Goal: Task Accomplishment & Management: Manage account settings

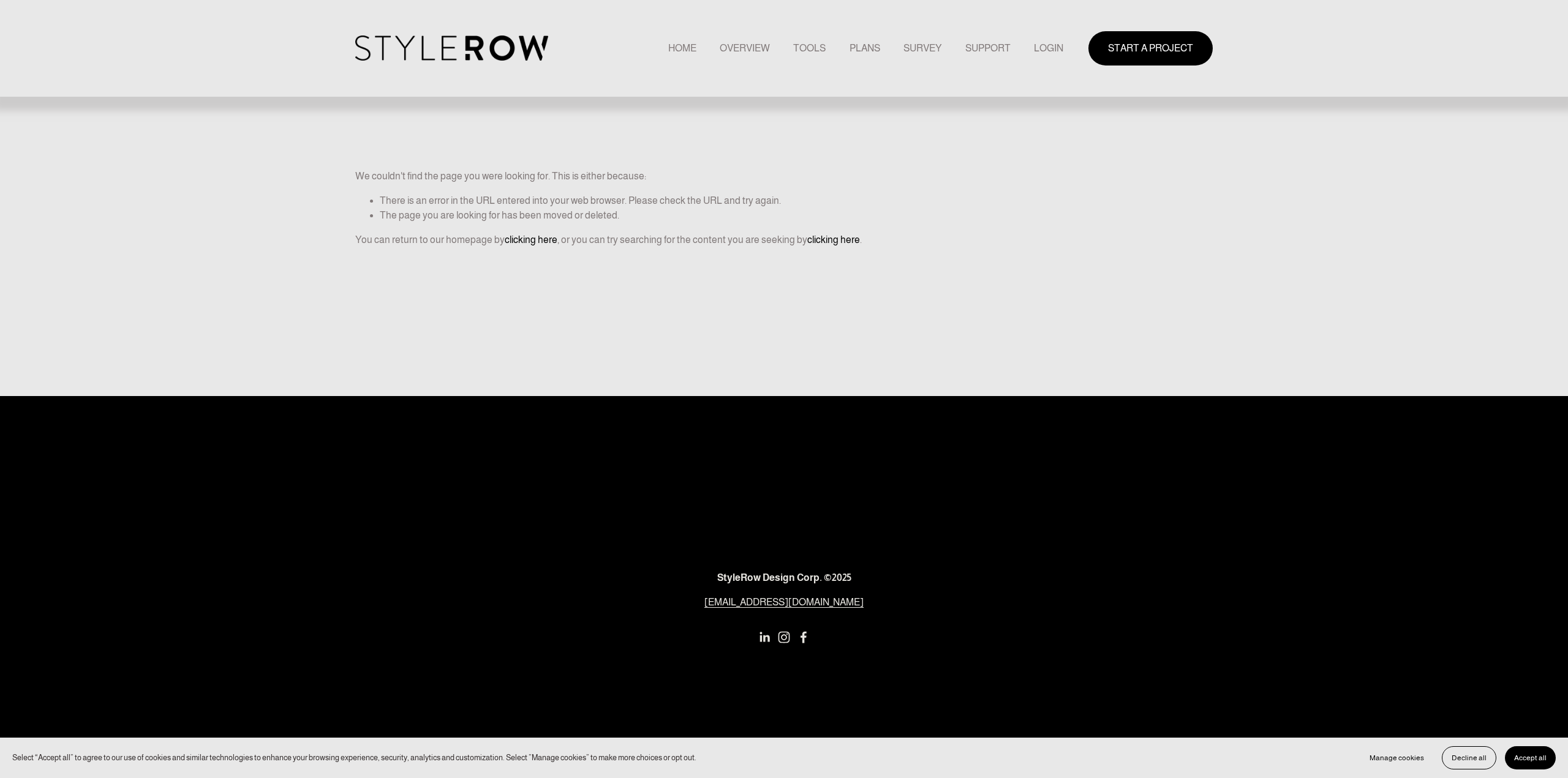
click at [1053, 52] on link "LOGIN" at bounding box center [1049, 48] width 30 height 17
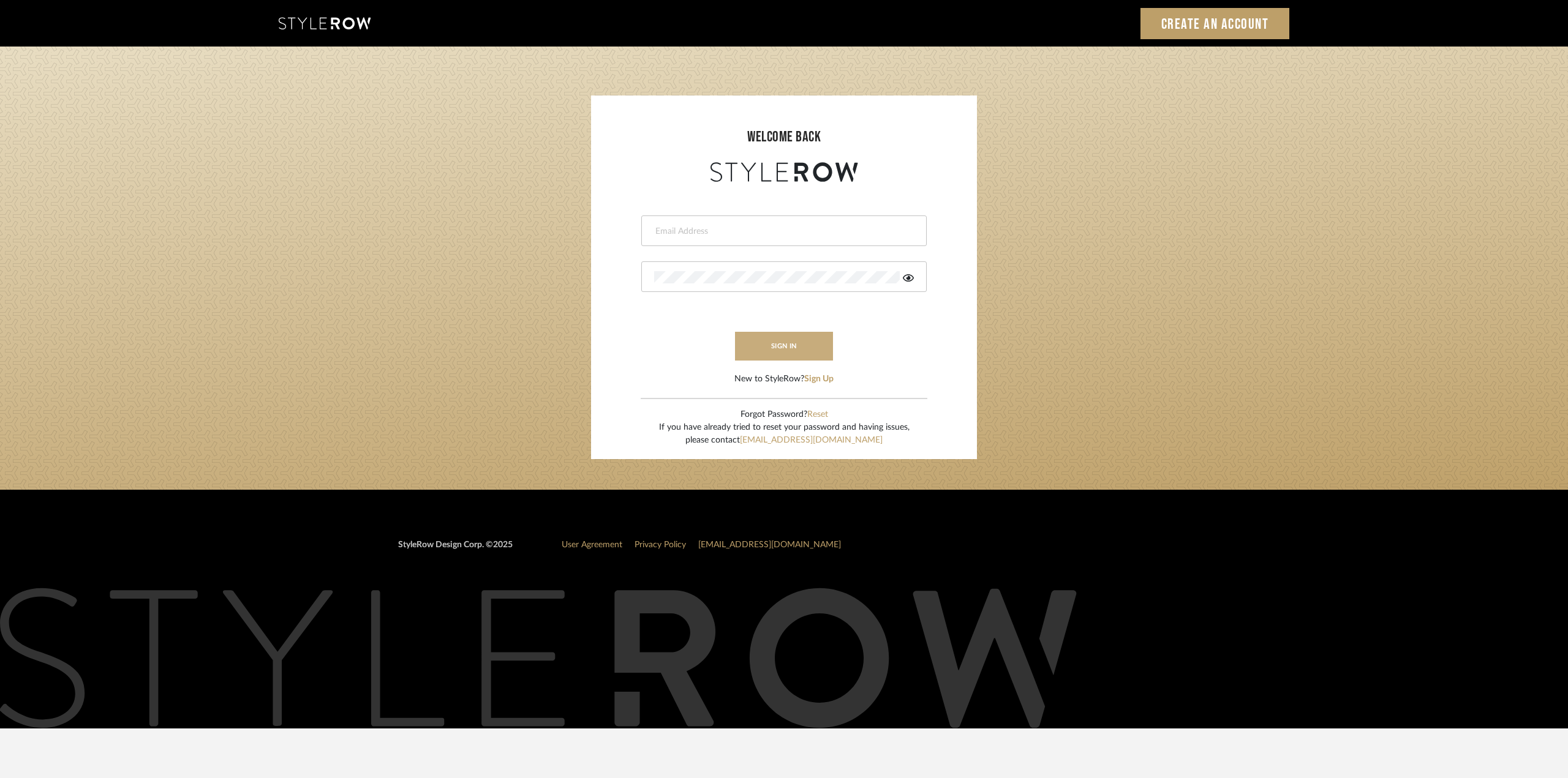
type input "[EMAIL_ADDRESS][DOMAIN_NAME]"
click at [787, 341] on button "sign in" at bounding box center [783, 346] width 98 height 29
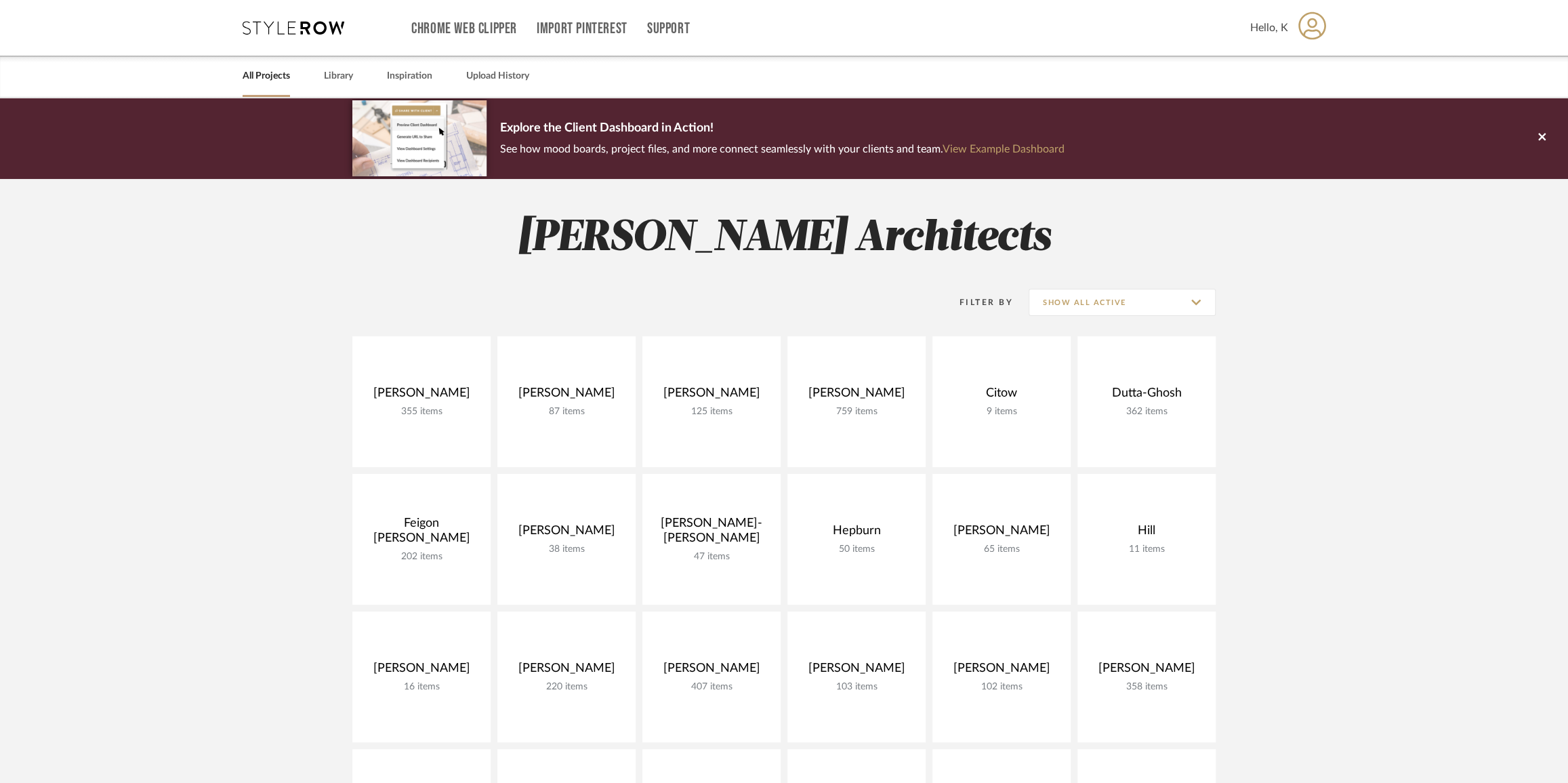
scroll to position [246, 0]
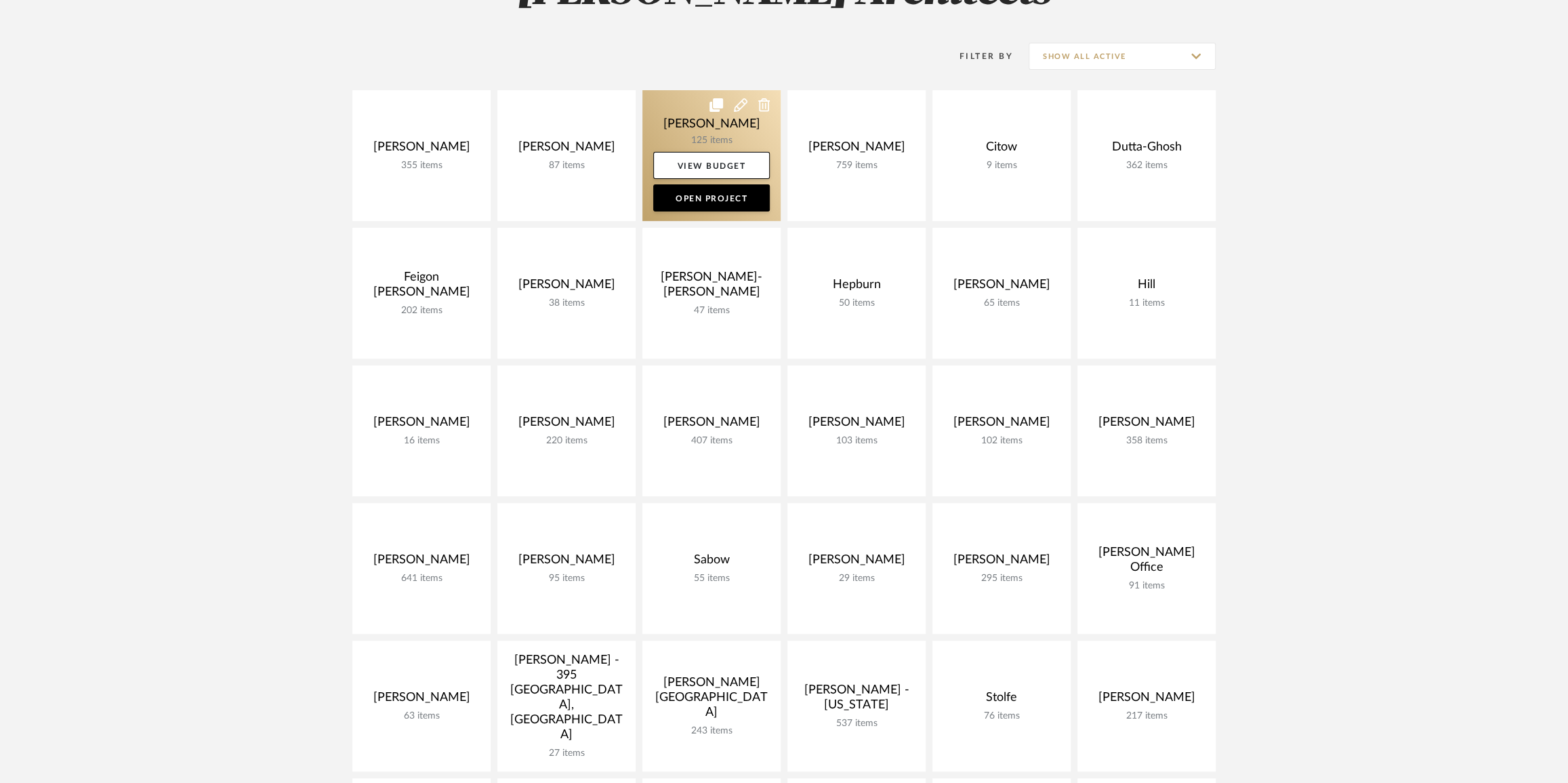
click at [711, 123] on link at bounding box center [711, 155] width 138 height 131
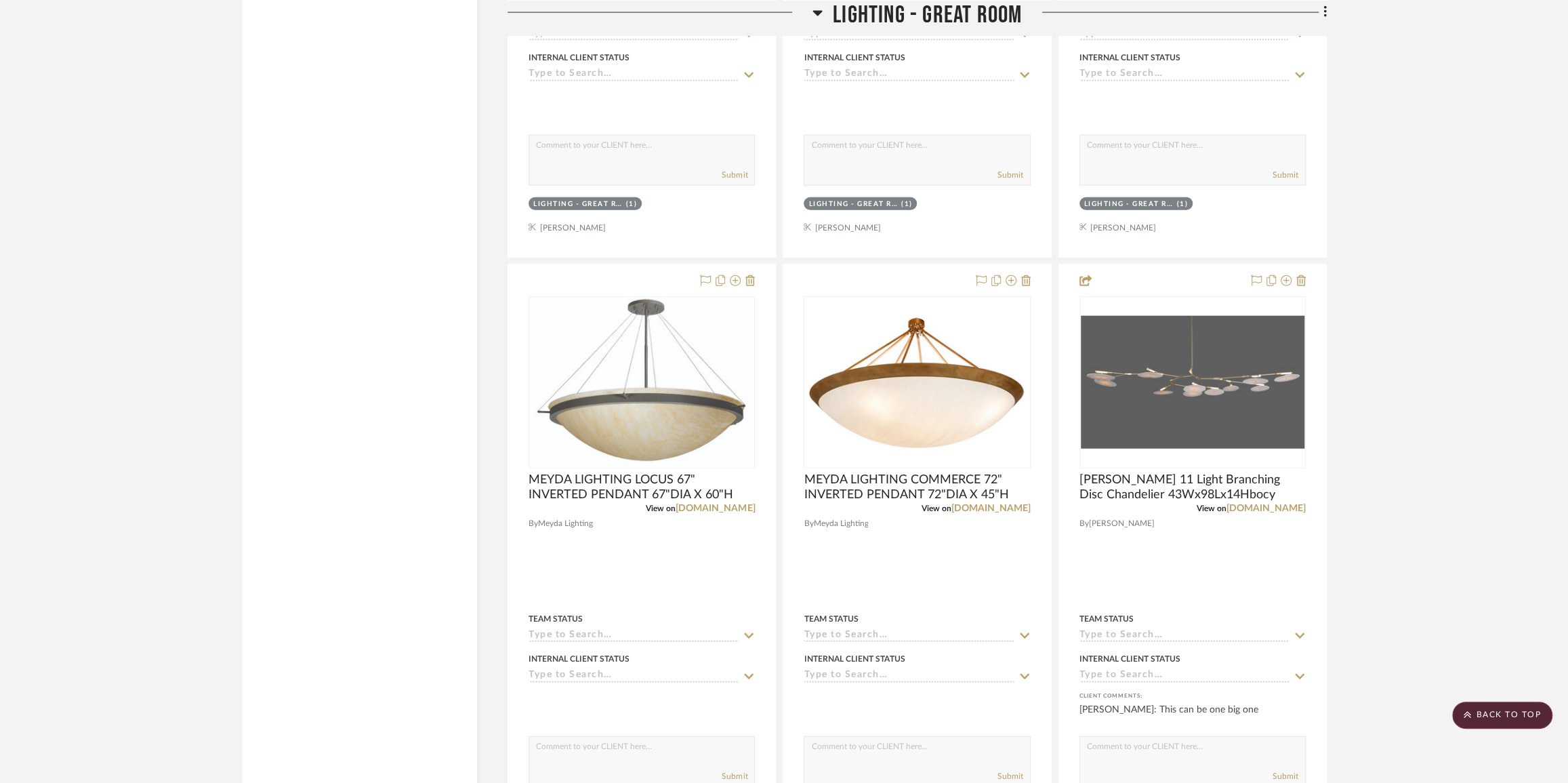
scroll to position [2772, 0]
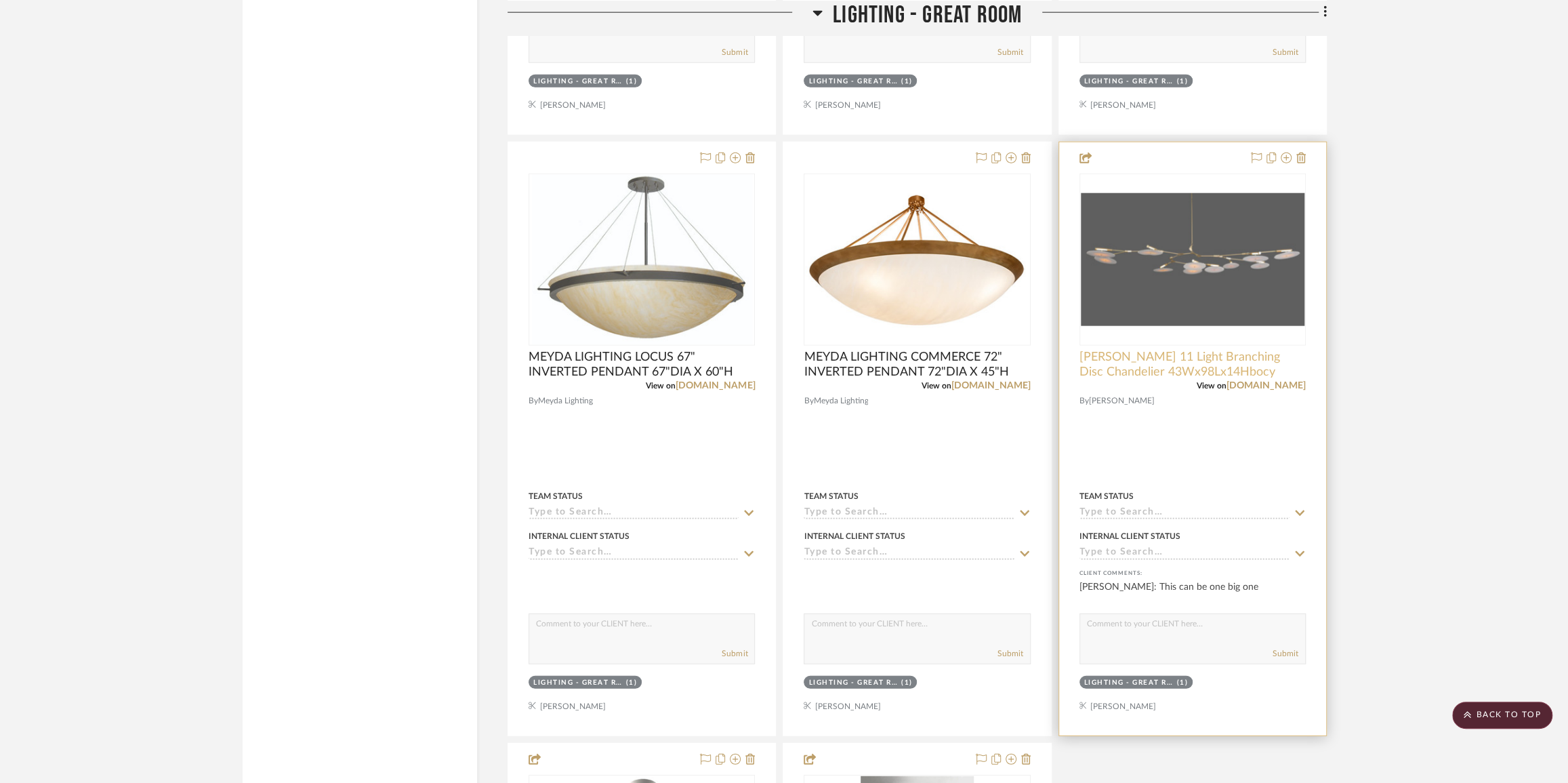
click at [1214, 361] on span "[PERSON_NAME] 11 Light Branching Disc Chandelier 43Wx98Lx14Hbocy" at bounding box center [1193, 365] width 226 height 30
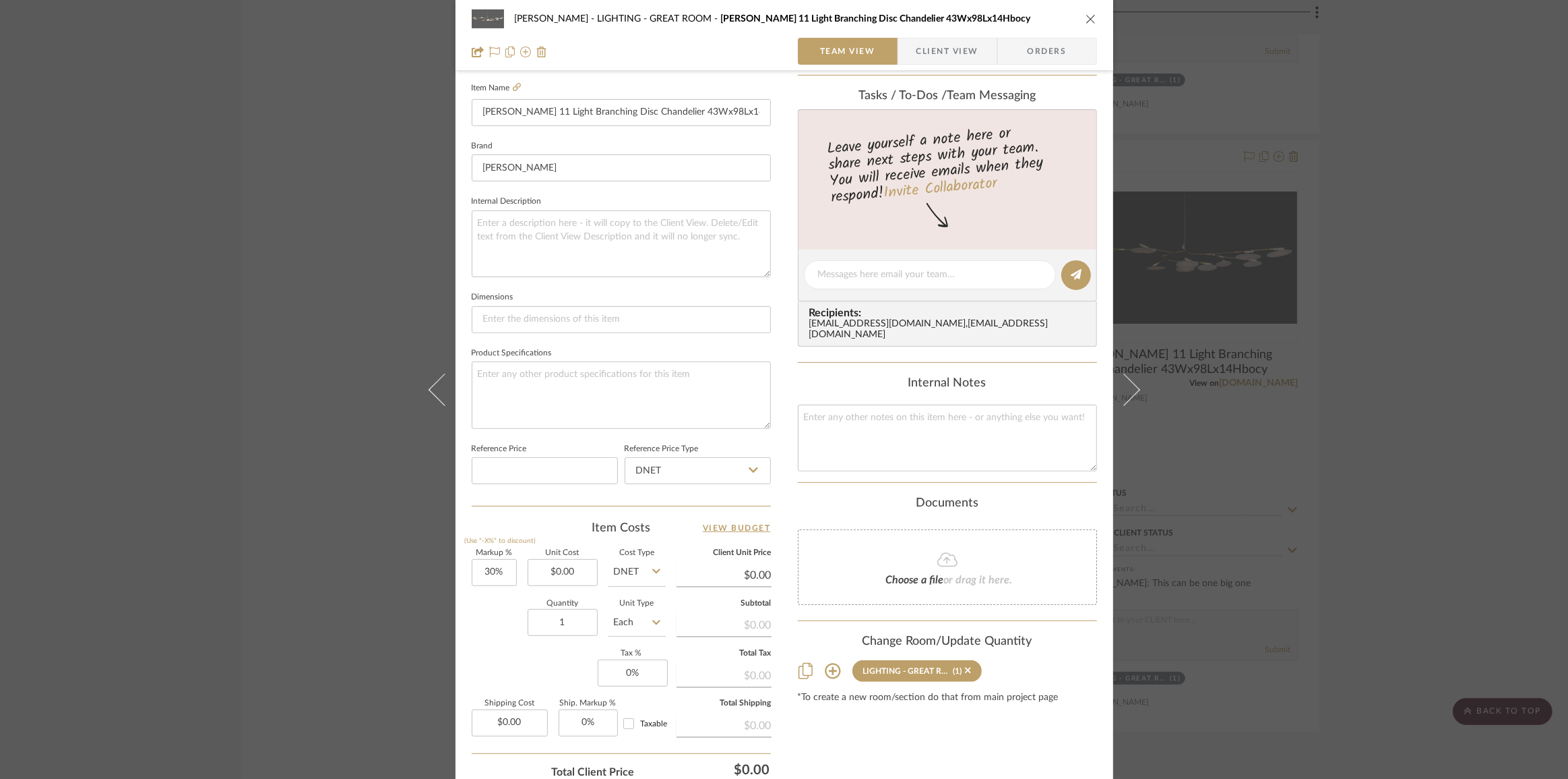
scroll to position [472, 0]
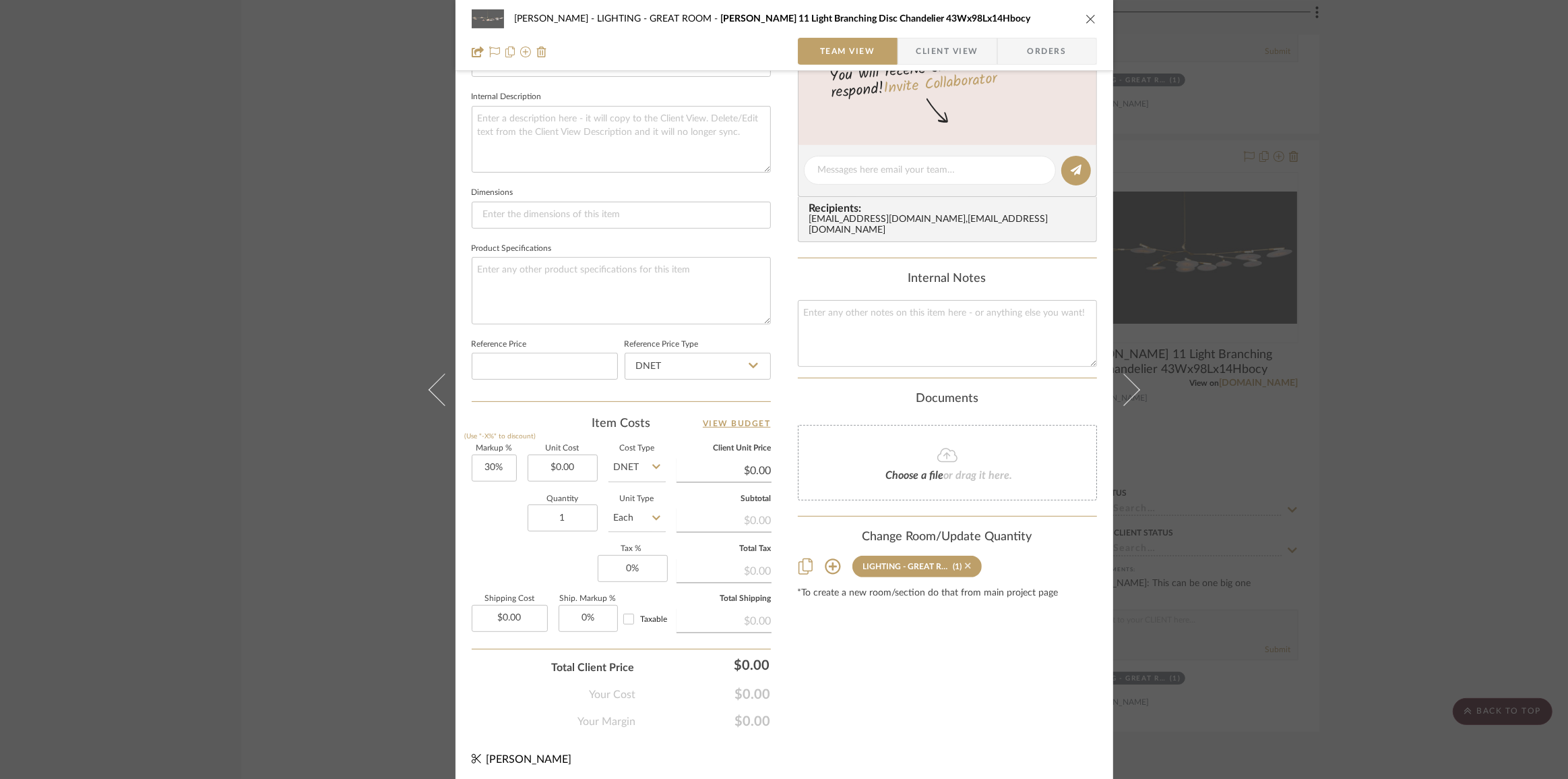
click at [965, 563] on icon at bounding box center [967, 566] width 6 height 9
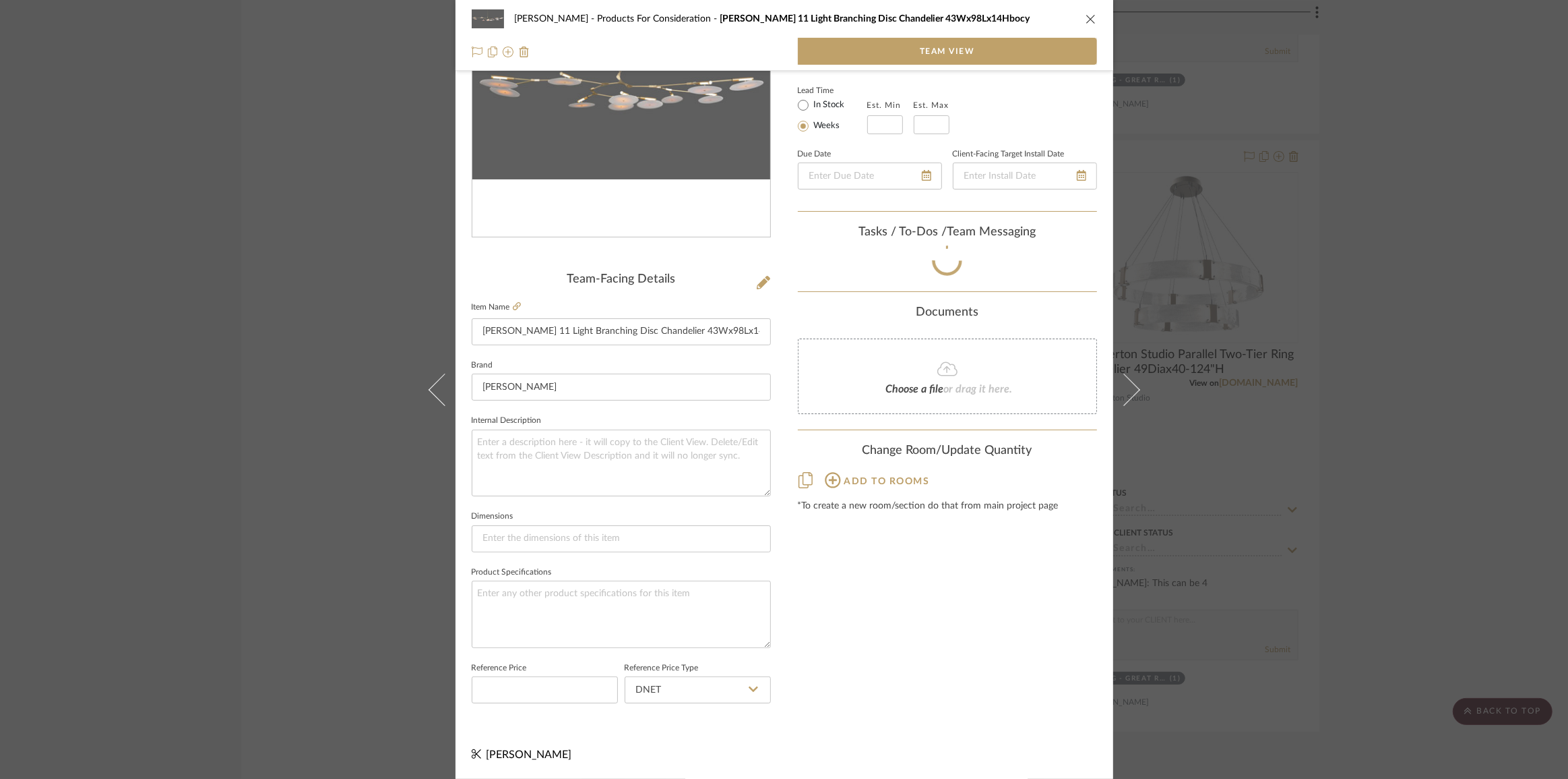
scroll to position [144, 0]
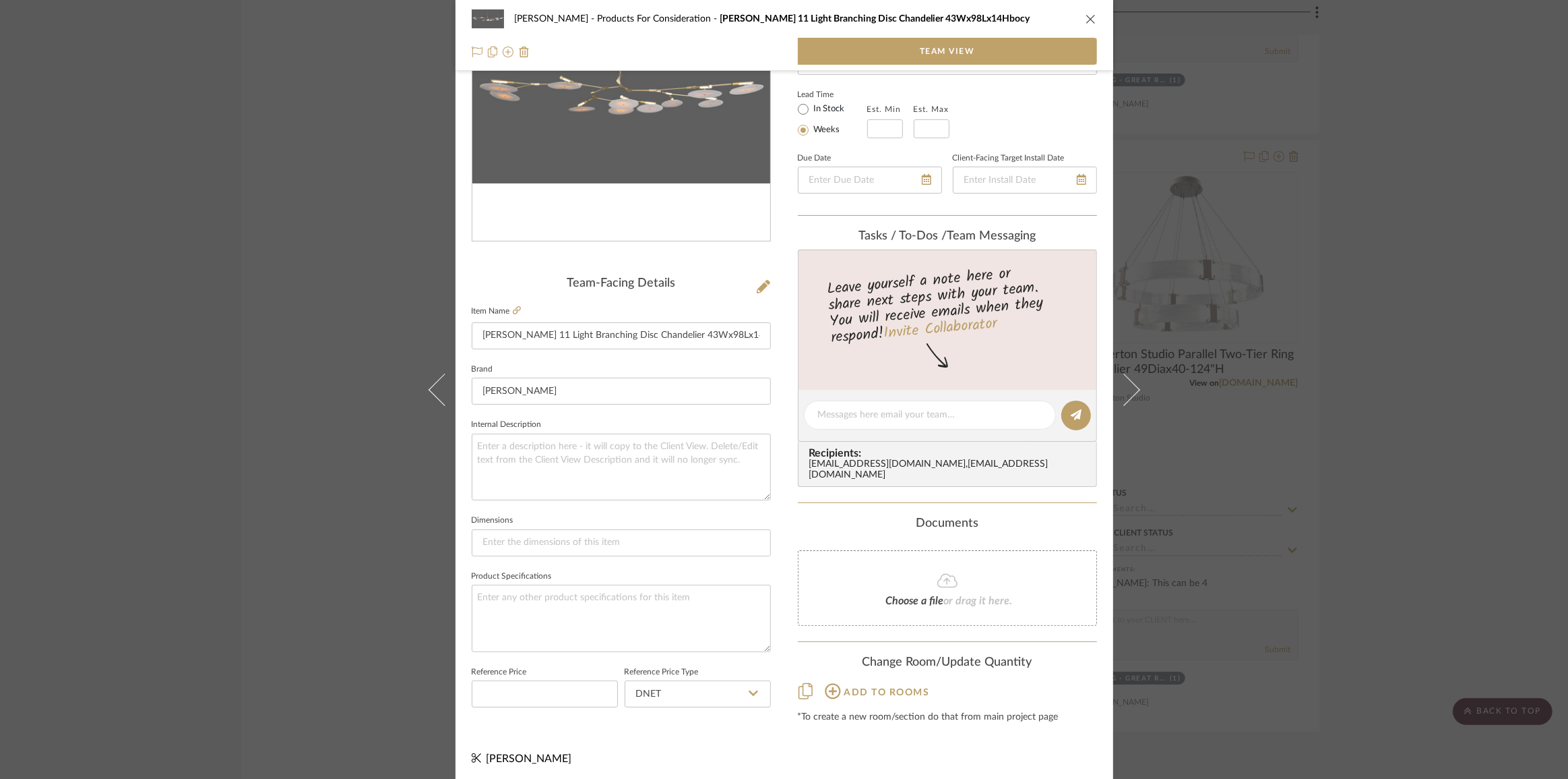
click at [1378, 442] on div "Chen Products For Consideration [PERSON_NAME] 11 Light Branching Disc Chandelie…" at bounding box center [784, 390] width 1568 height 779
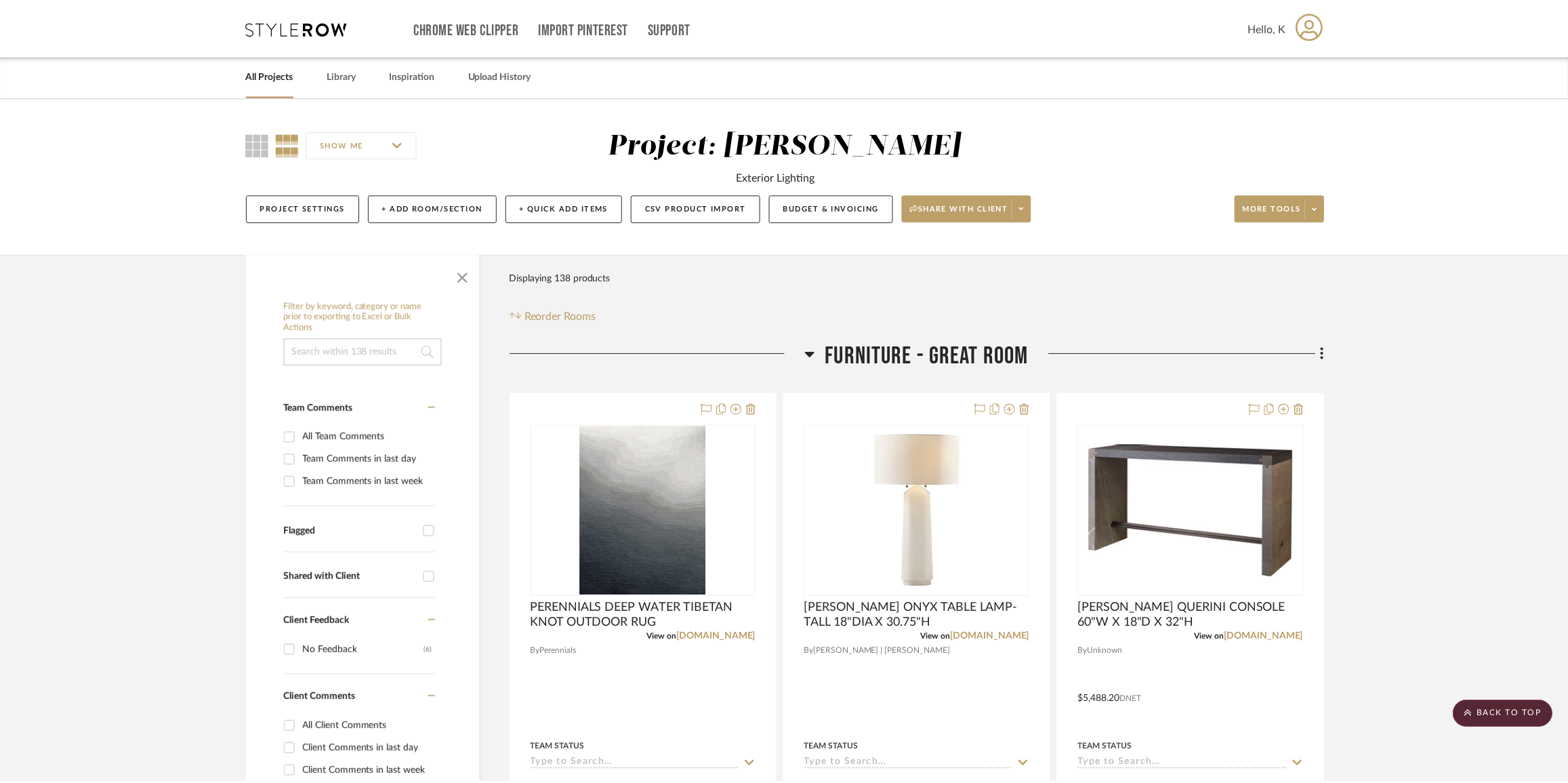
scroll to position [2772, 0]
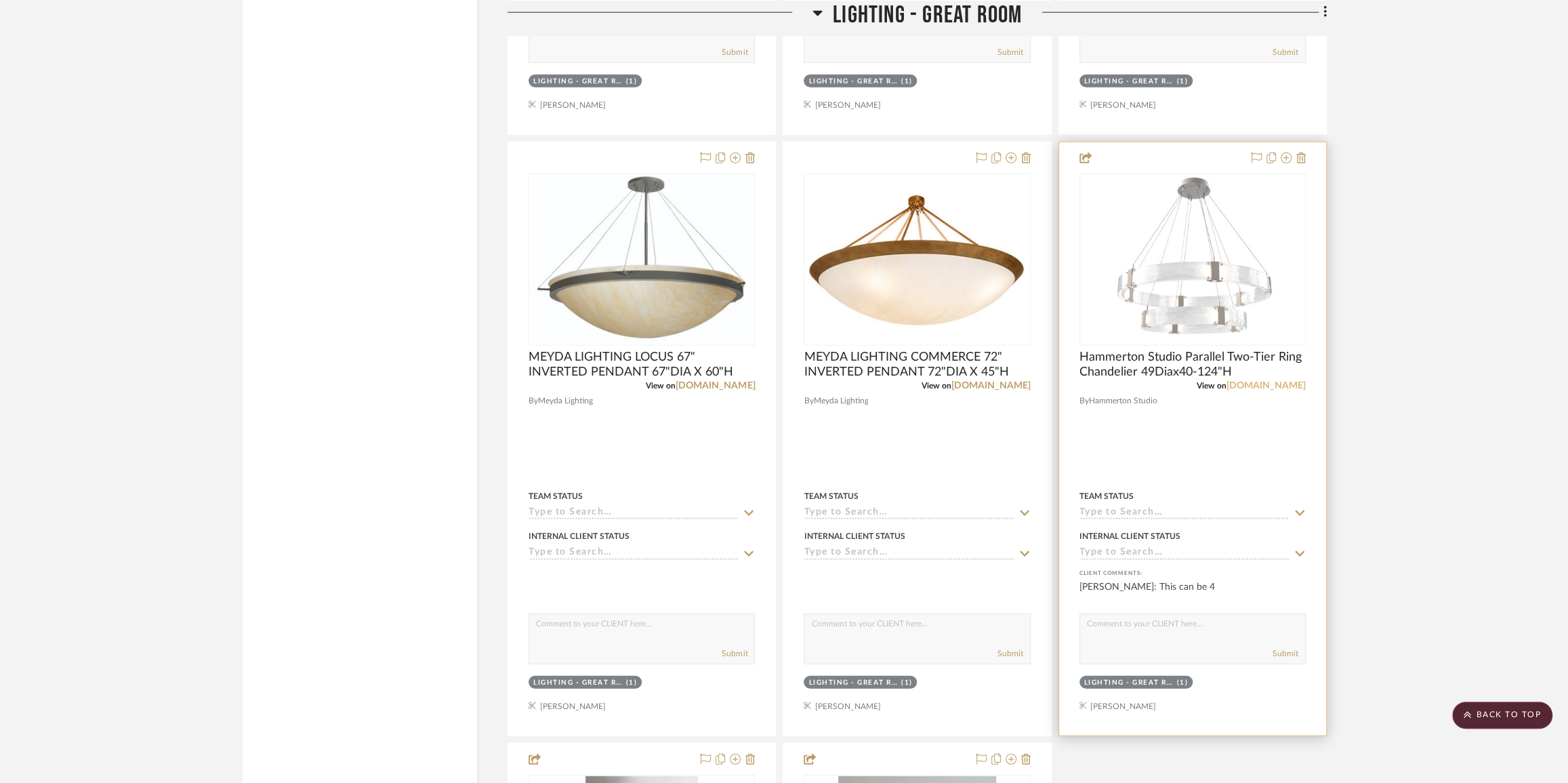
click at [1251, 388] on link "[DOMAIN_NAME]" at bounding box center [1266, 385] width 79 height 10
click at [1195, 366] on span "Hammerton Studio Parallel Two-Tier Ring Chandelier 49Diax40-124"H" at bounding box center [1193, 365] width 226 height 30
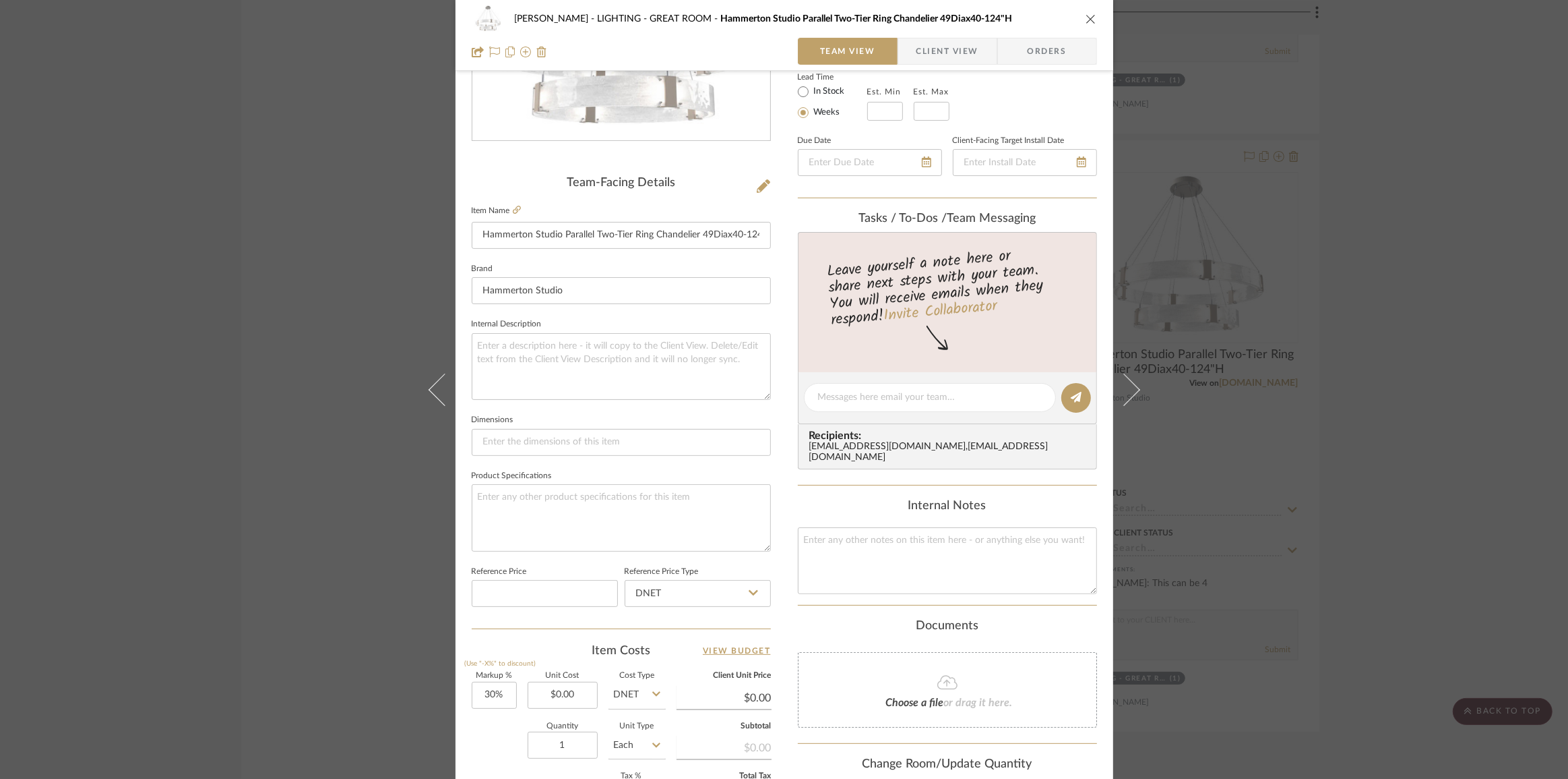
scroll to position [472, 0]
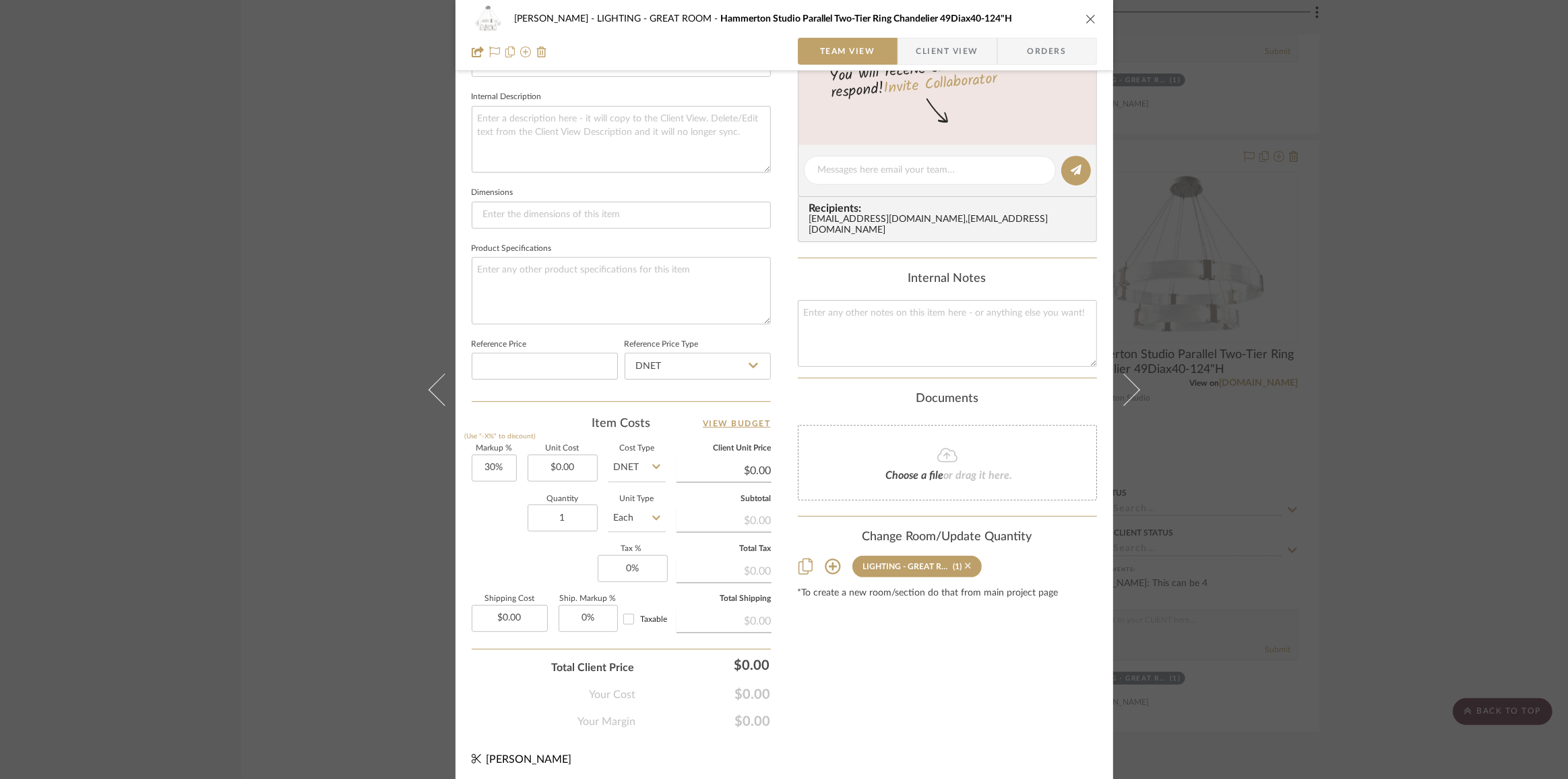
click at [965, 565] on icon at bounding box center [967, 566] width 6 height 6
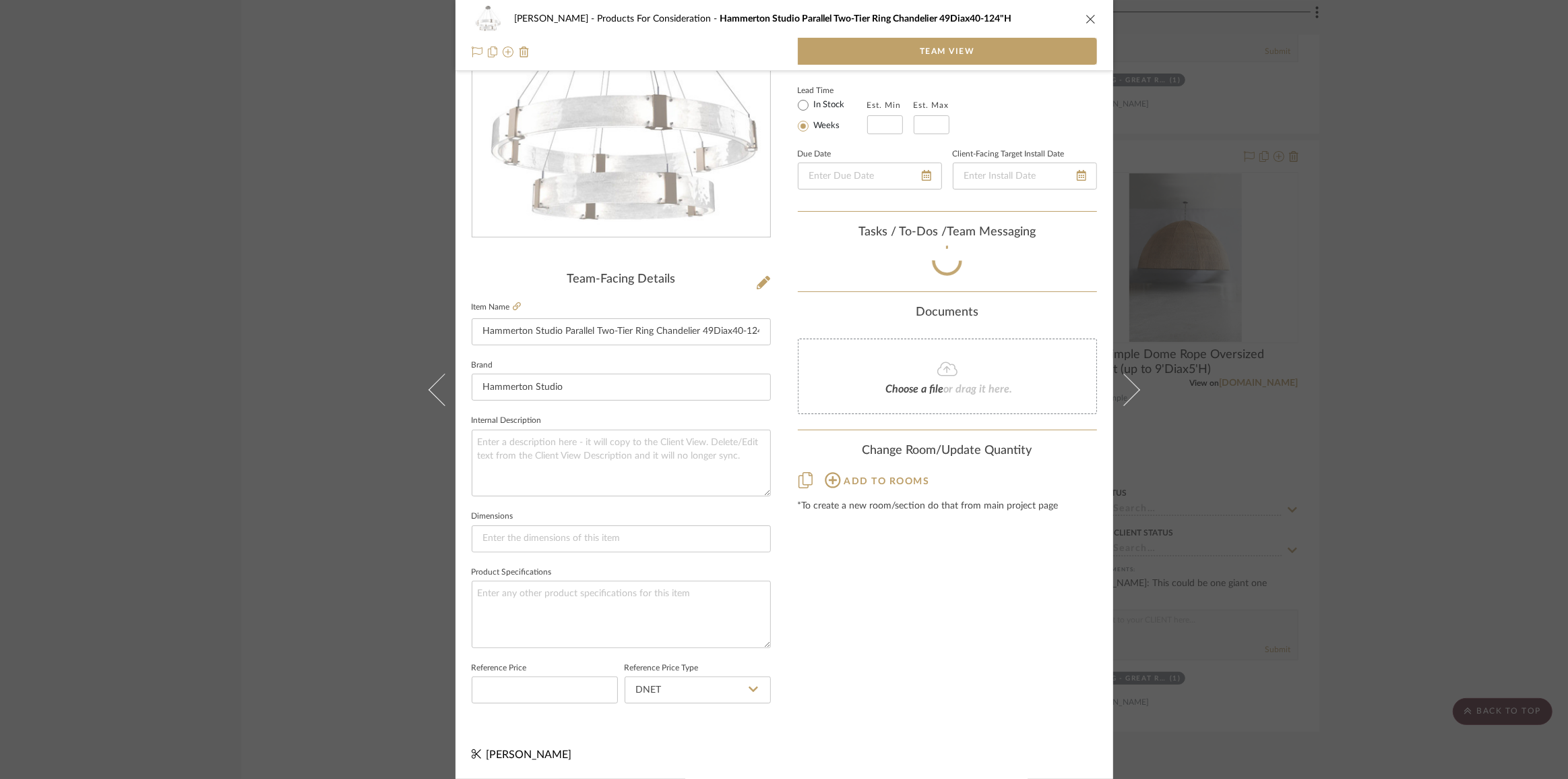
scroll to position [144, 0]
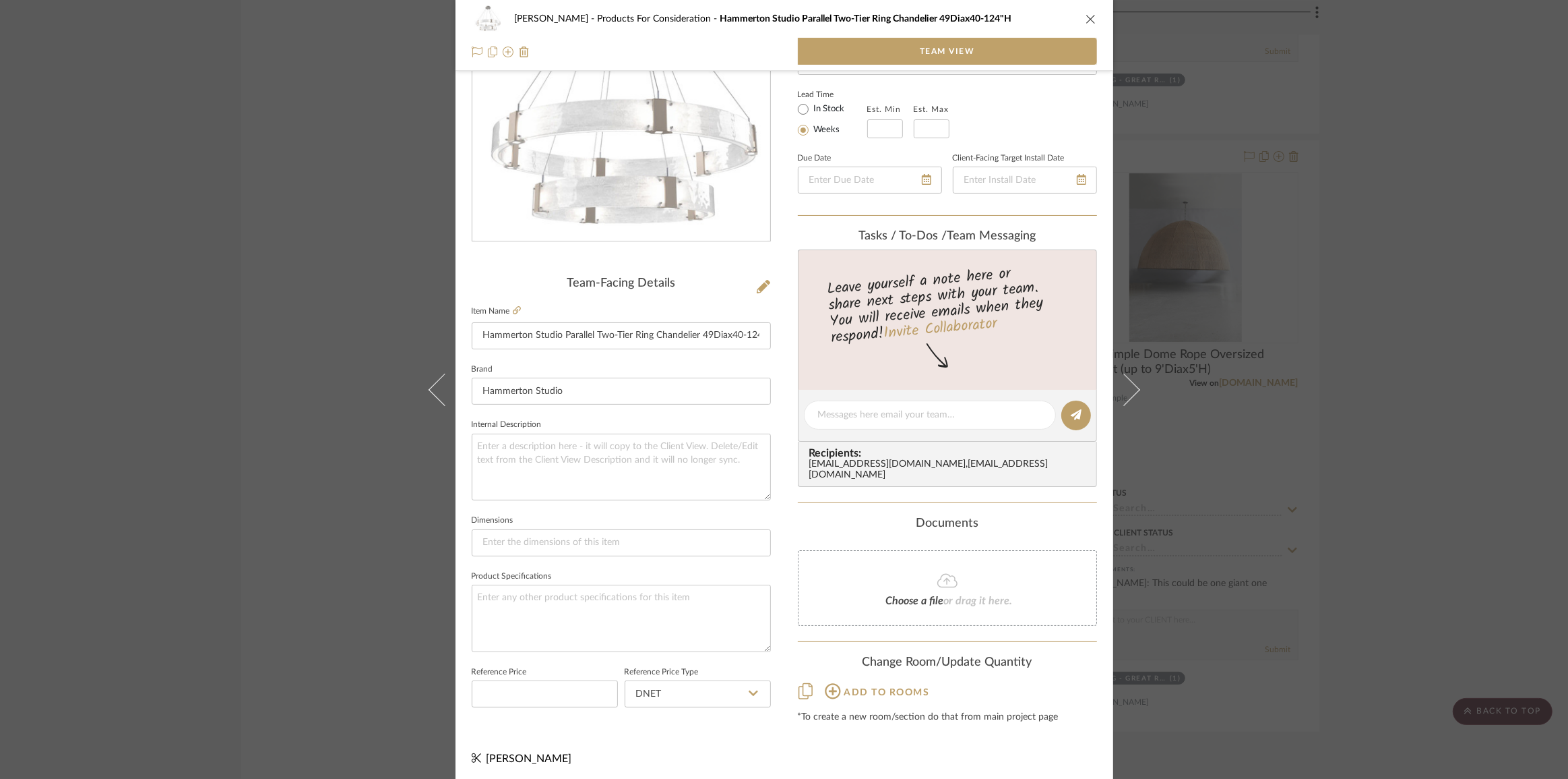
click at [1392, 423] on div "Chen Products For Consideration Hammerton Studio Parallel Two-Tier Ring Chandel…" at bounding box center [784, 390] width 1568 height 779
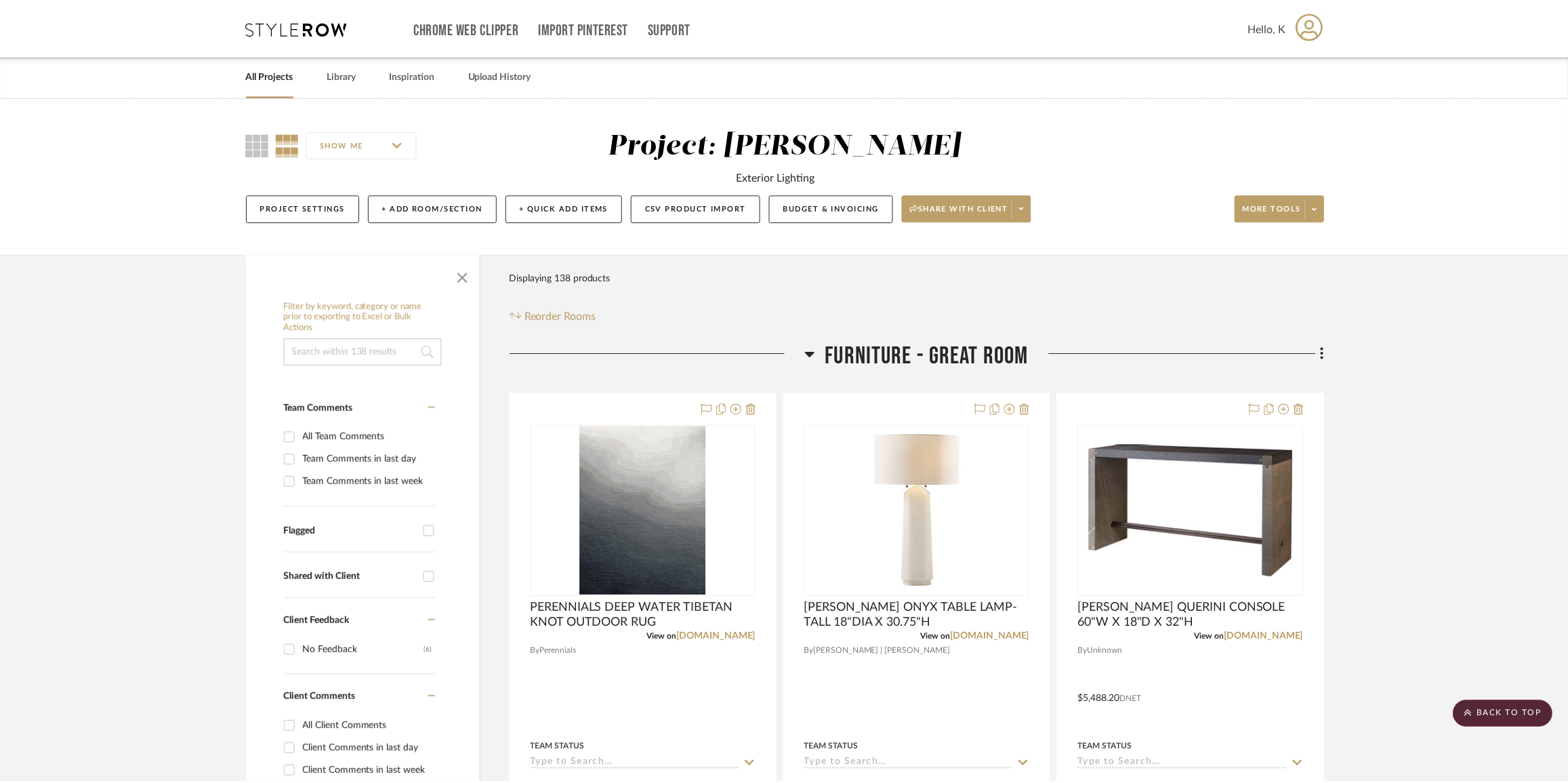
scroll to position [2772, 0]
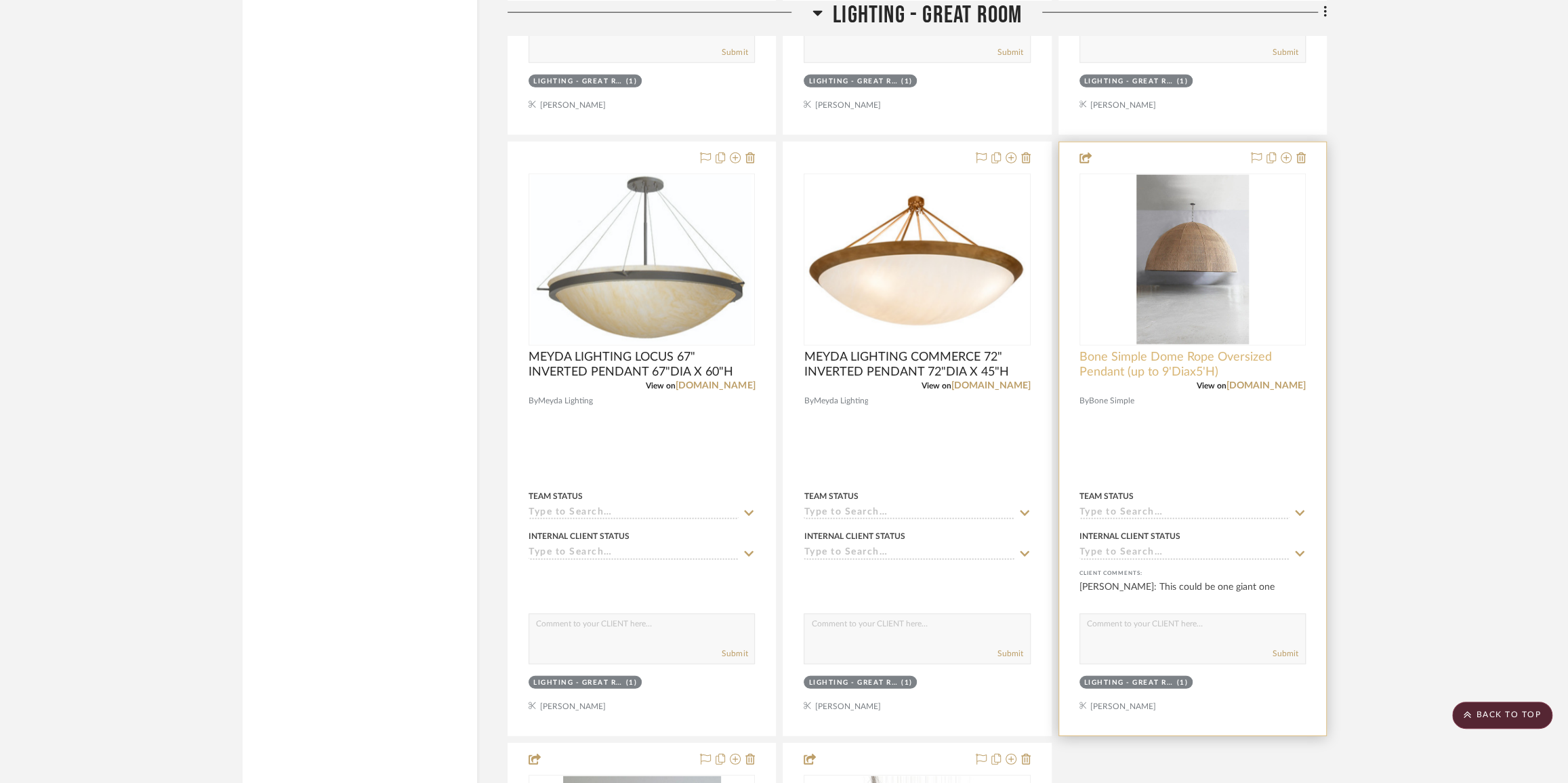
click at [1183, 372] on span "Bone Simple Dome Rope Oversized Pendant (up to 9'Diax5'H)" at bounding box center [1193, 365] width 226 height 30
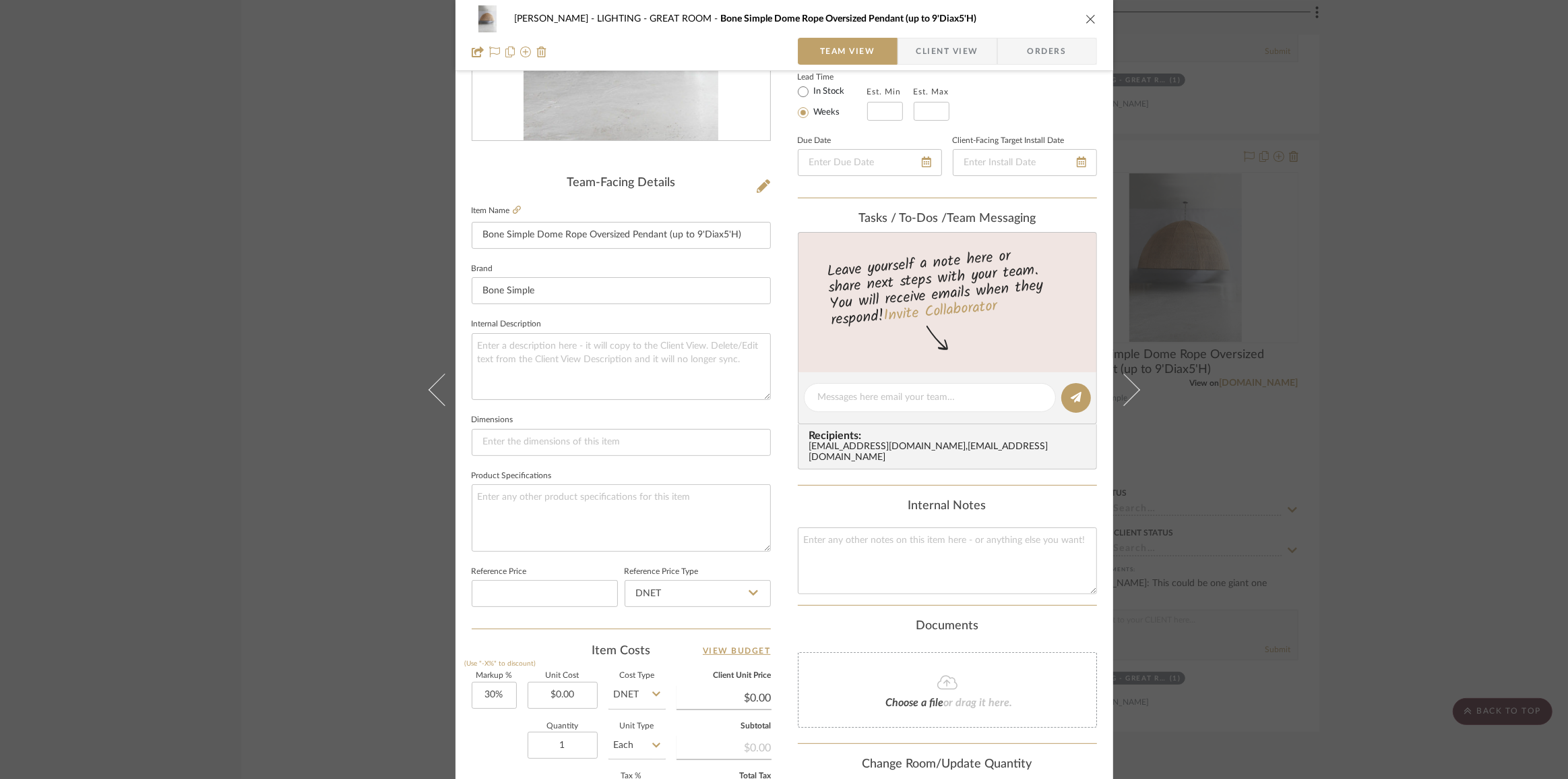
scroll to position [472, 0]
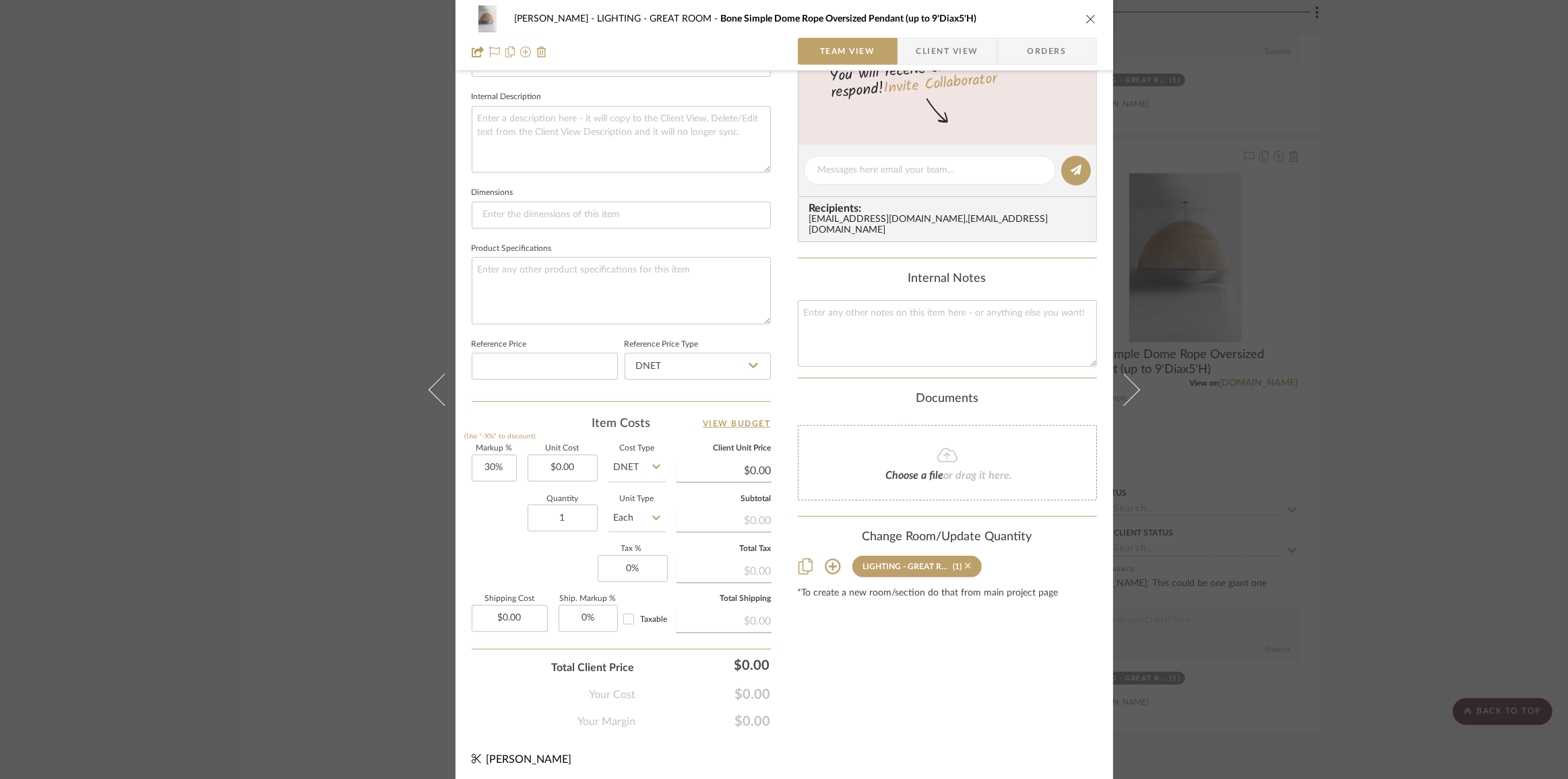
click at [965, 566] on icon at bounding box center [967, 566] width 6 height 9
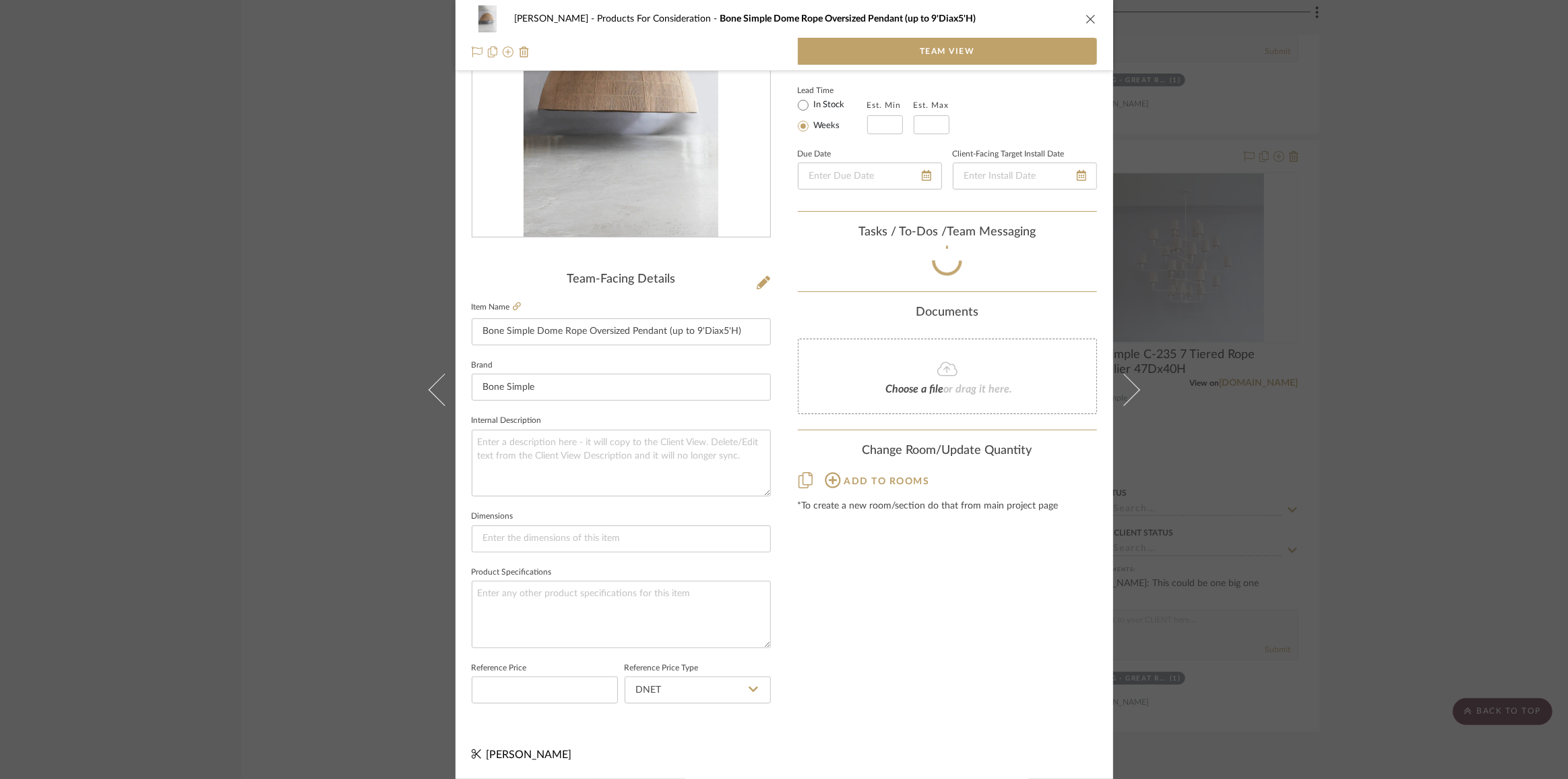
scroll to position [144, 0]
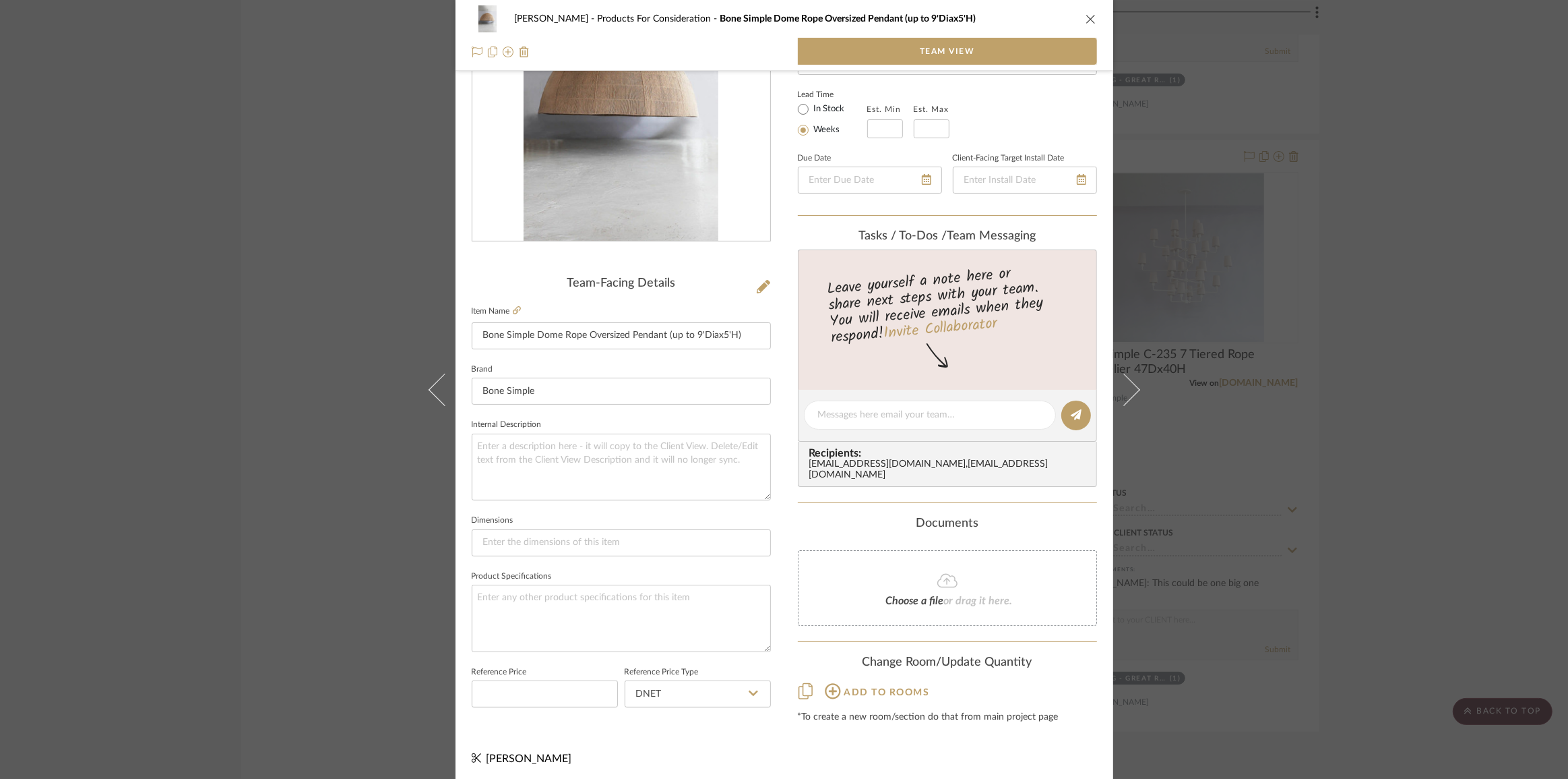
click at [1407, 506] on div "Chen Products For Consideration Bone Simple Dome Rope Oversized Pendant (up to …" at bounding box center [784, 390] width 1568 height 779
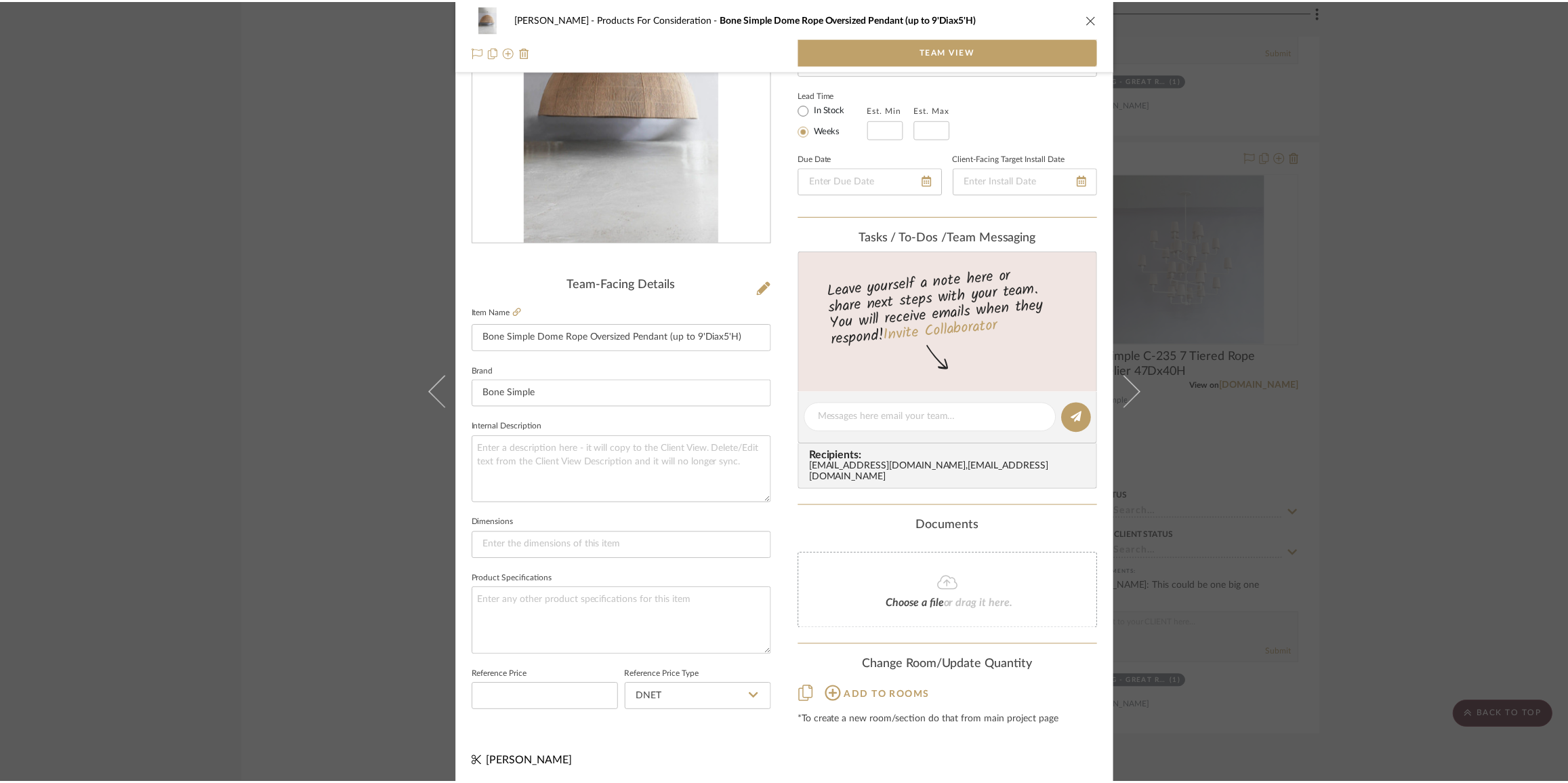
scroll to position [2772, 0]
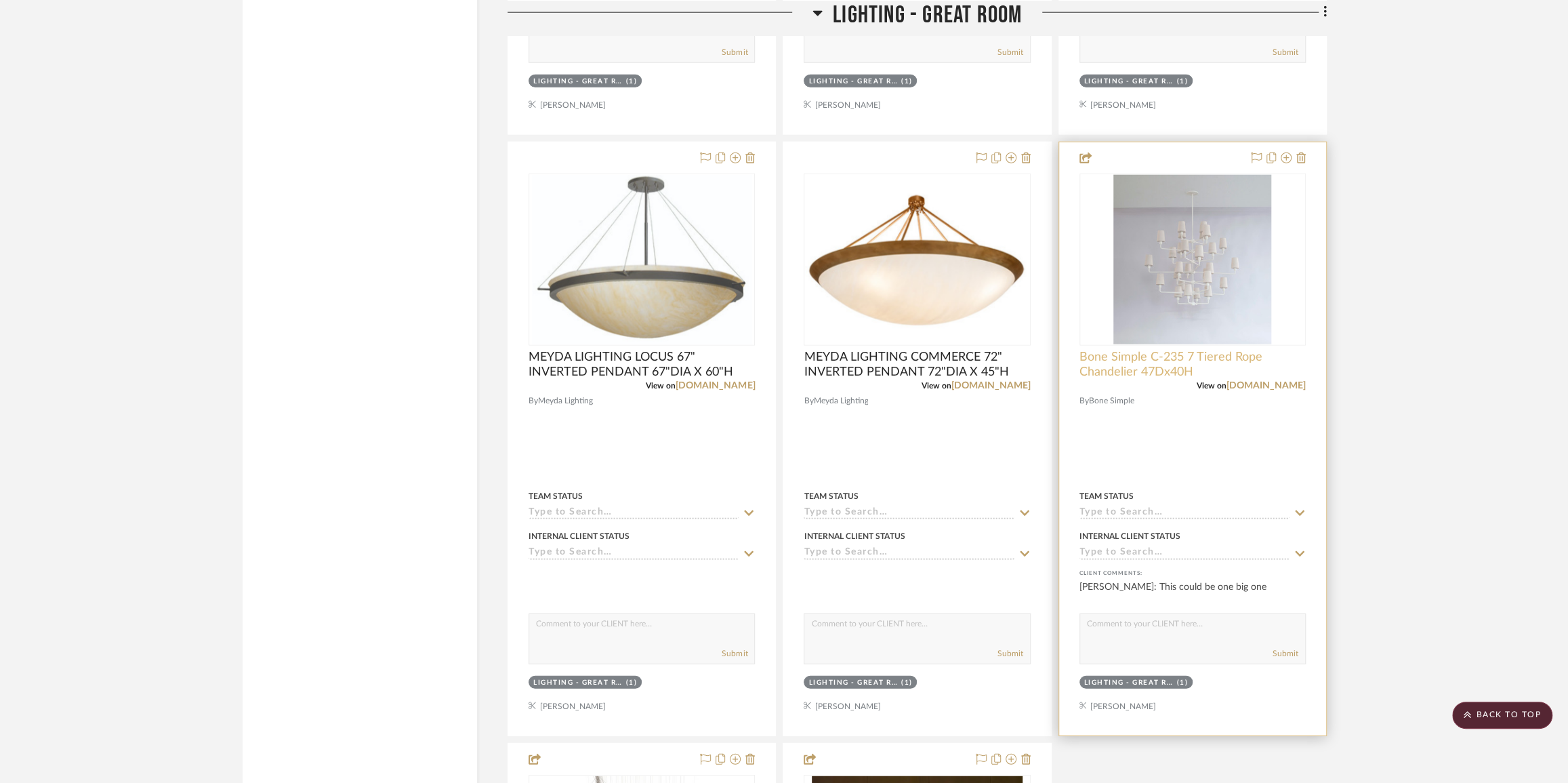
click at [1159, 358] on span "Bone Simple C-235 7 Tiered Rope Chandelier 47Dx40H" at bounding box center [1193, 365] width 226 height 30
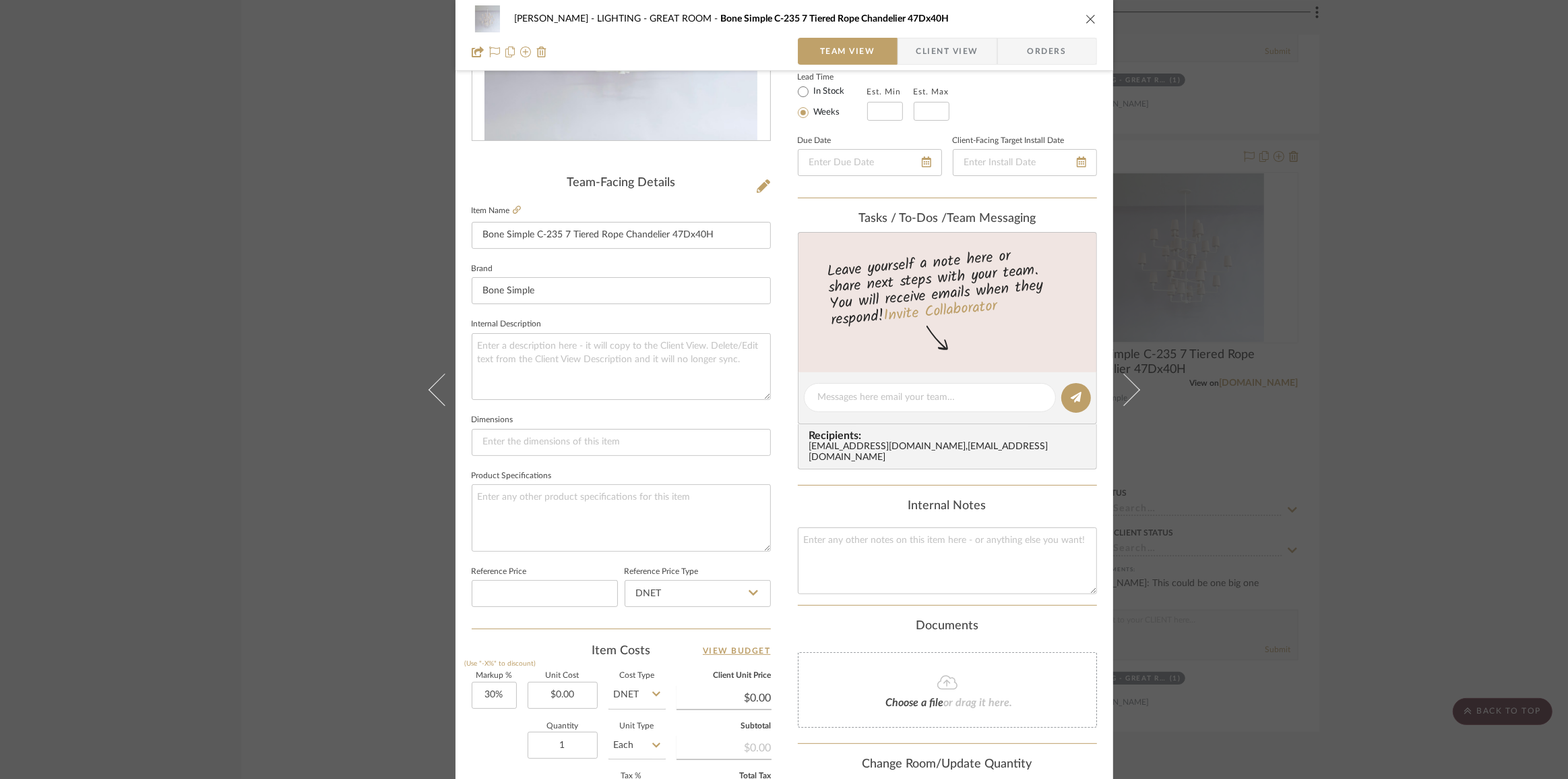
scroll to position [472, 0]
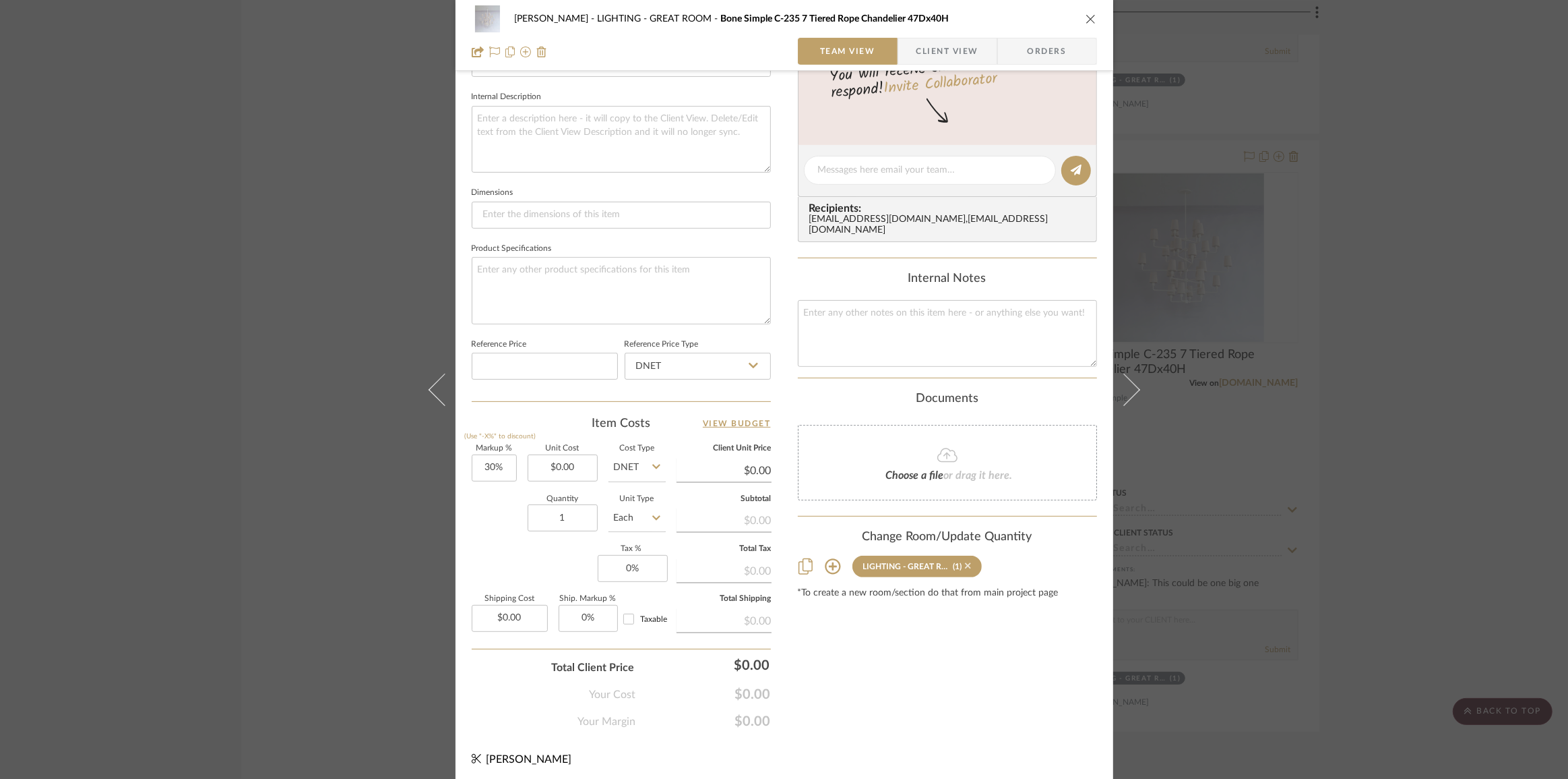
click at [965, 564] on icon at bounding box center [967, 566] width 6 height 9
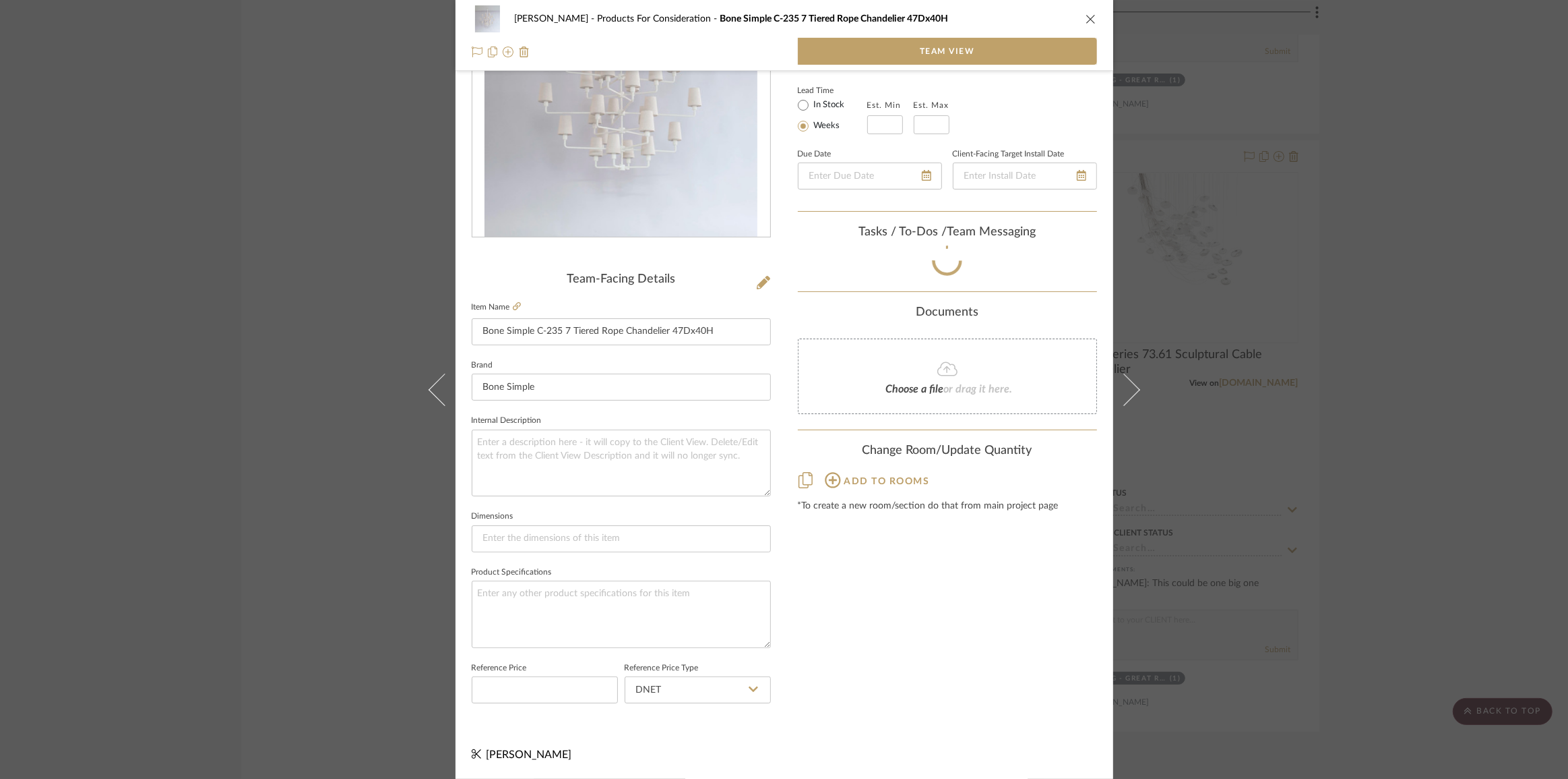
scroll to position [144, 0]
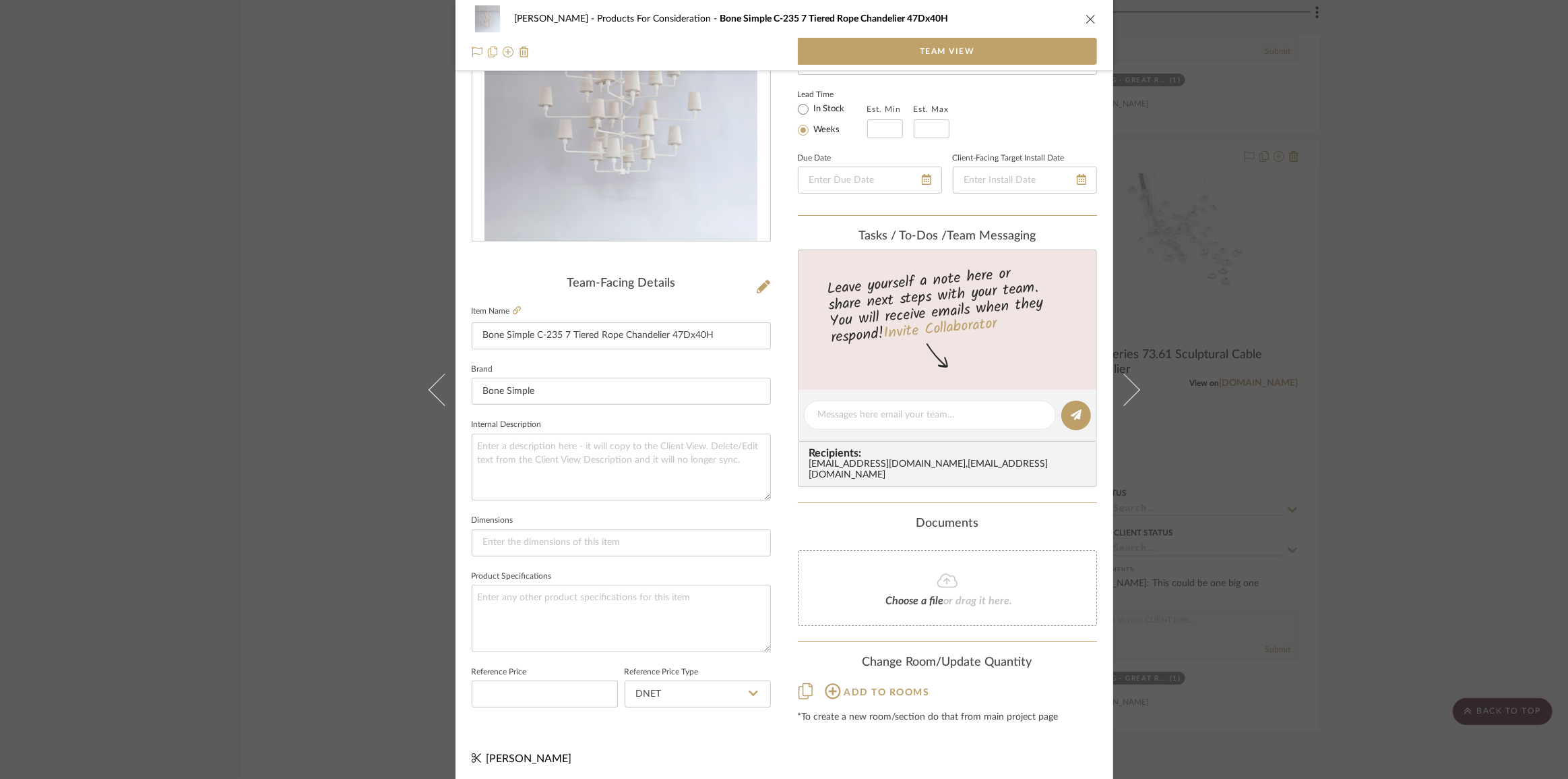
click at [1435, 442] on div "Chen Products For Consideration Bone Simple C-235 7 Tiered Rope Chandelier 47Dx…" at bounding box center [784, 390] width 1568 height 779
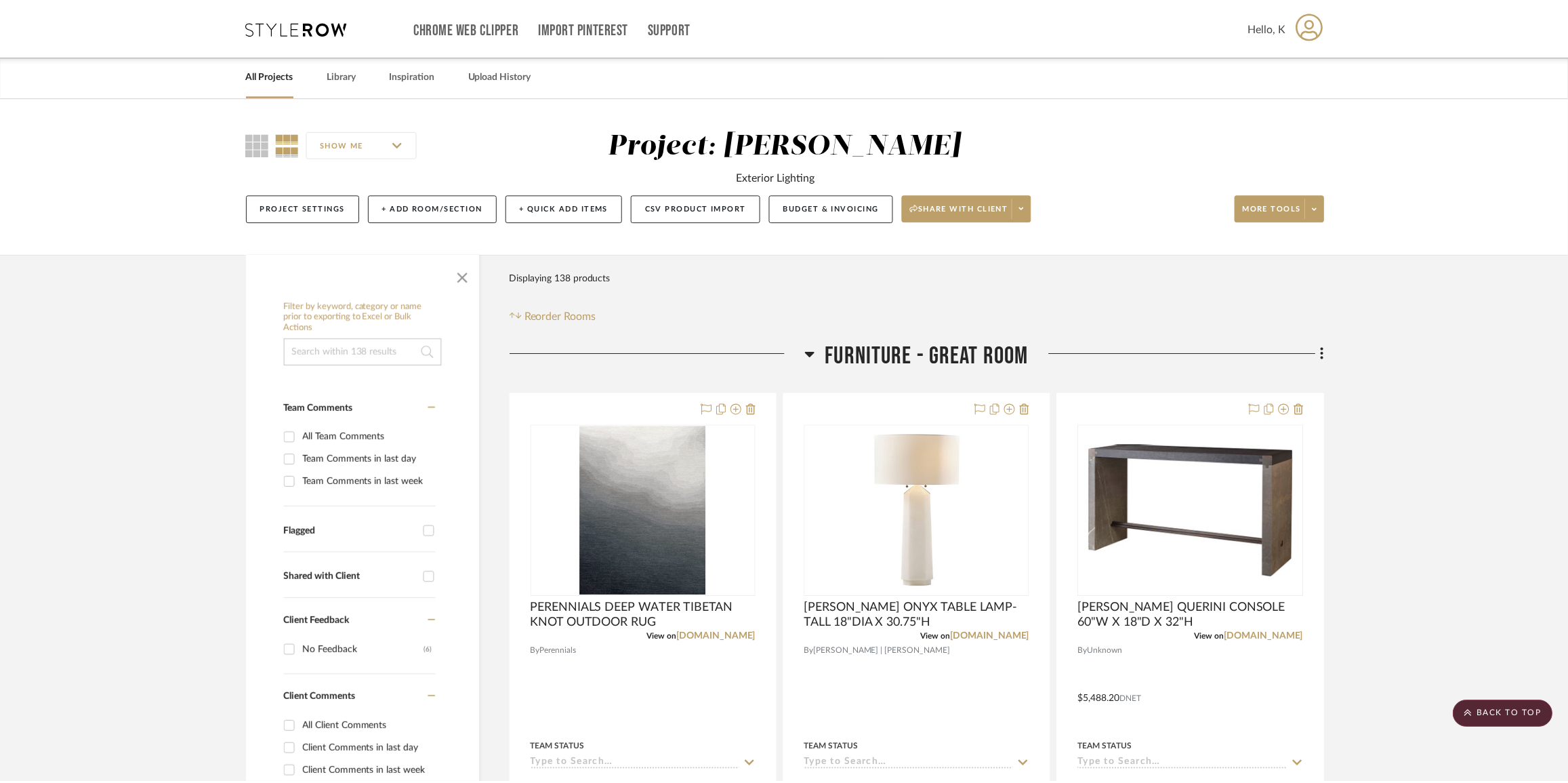
scroll to position [2772, 0]
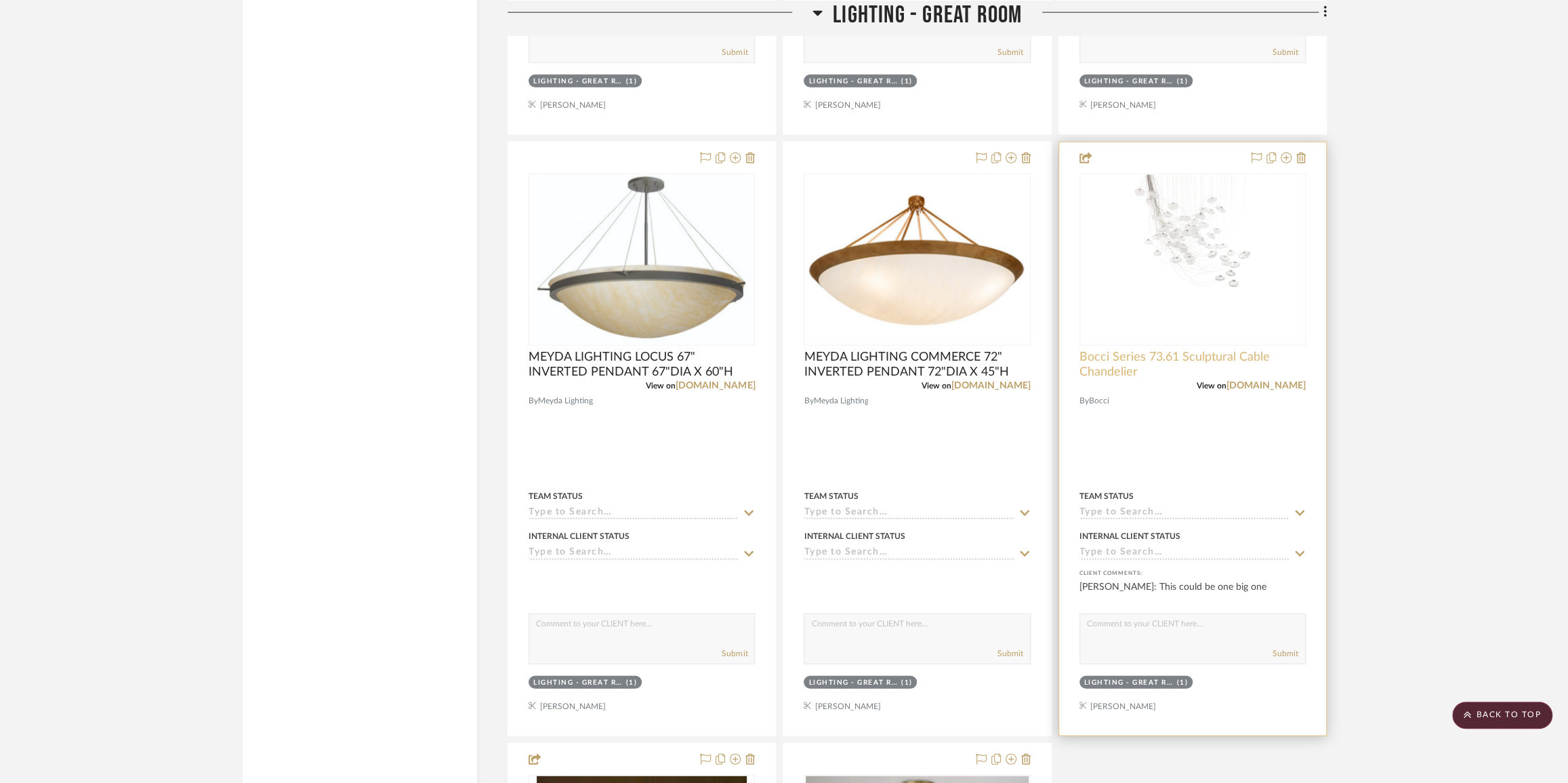
click at [1205, 365] on span "Bocci Series 73.61 Sculptural Cable Chandelier" at bounding box center [1193, 365] width 226 height 30
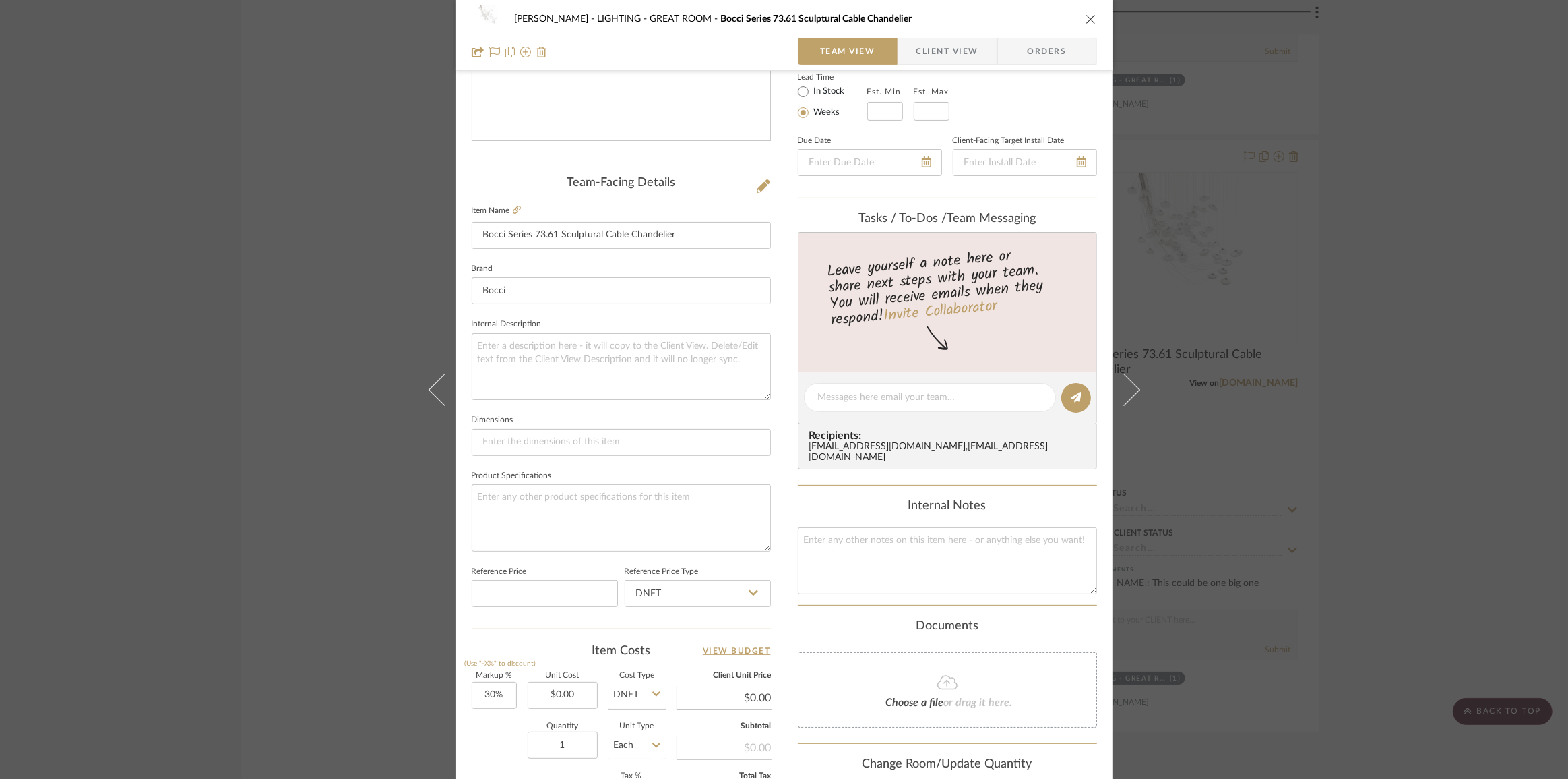
scroll to position [472, 0]
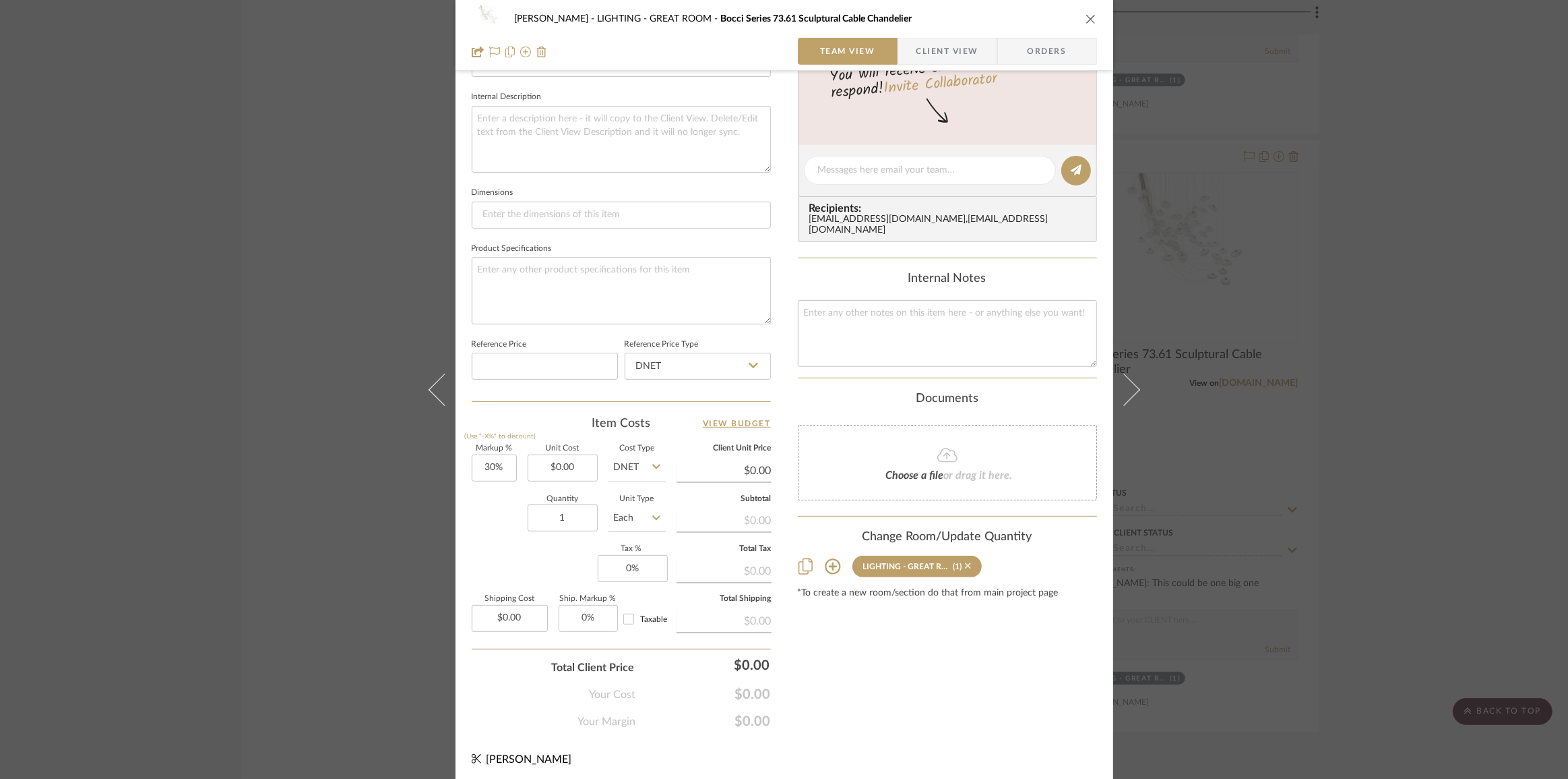
click at [965, 563] on icon at bounding box center [967, 566] width 6 height 6
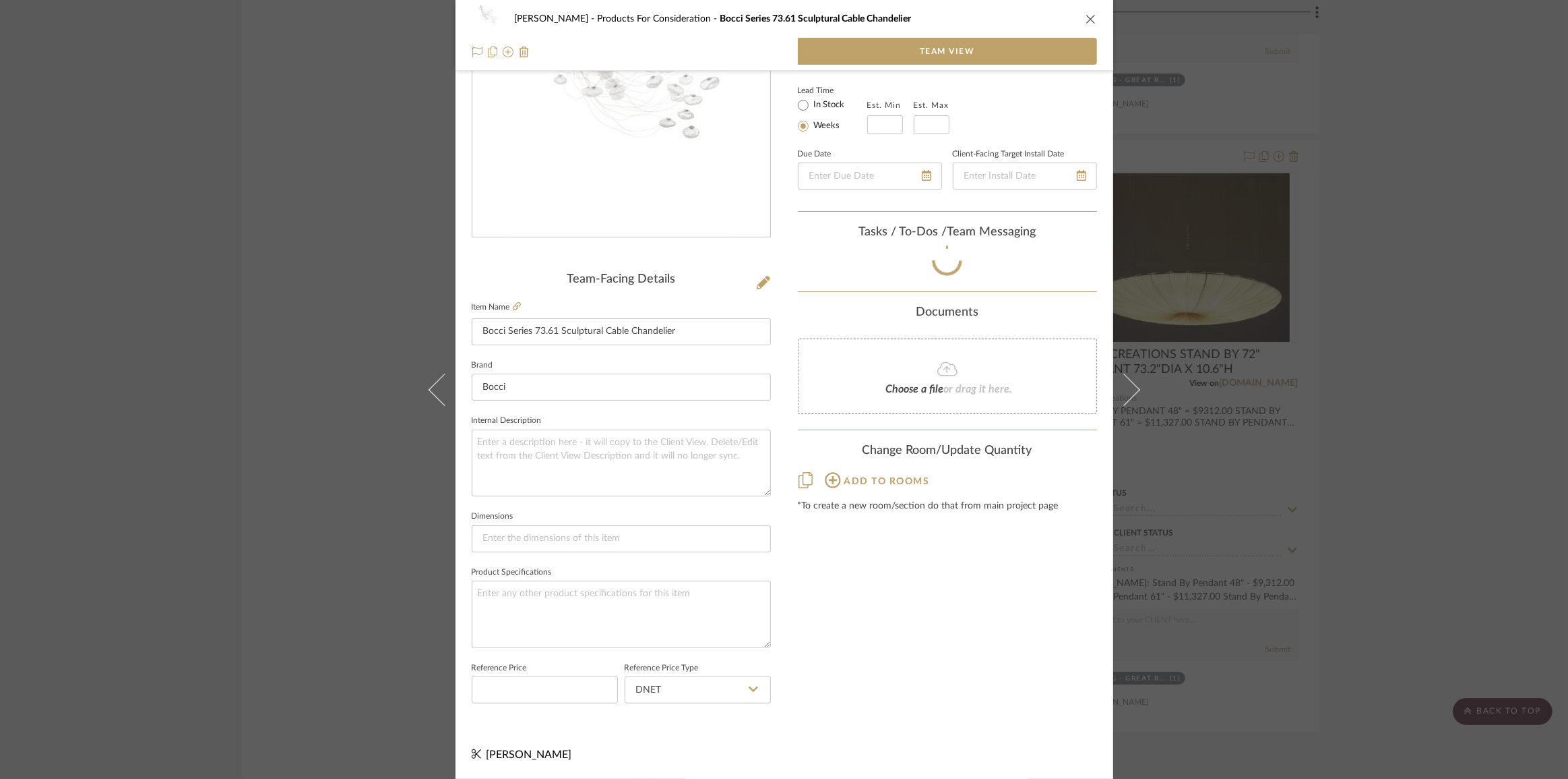
scroll to position [144, 0]
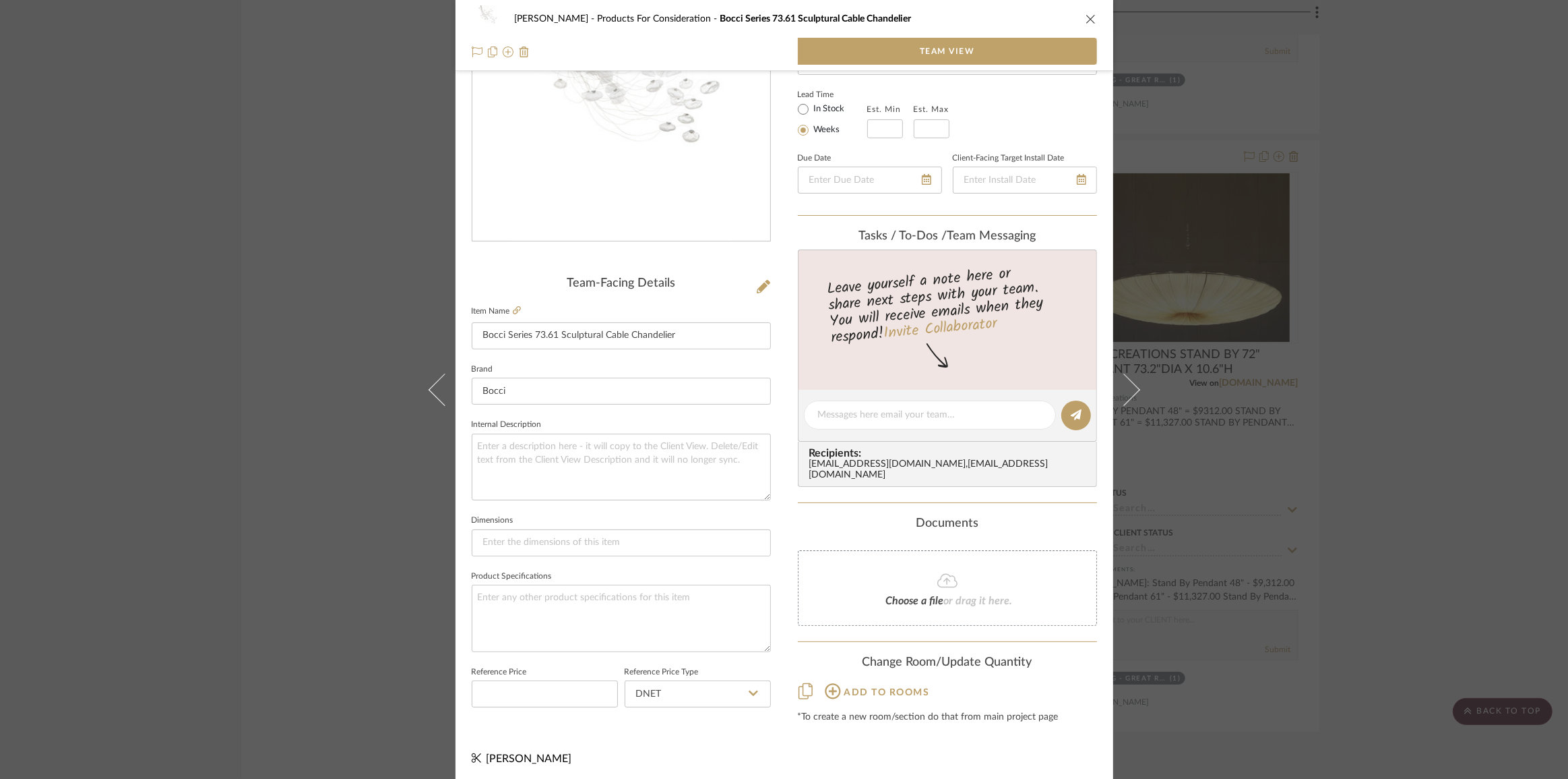
click at [1379, 482] on div "Chen Products For Consideration Bocci Series 73.61 Sculptural Cable Chandelier …" at bounding box center [784, 390] width 1568 height 779
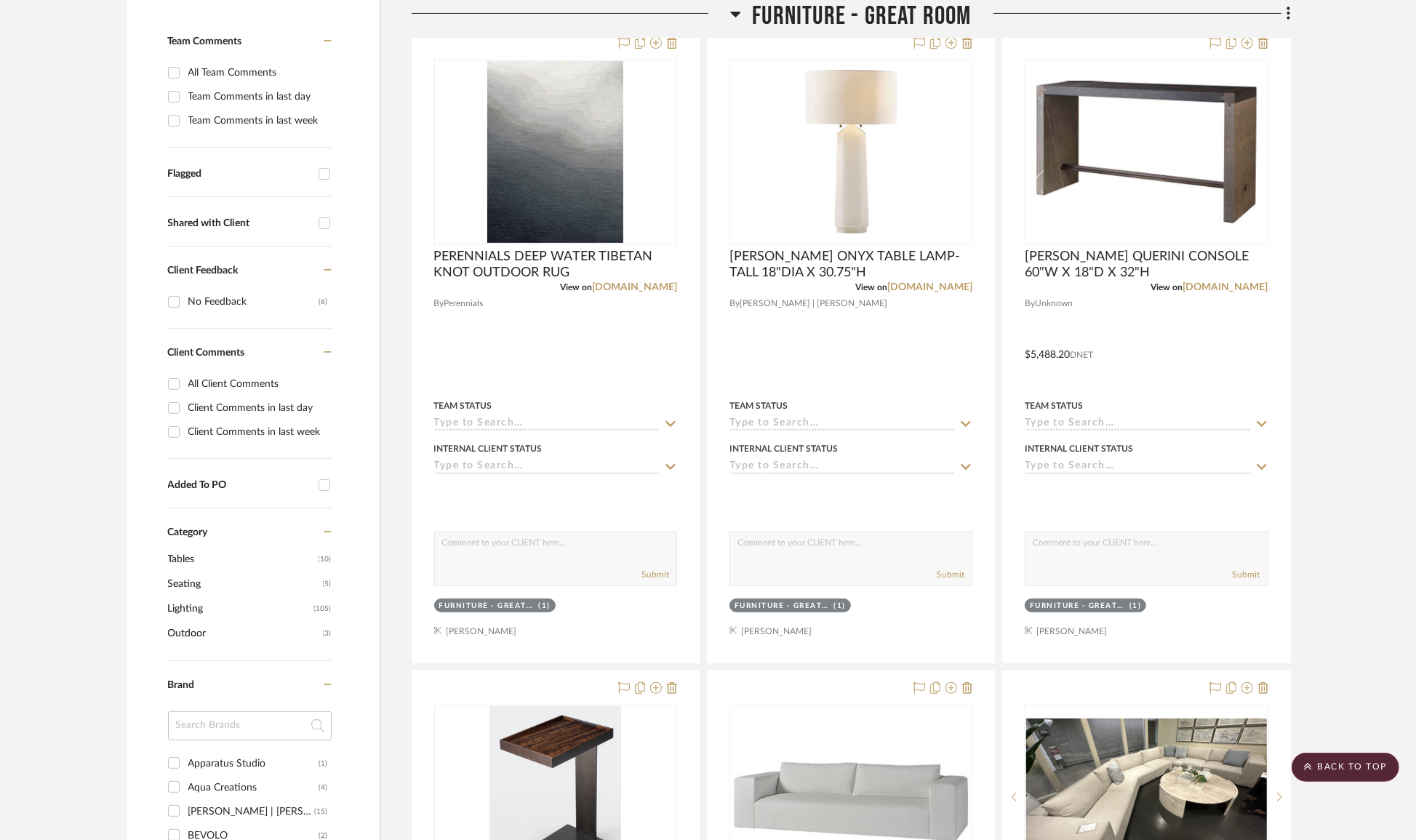
scroll to position [529, 0]
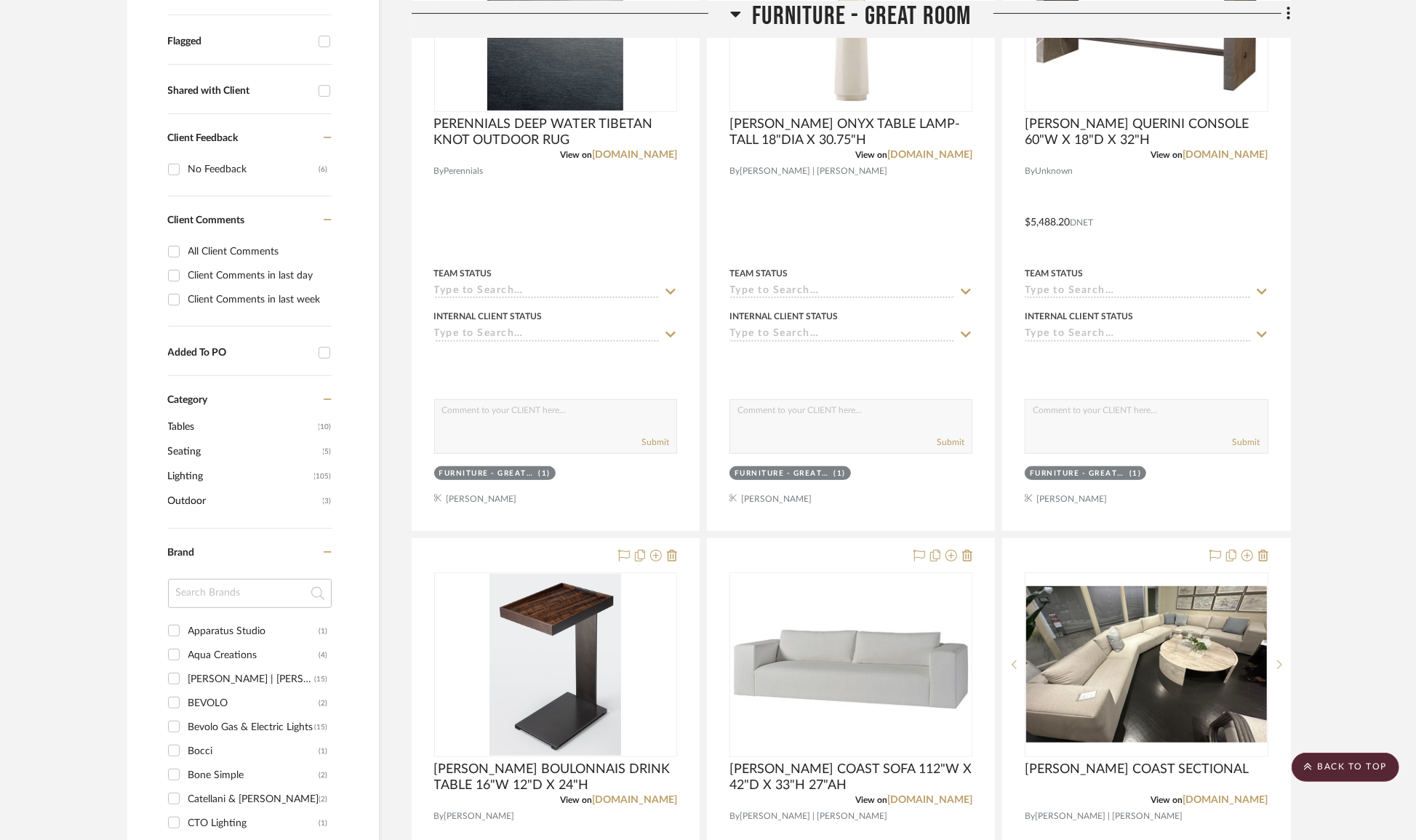
click at [189, 472] on span "Lighting" at bounding box center [239, 476] width 142 height 25
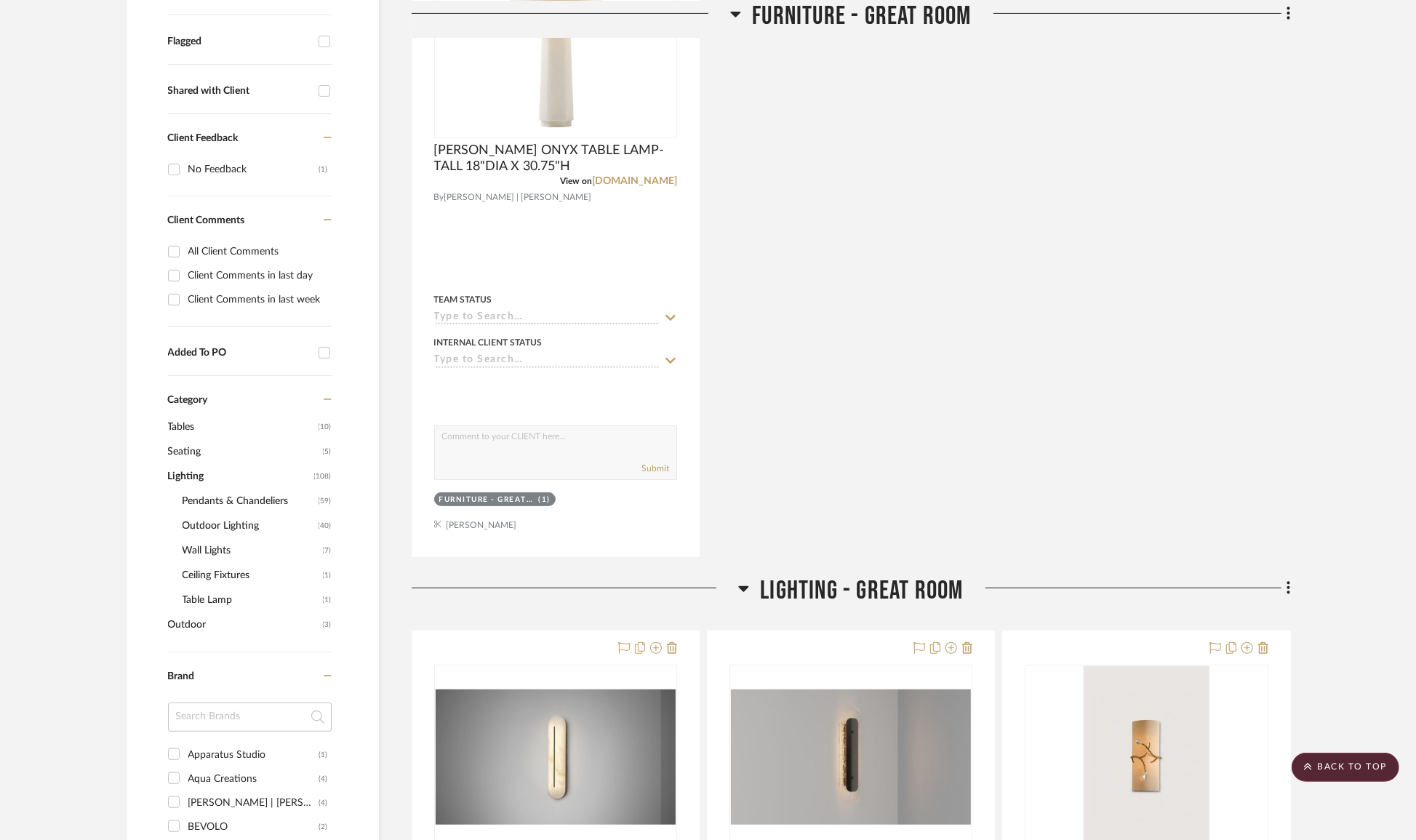
click at [222, 548] on span "Wall Lights" at bounding box center [251, 551] width 137 height 25
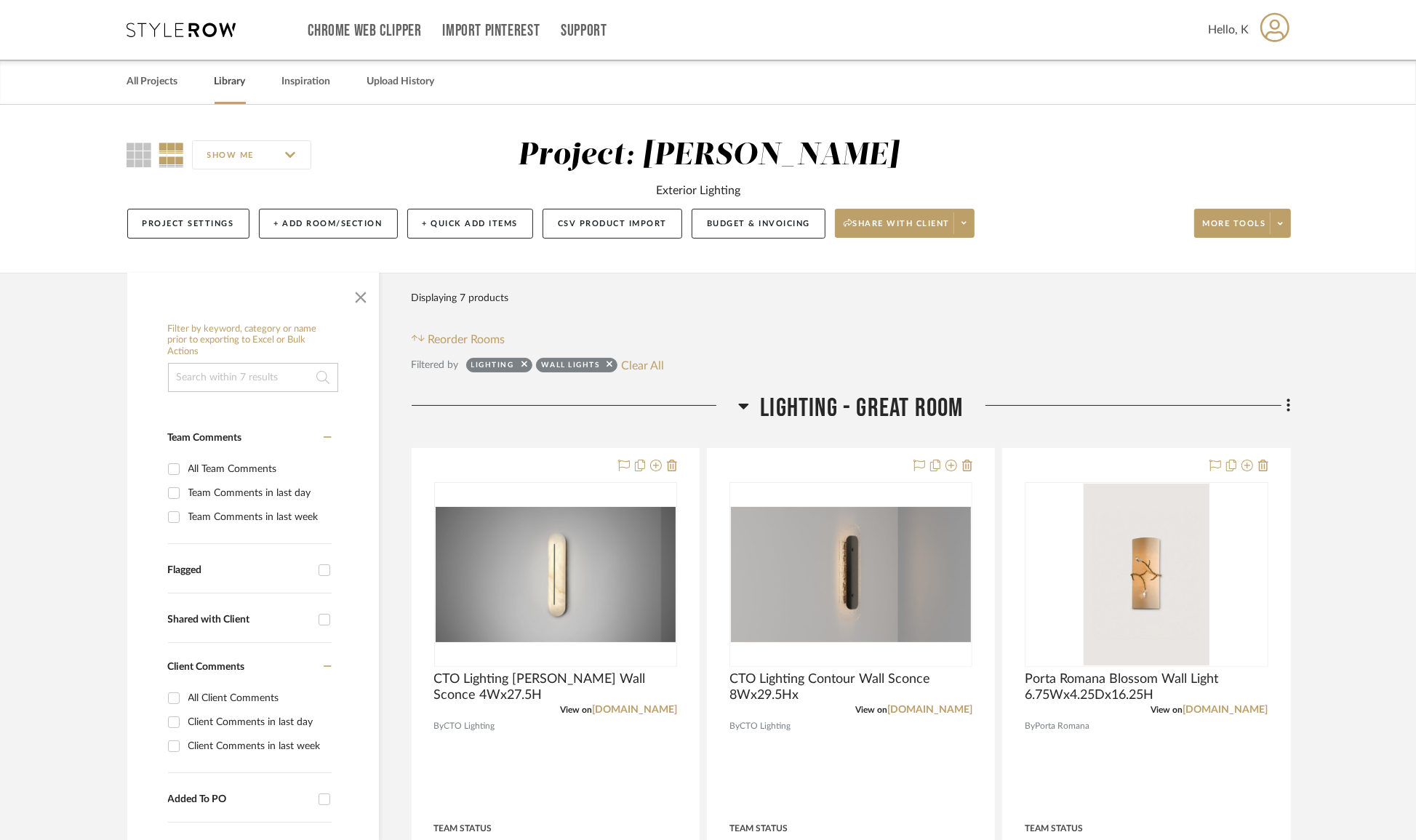
click at [240, 81] on link "Library" at bounding box center [230, 82] width 31 height 20
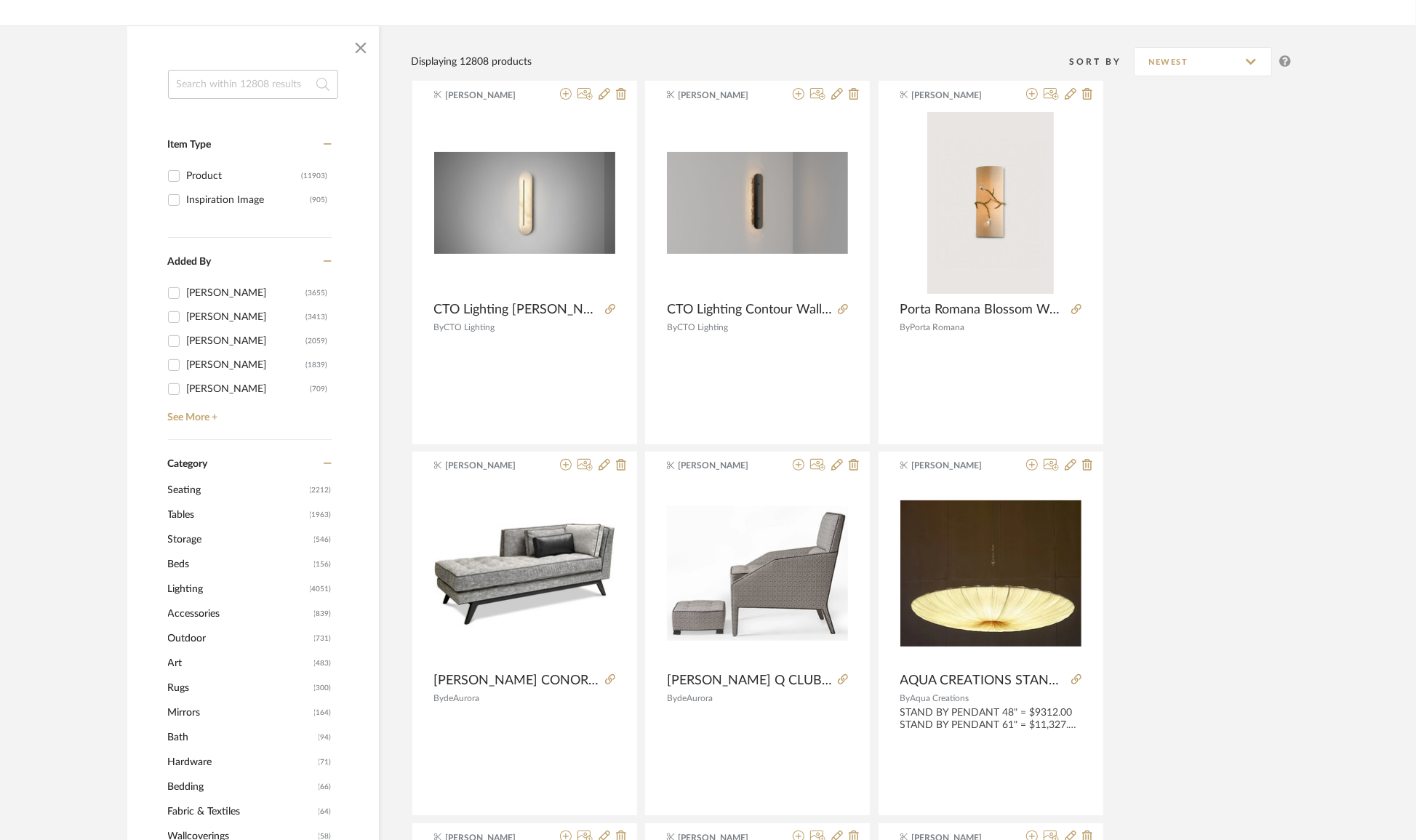
scroll to position [529, 0]
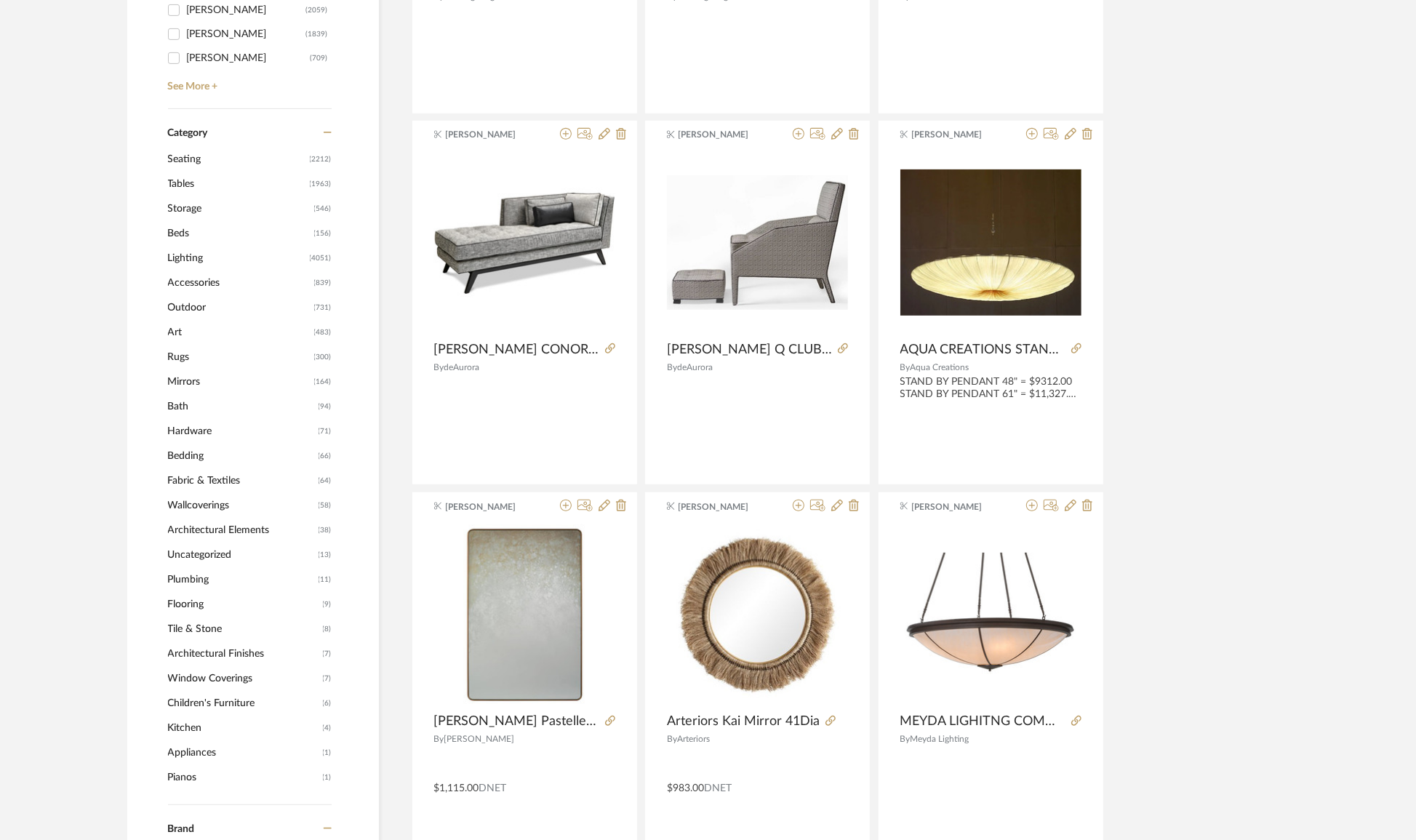
click at [200, 259] on span "Lighting" at bounding box center [237, 258] width 138 height 25
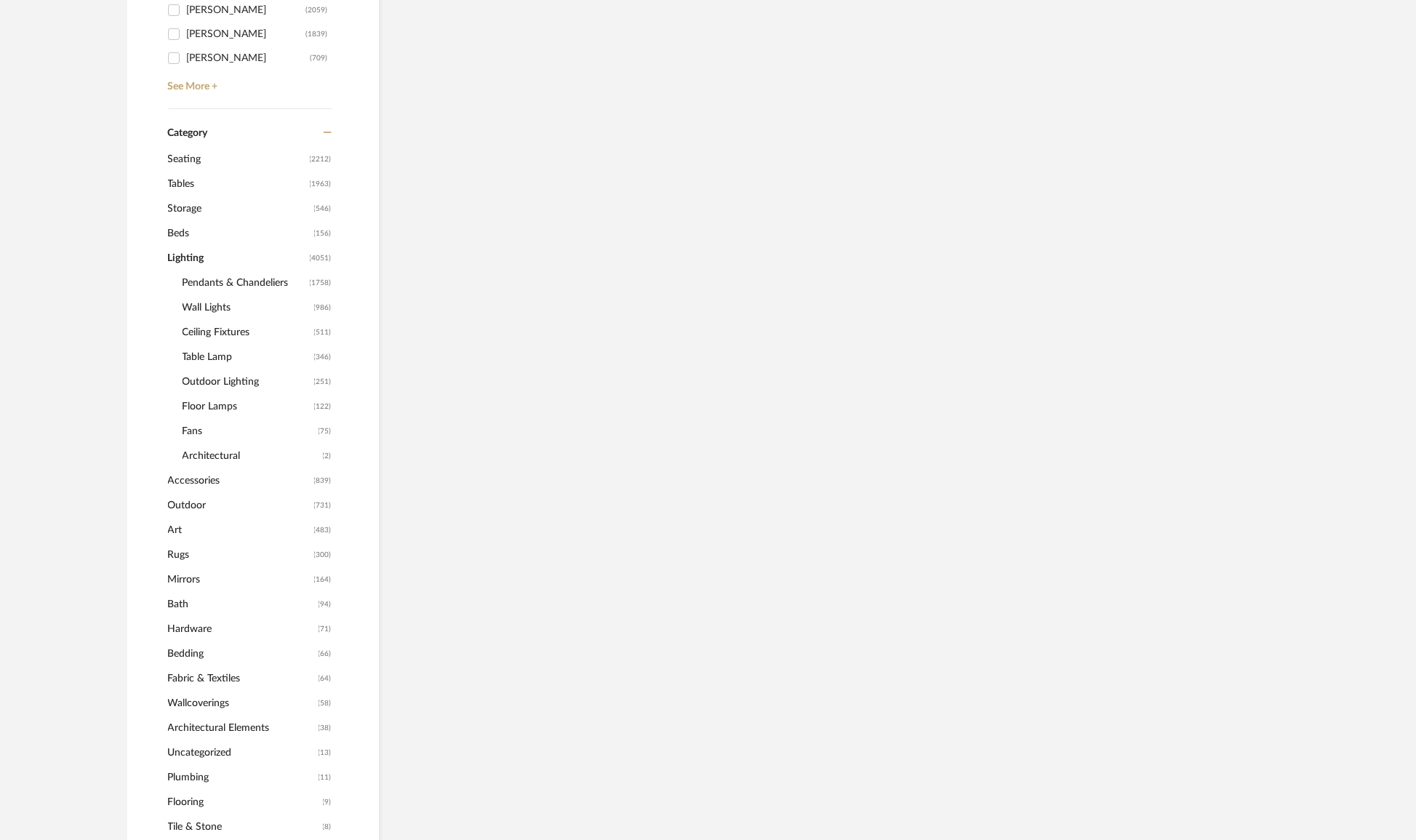
scroll to position [526, 0]
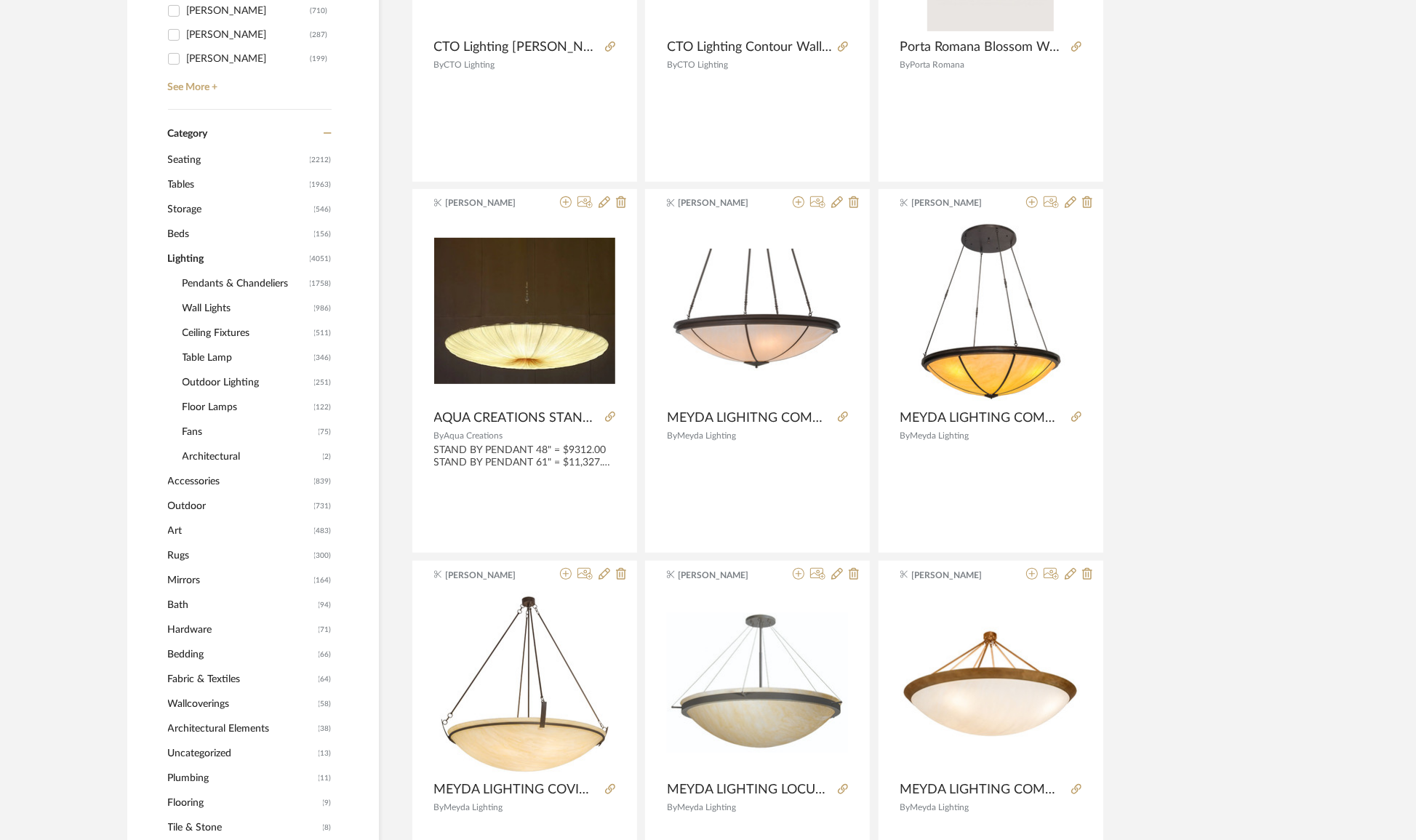
click at [199, 305] on span "Wall Lights" at bounding box center [246, 308] width 128 height 25
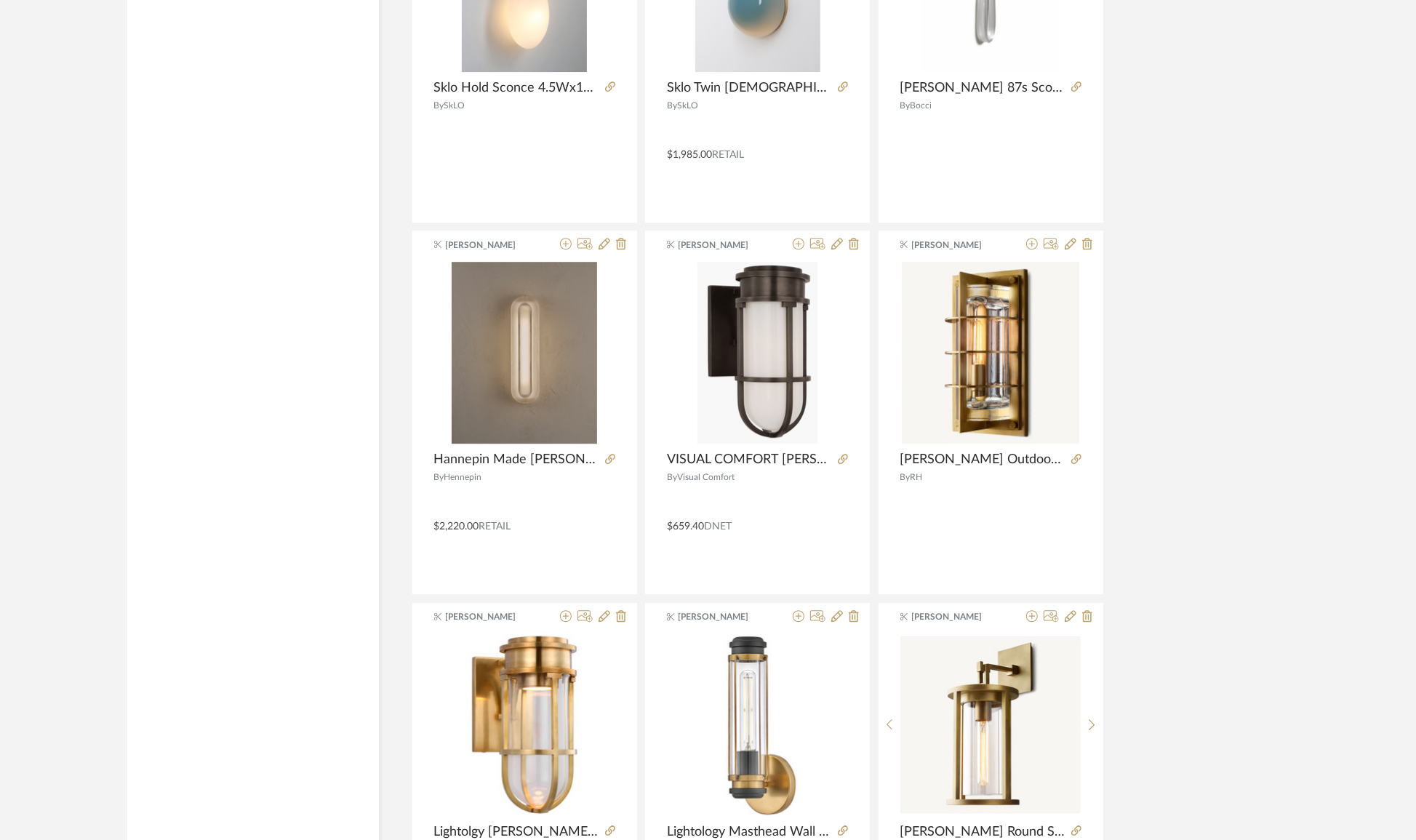
scroll to position [4109, 0]
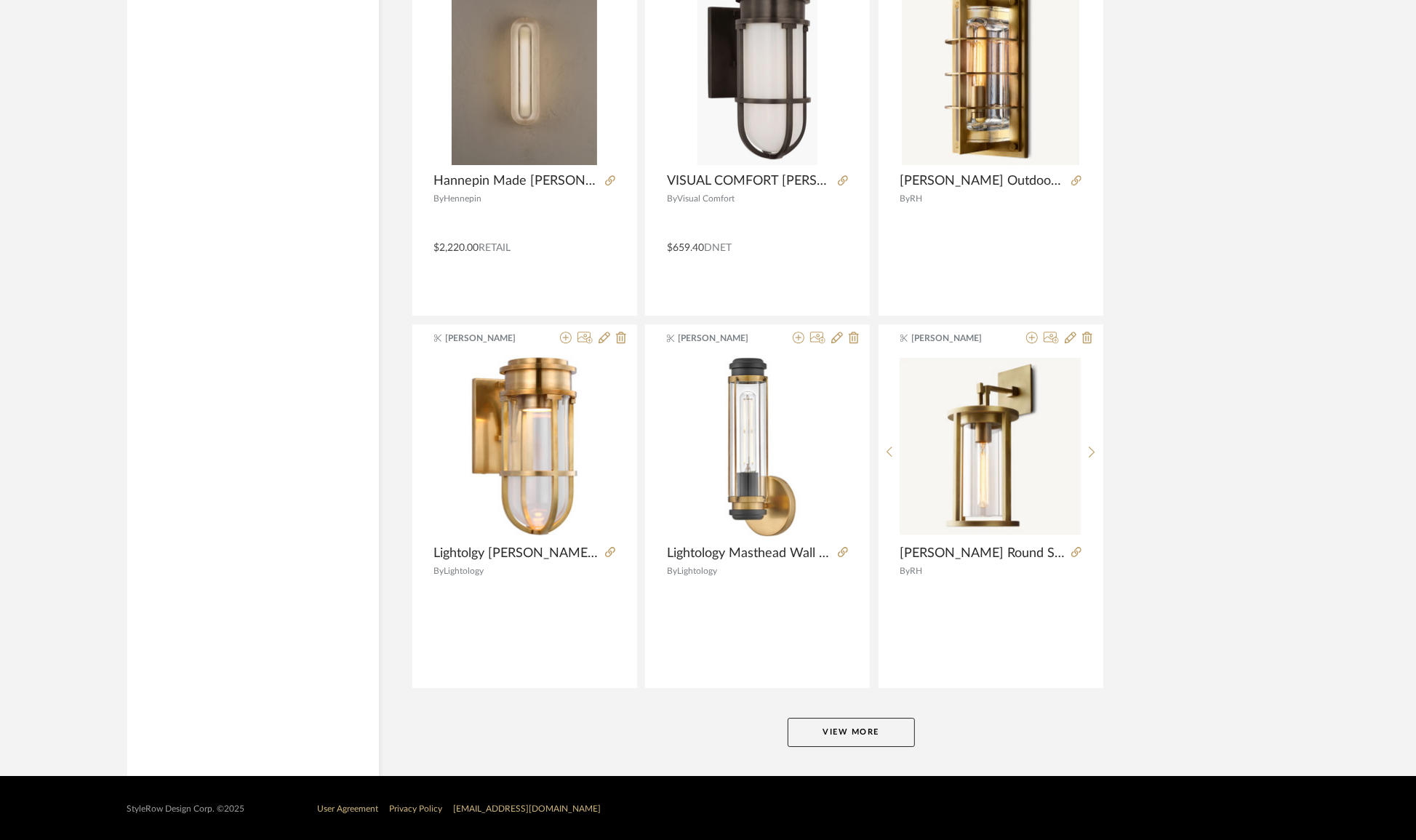
click at [840, 737] on button "View More" at bounding box center [851, 732] width 127 height 29
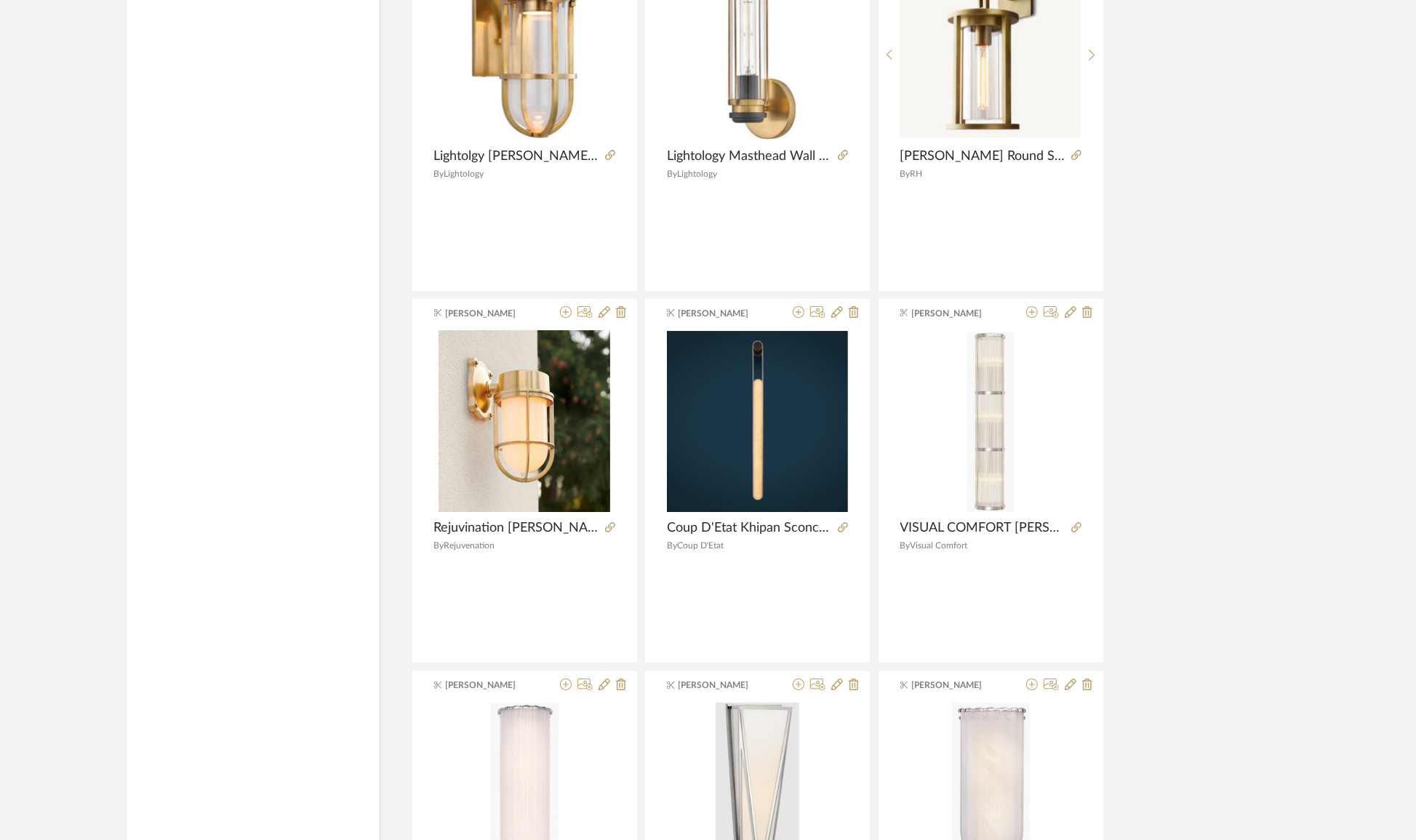
scroll to position [4573, 0]
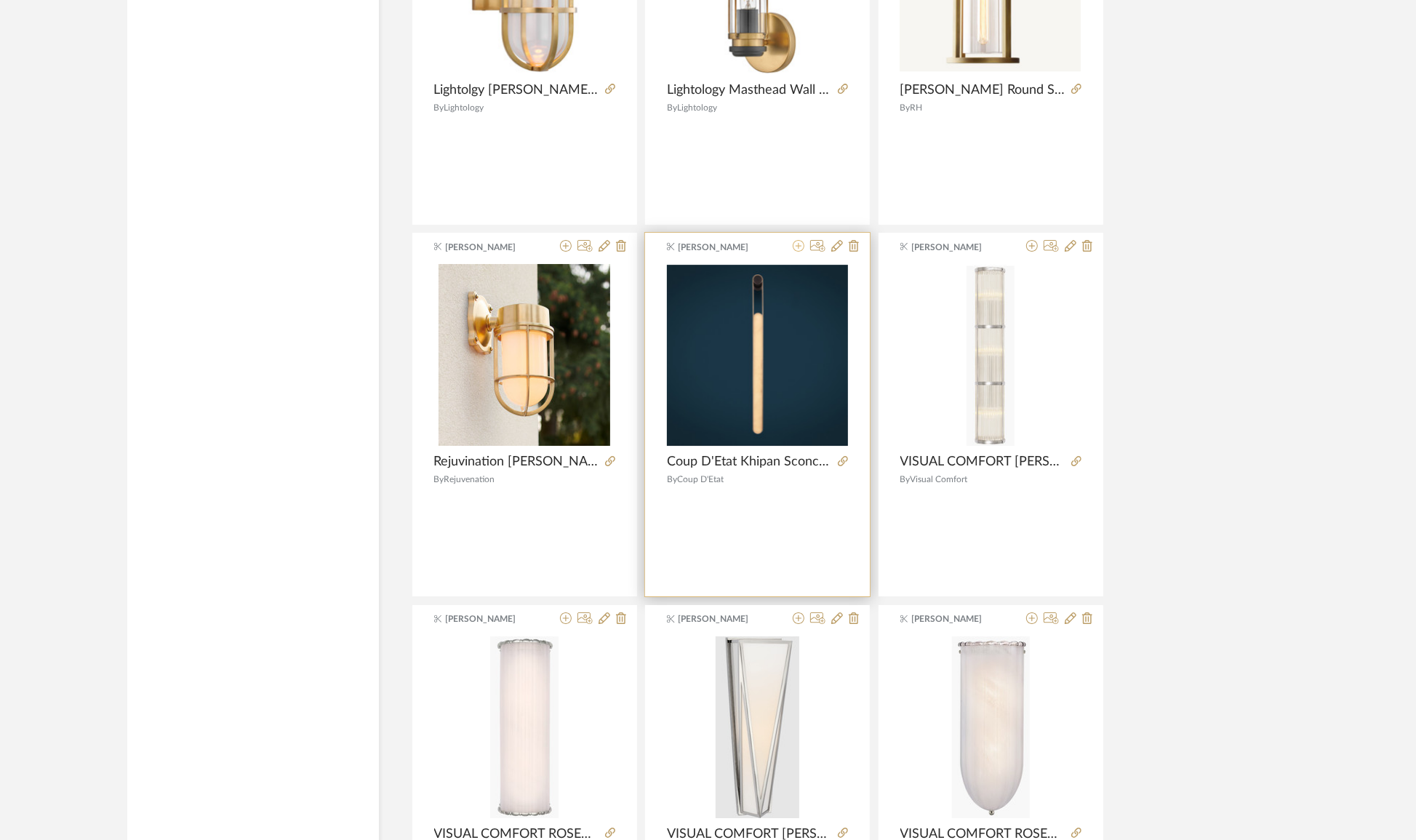
click at [801, 243] on icon at bounding box center [799, 245] width 12 height 12
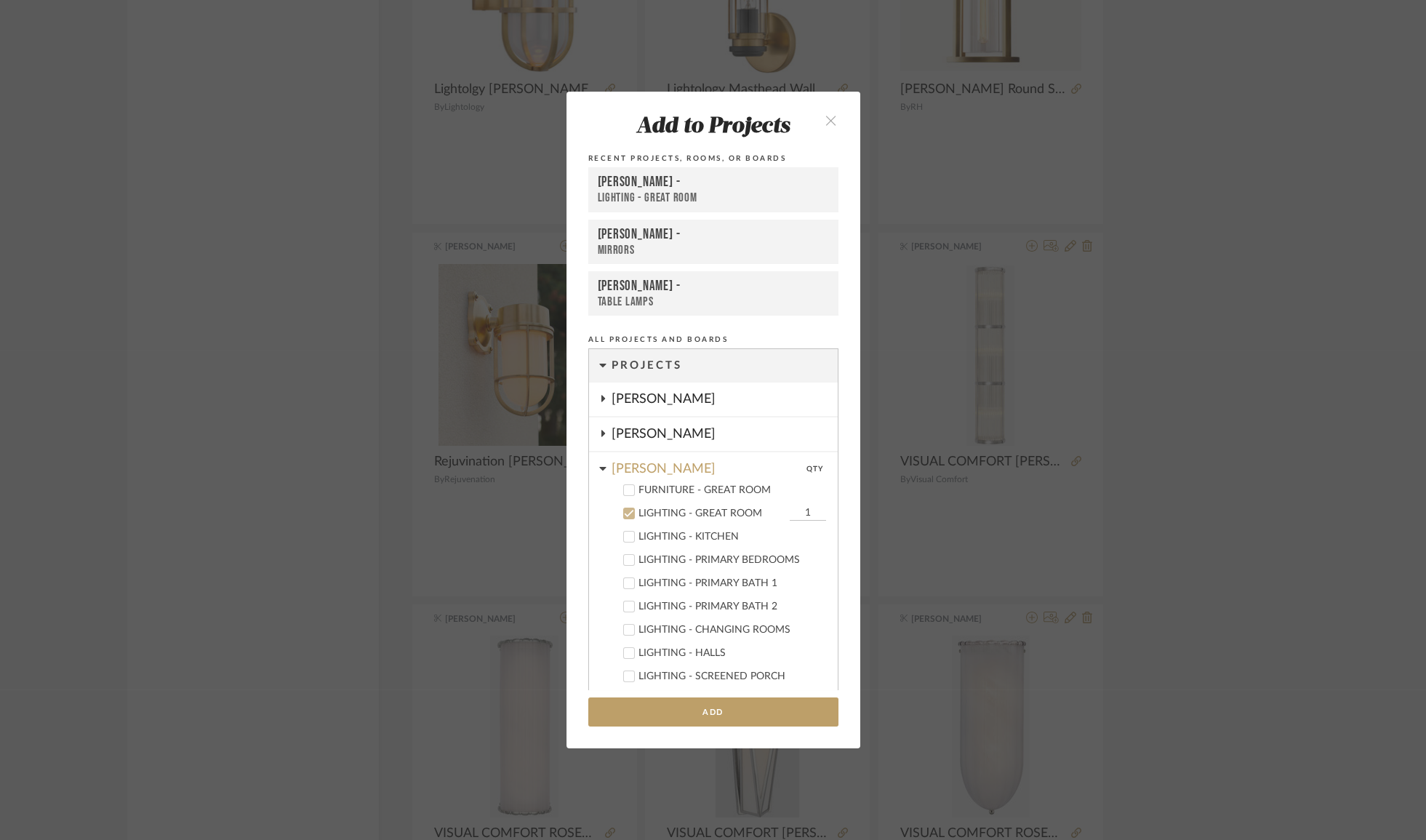
scroll to position [151, 0]
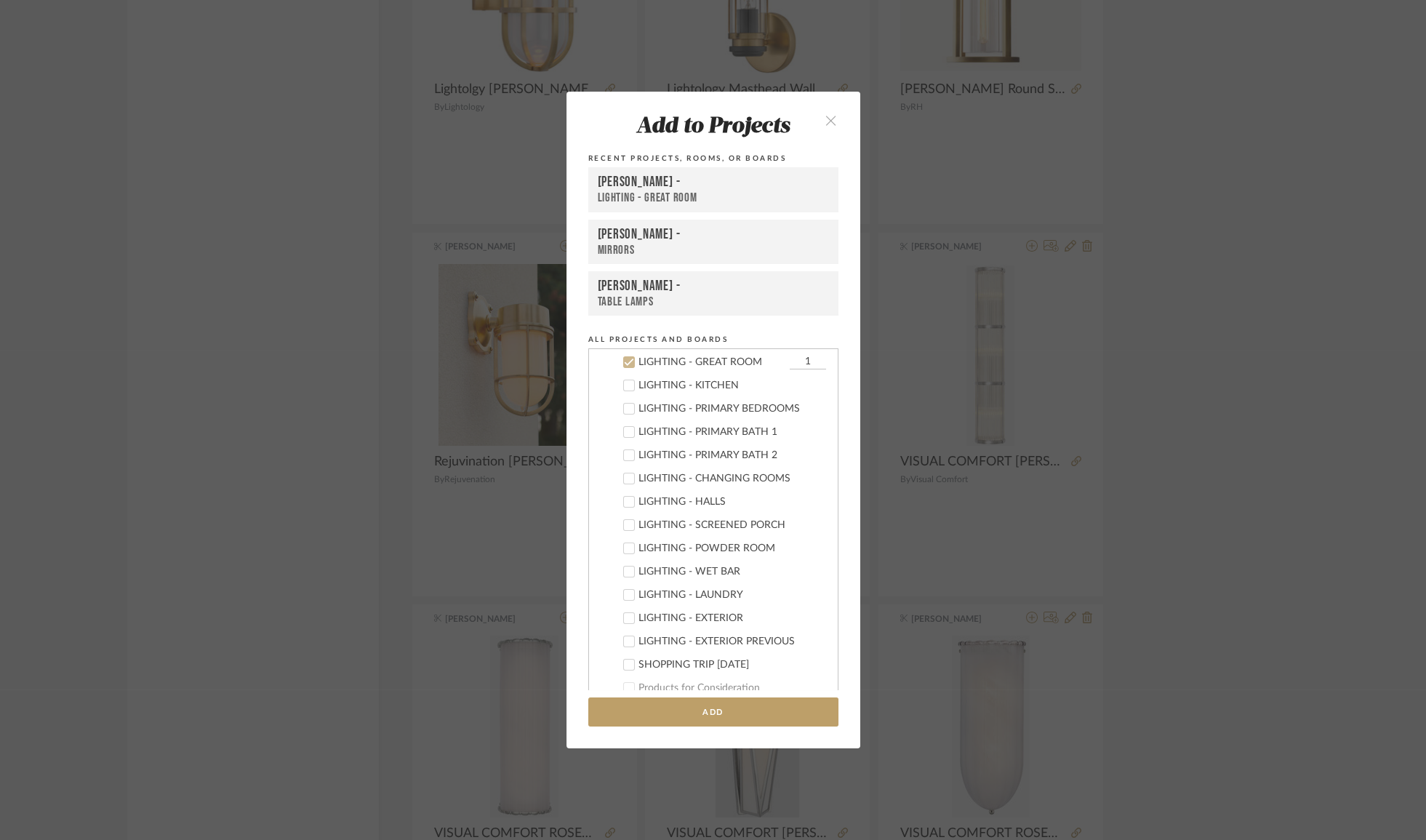
click at [694, 187] on div "[PERSON_NAME] -" at bounding box center [713, 183] width 232 height 18
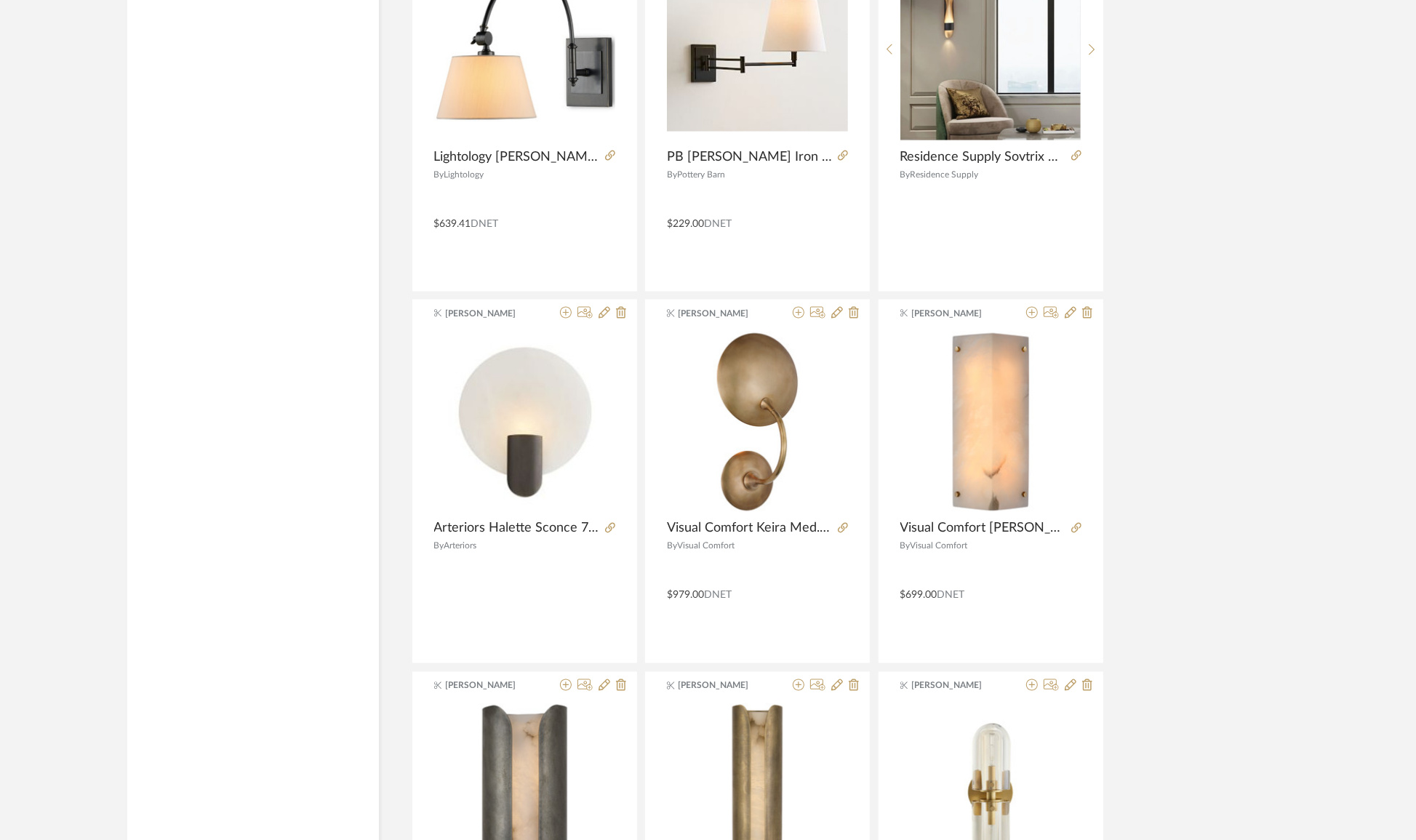
scroll to position [7877, 0]
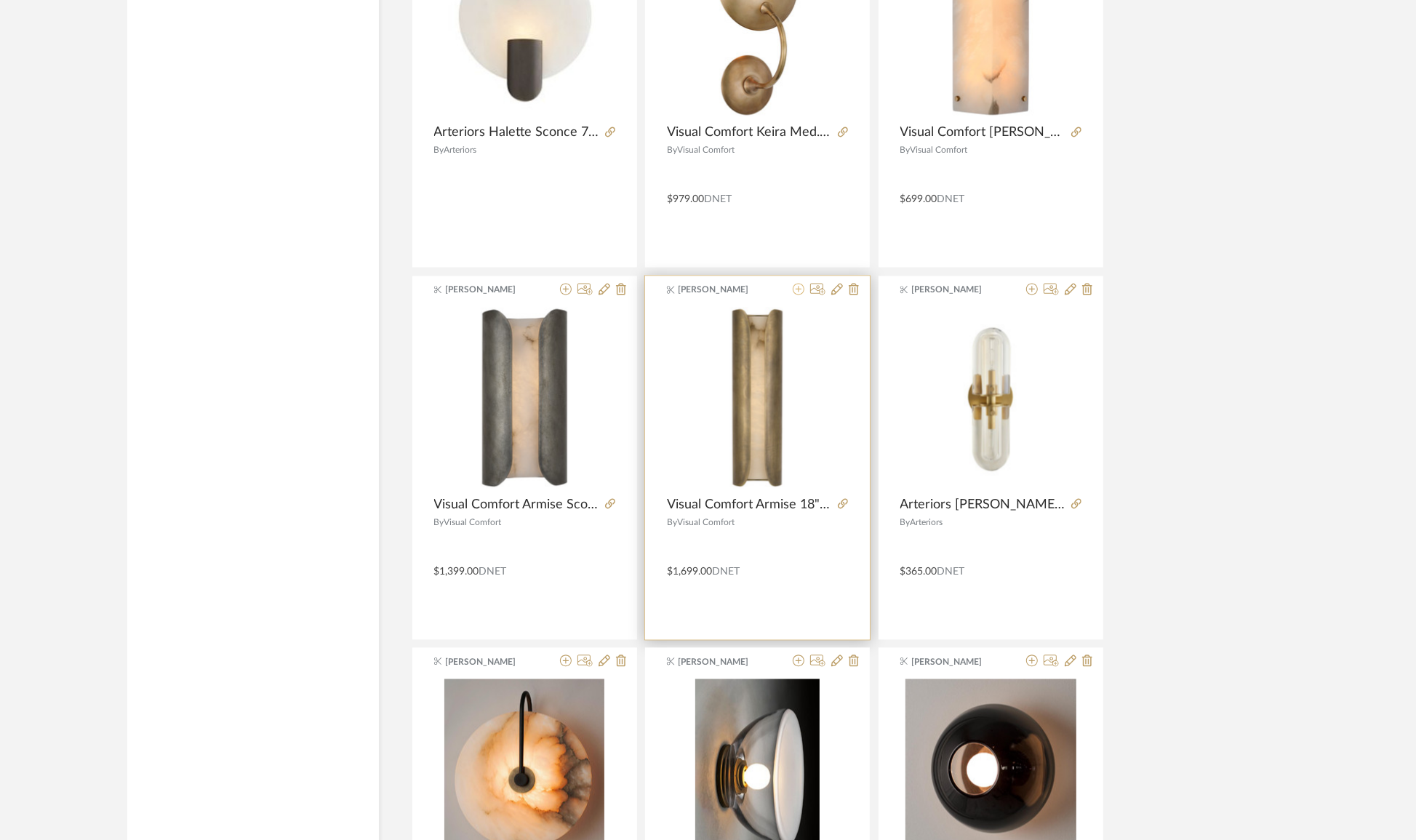
click at [797, 283] on icon at bounding box center [799, 289] width 12 height 12
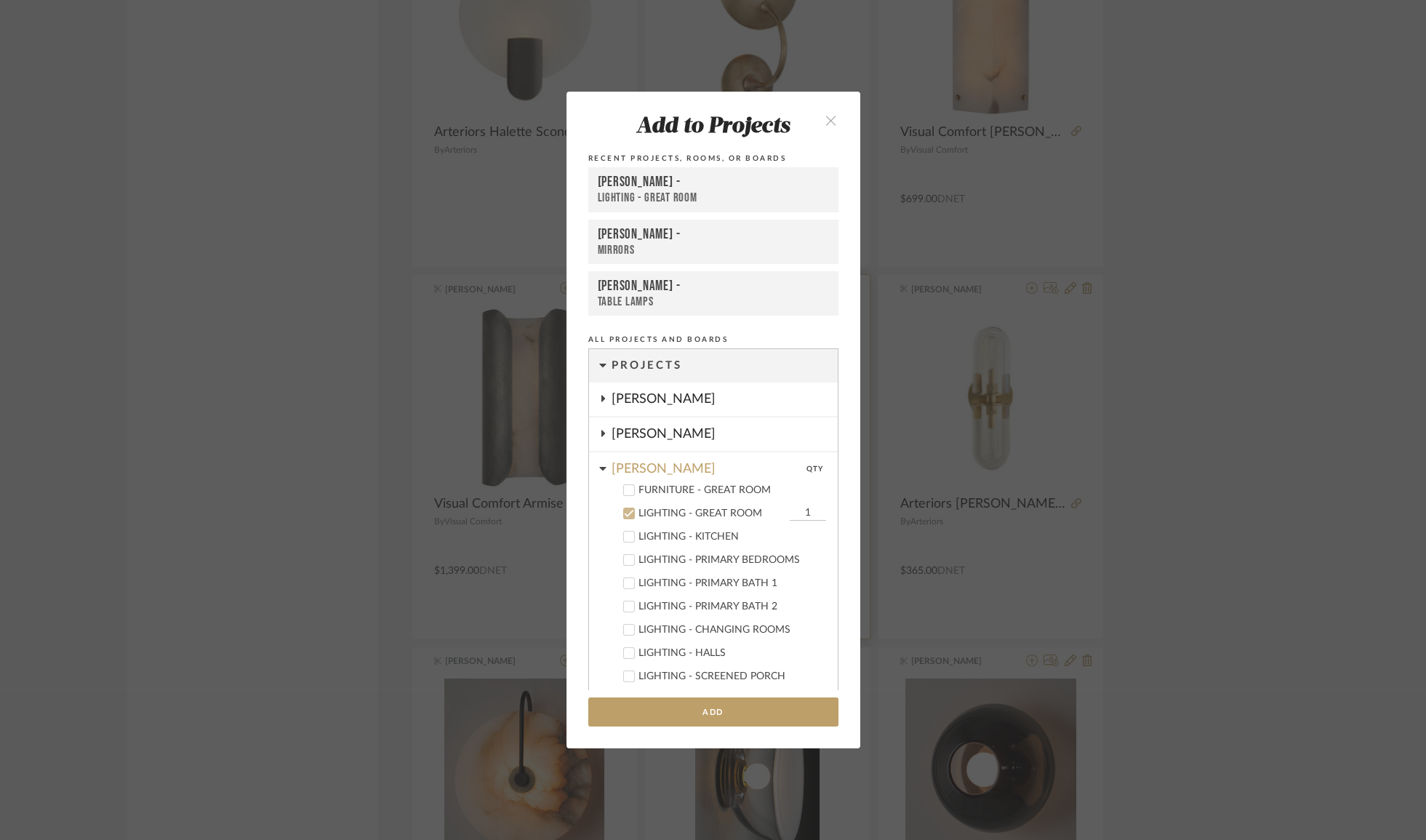
scroll to position [151, 0]
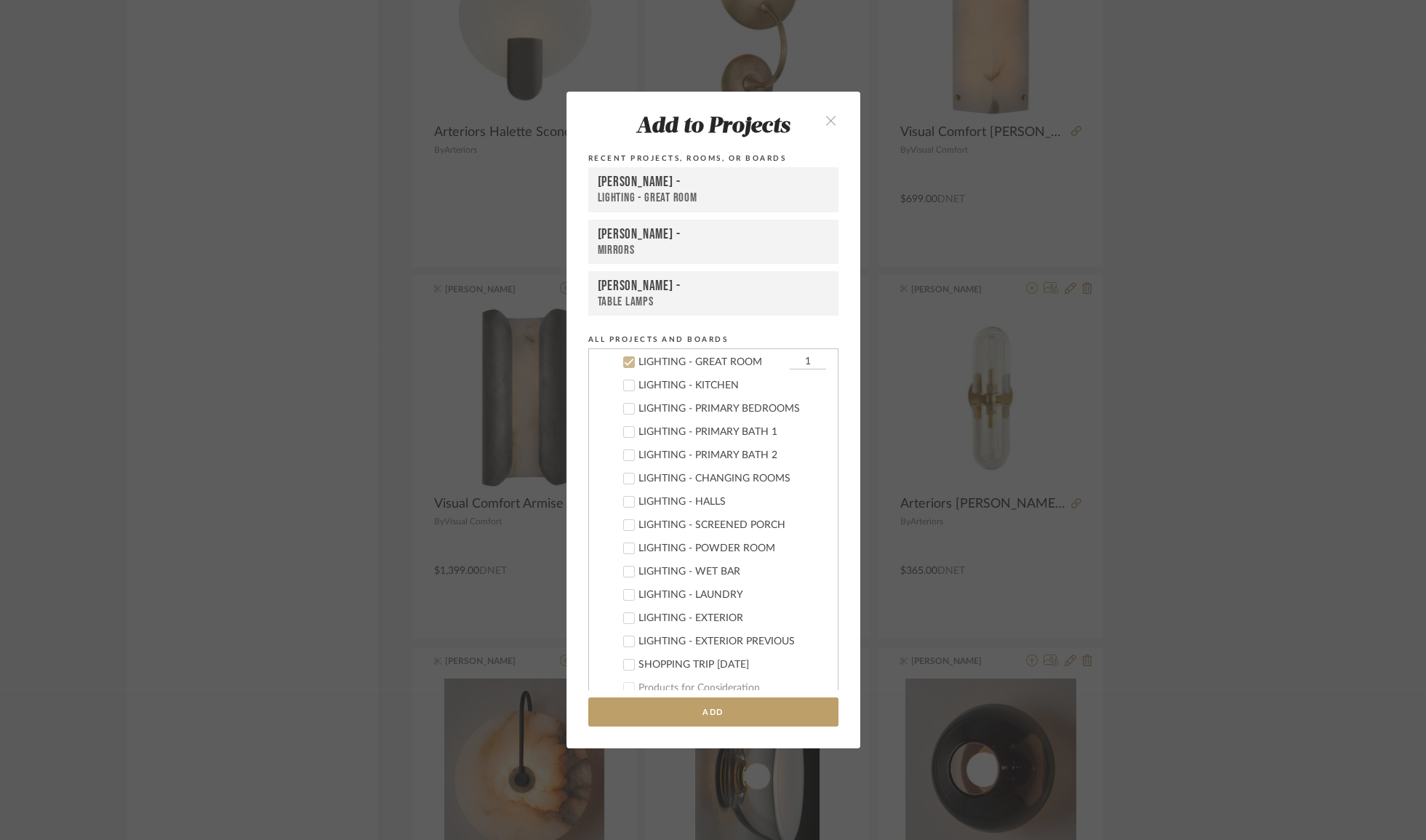
click at [712, 188] on div "[PERSON_NAME] -" at bounding box center [713, 183] width 232 height 18
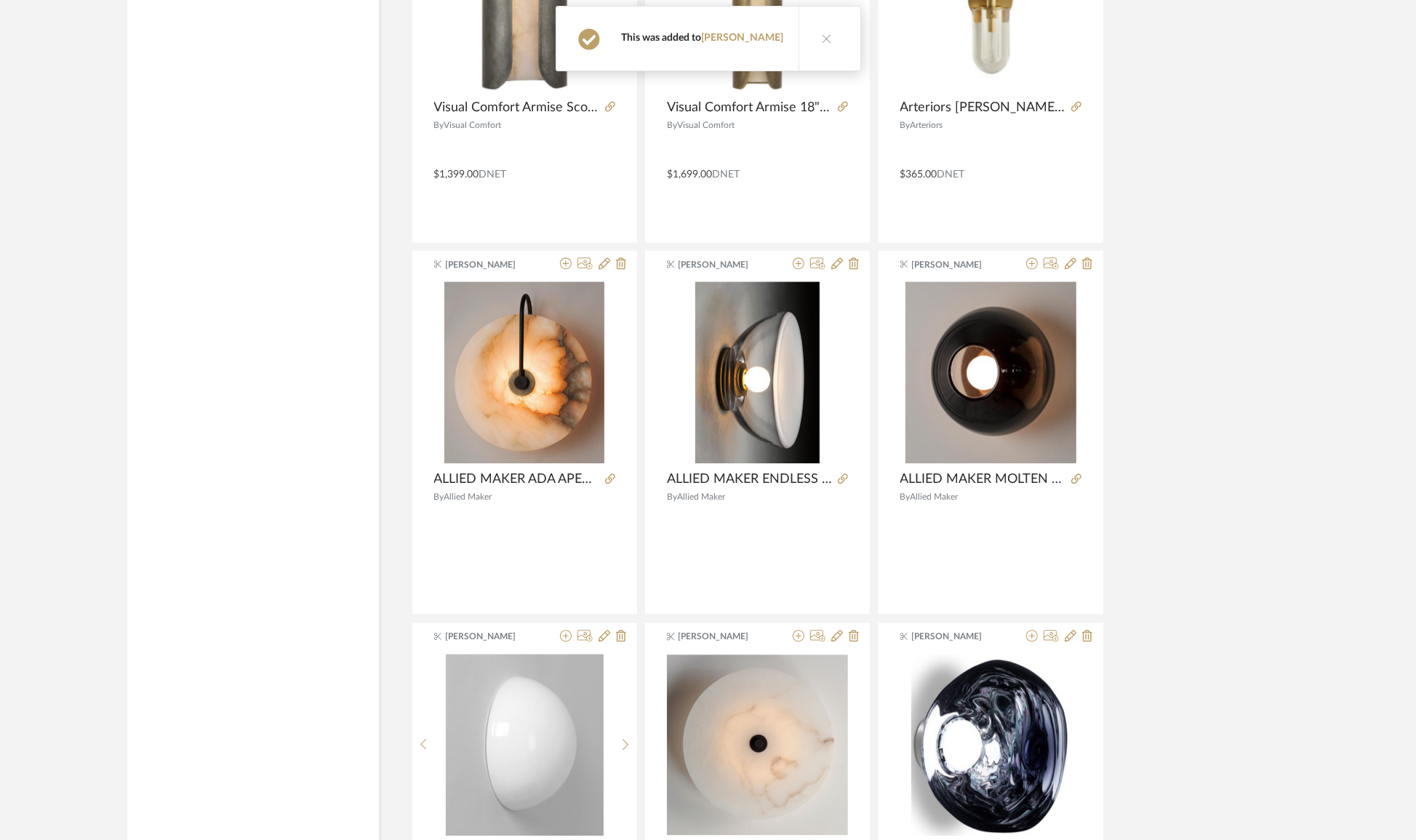
scroll to position [8571, 0]
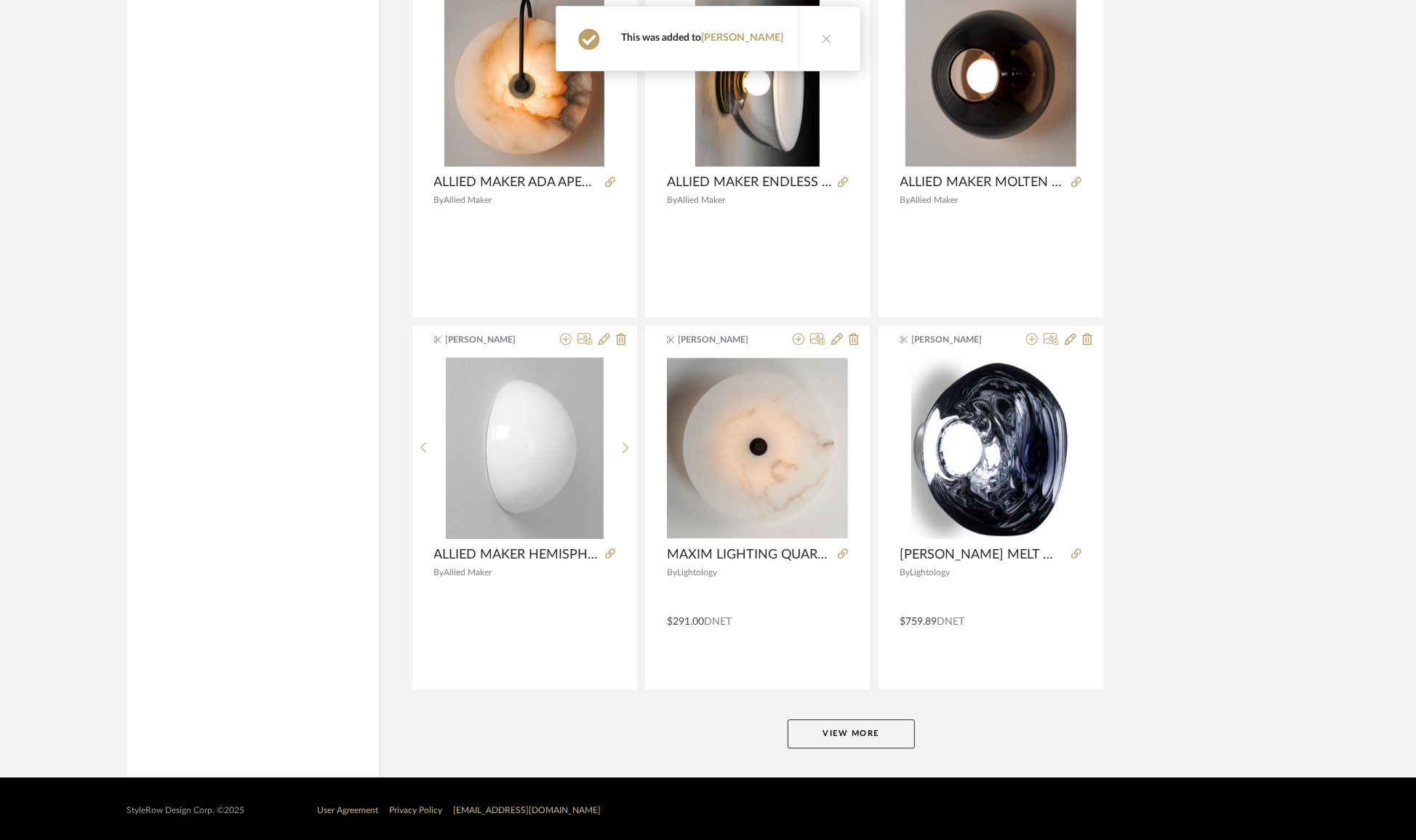
click at [901, 739] on button "View More" at bounding box center [851, 733] width 127 height 29
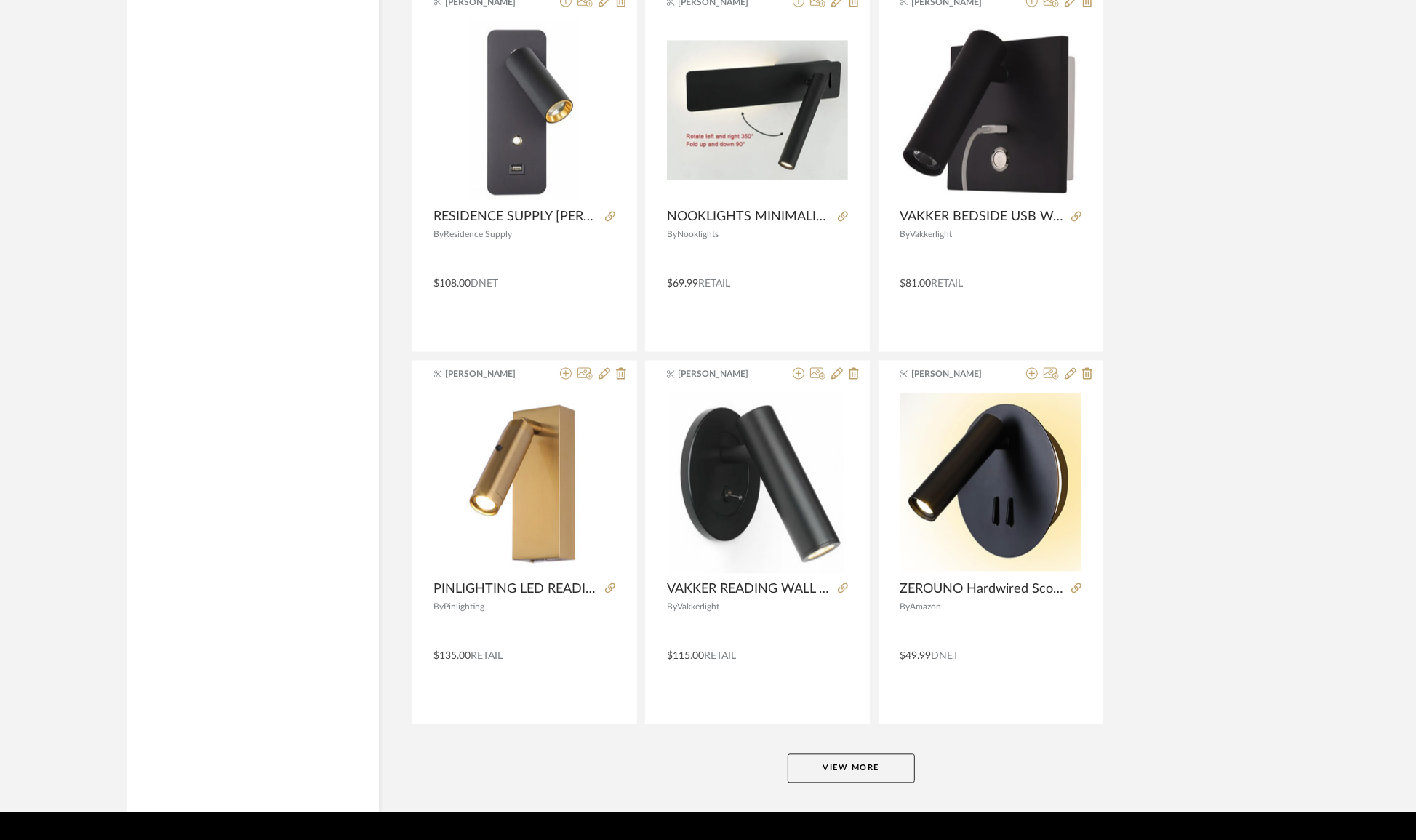
scroll to position [13032, 0]
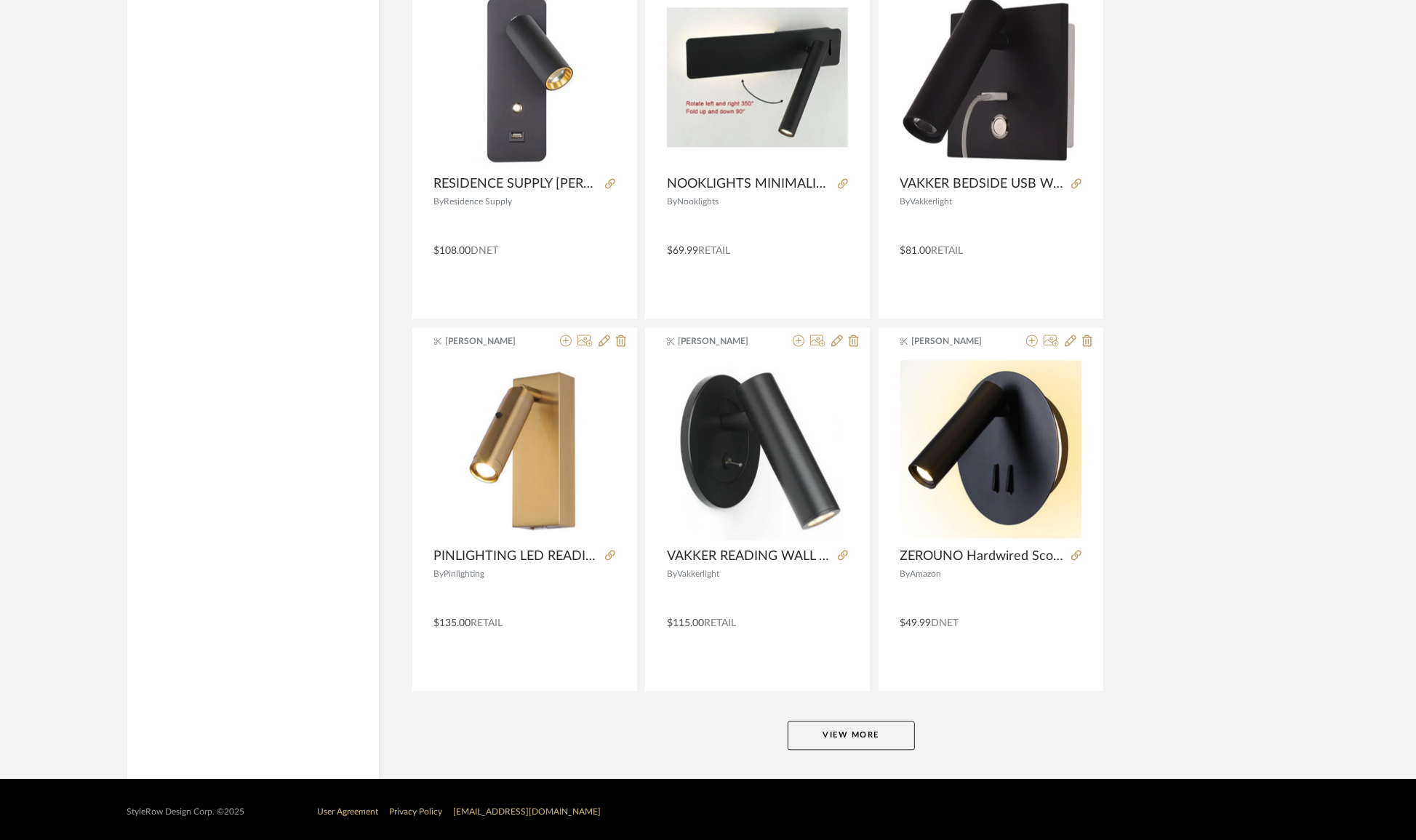
click at [837, 733] on button "View More" at bounding box center [851, 735] width 127 height 29
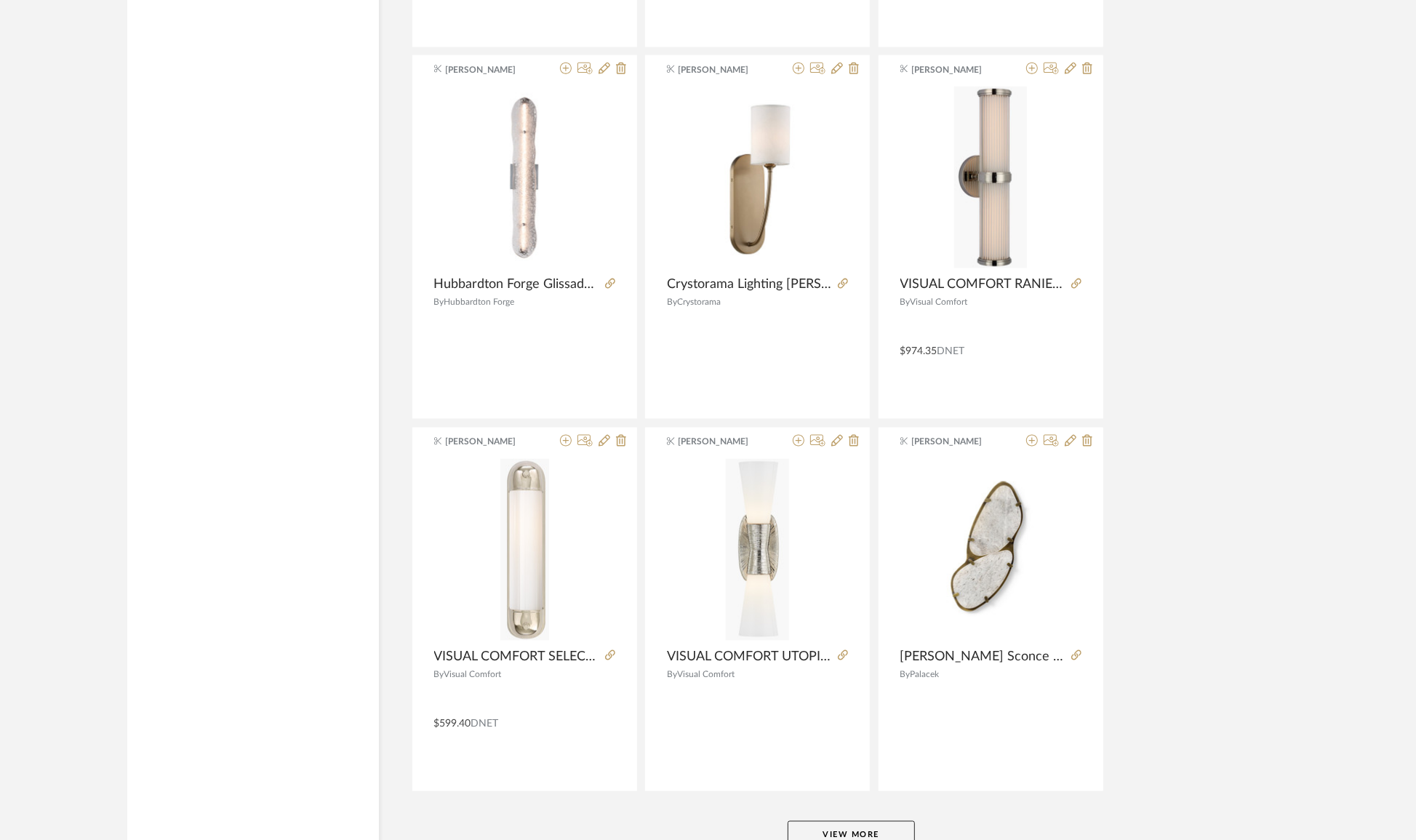
scroll to position [17493, 0]
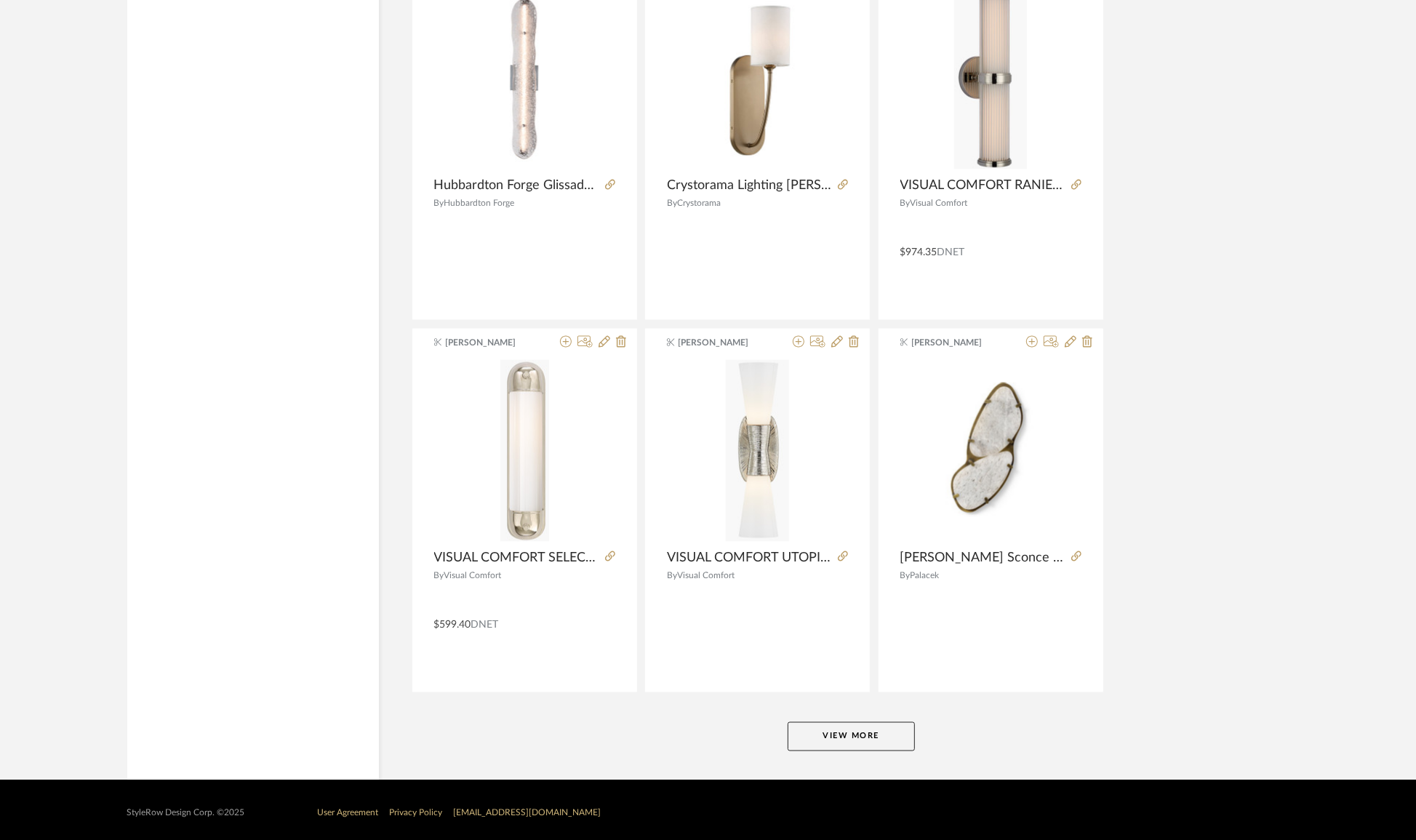
click at [853, 743] on button "View More" at bounding box center [851, 736] width 127 height 29
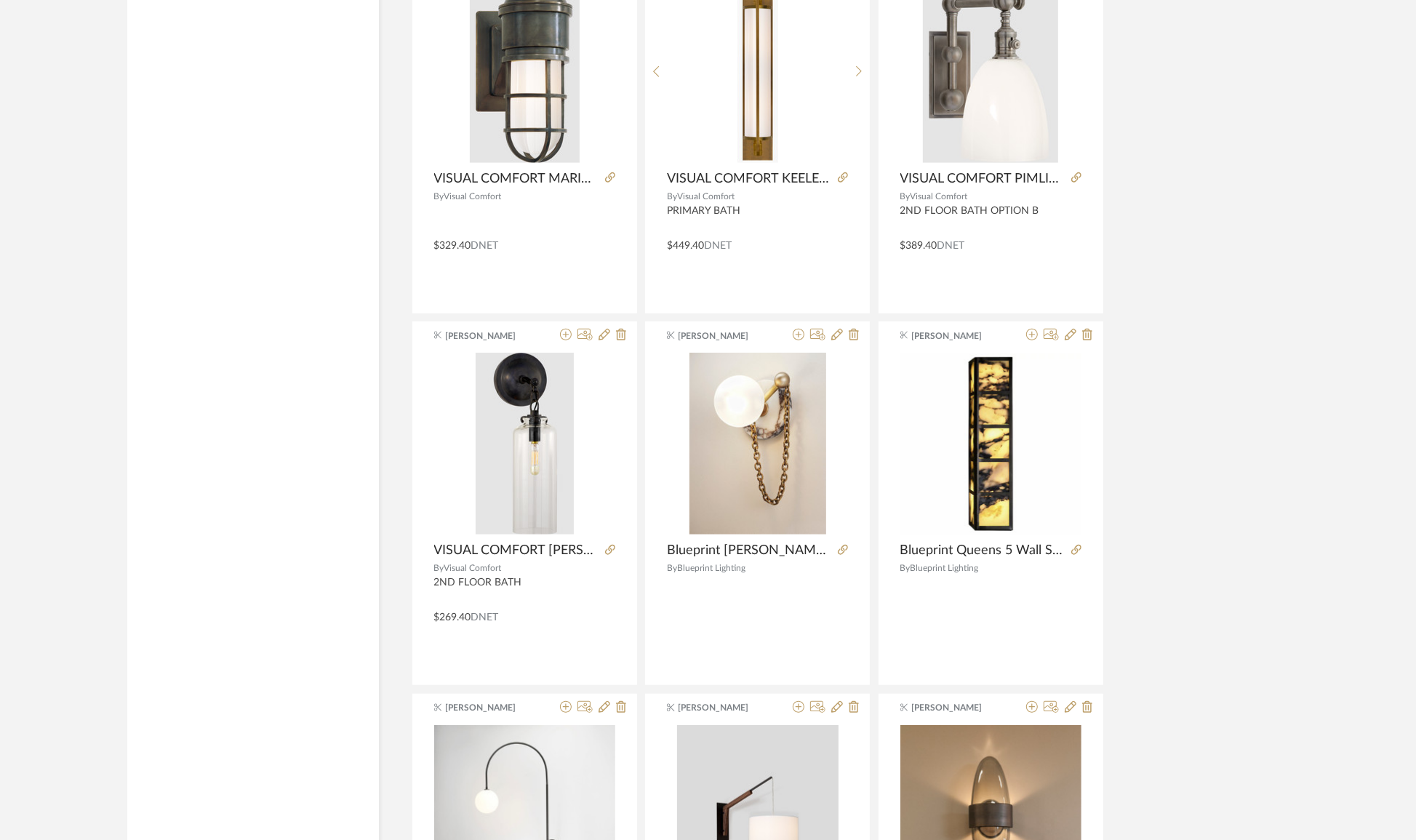
scroll to position [21921, 0]
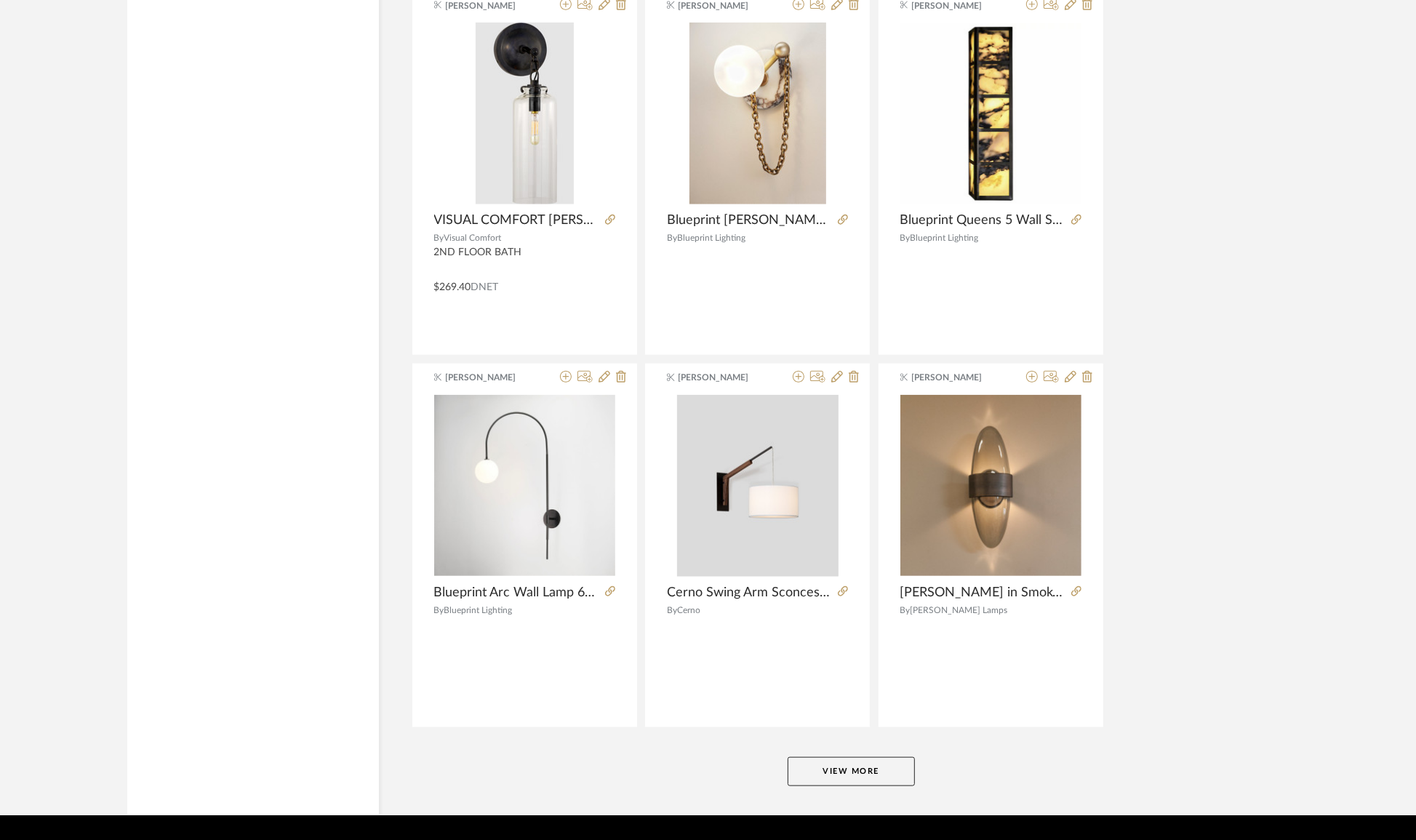
click at [859, 764] on button "View More" at bounding box center [851, 771] width 127 height 29
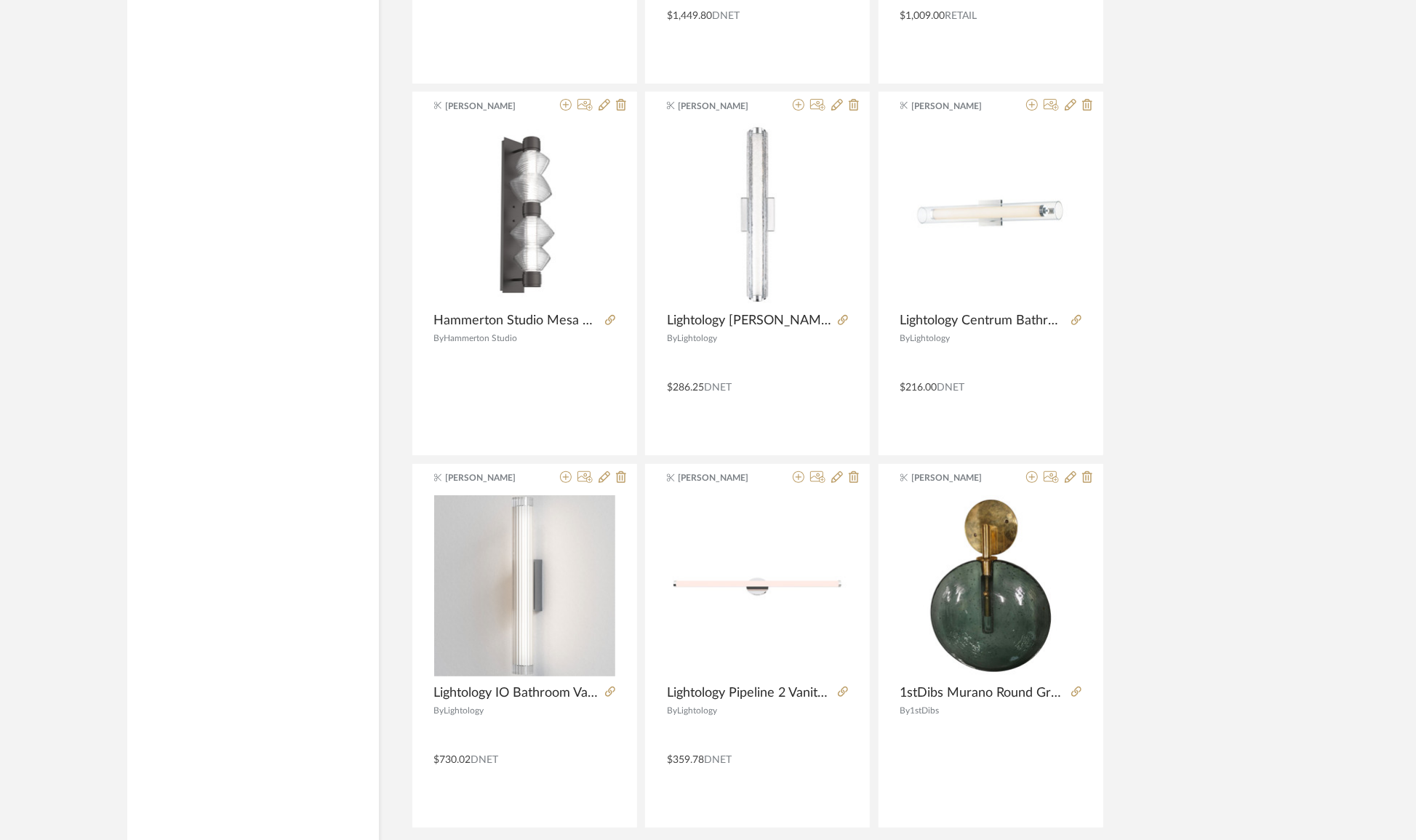
scroll to position [26350, 0]
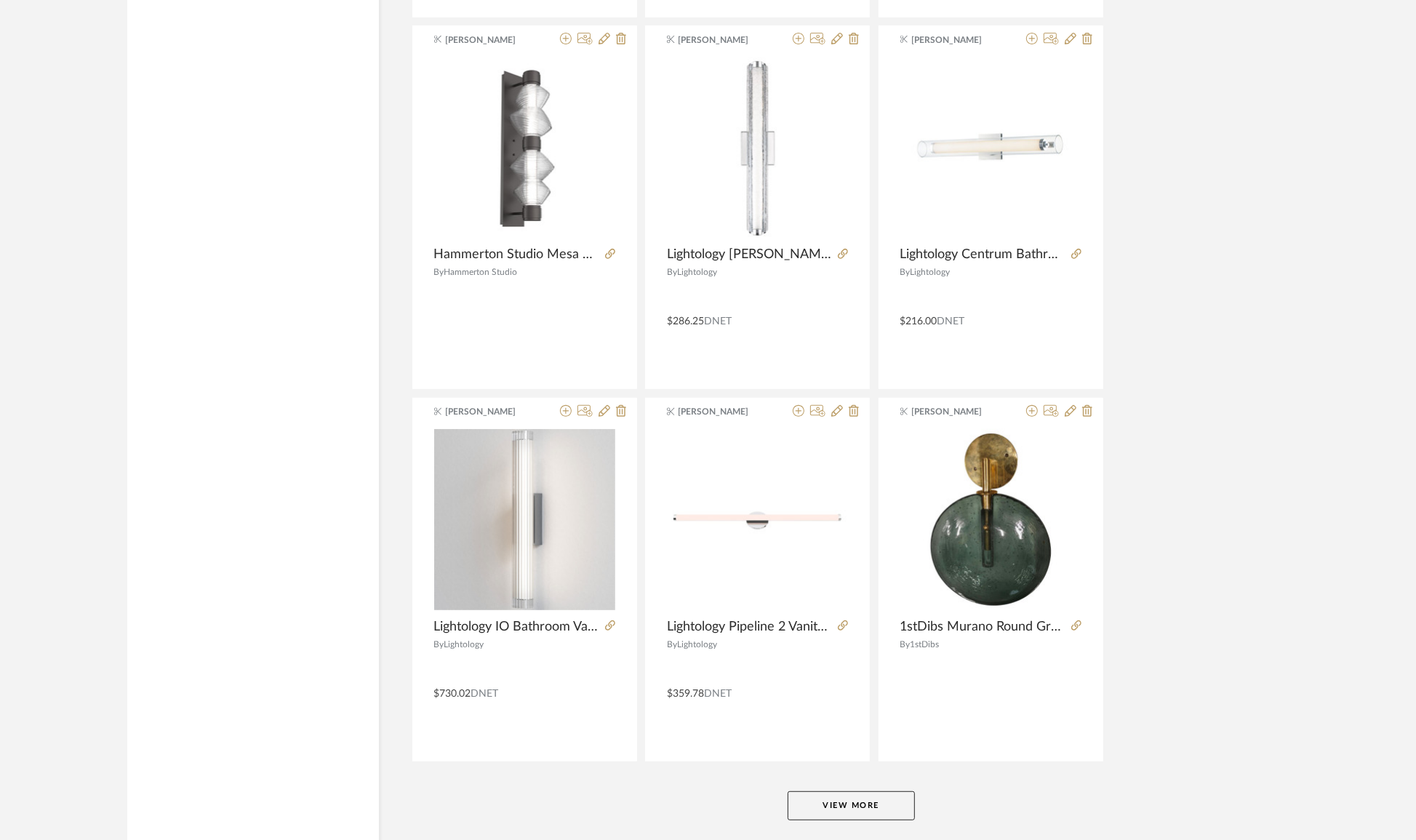
click at [878, 799] on button "View More" at bounding box center [851, 806] width 127 height 29
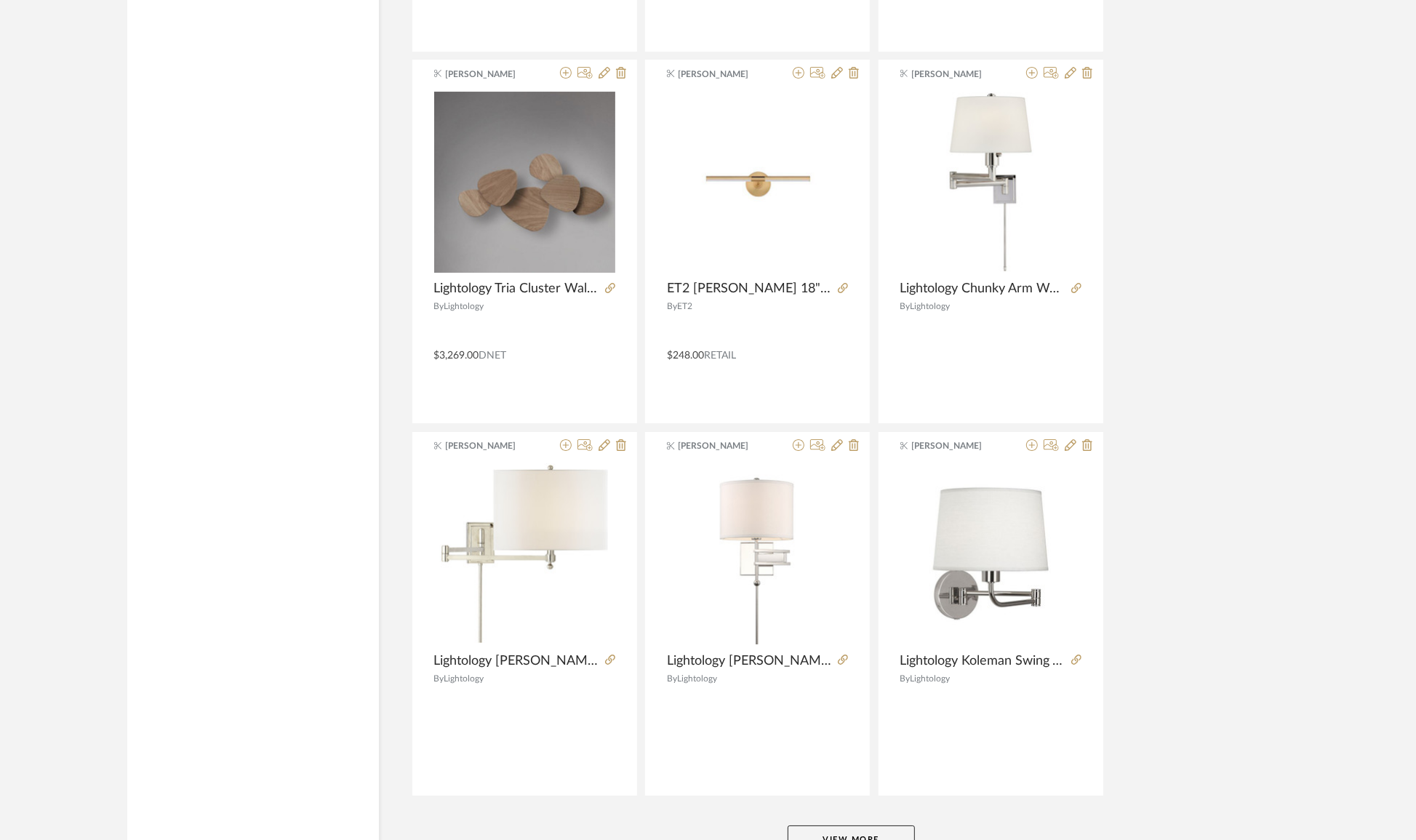
scroll to position [30876, 0]
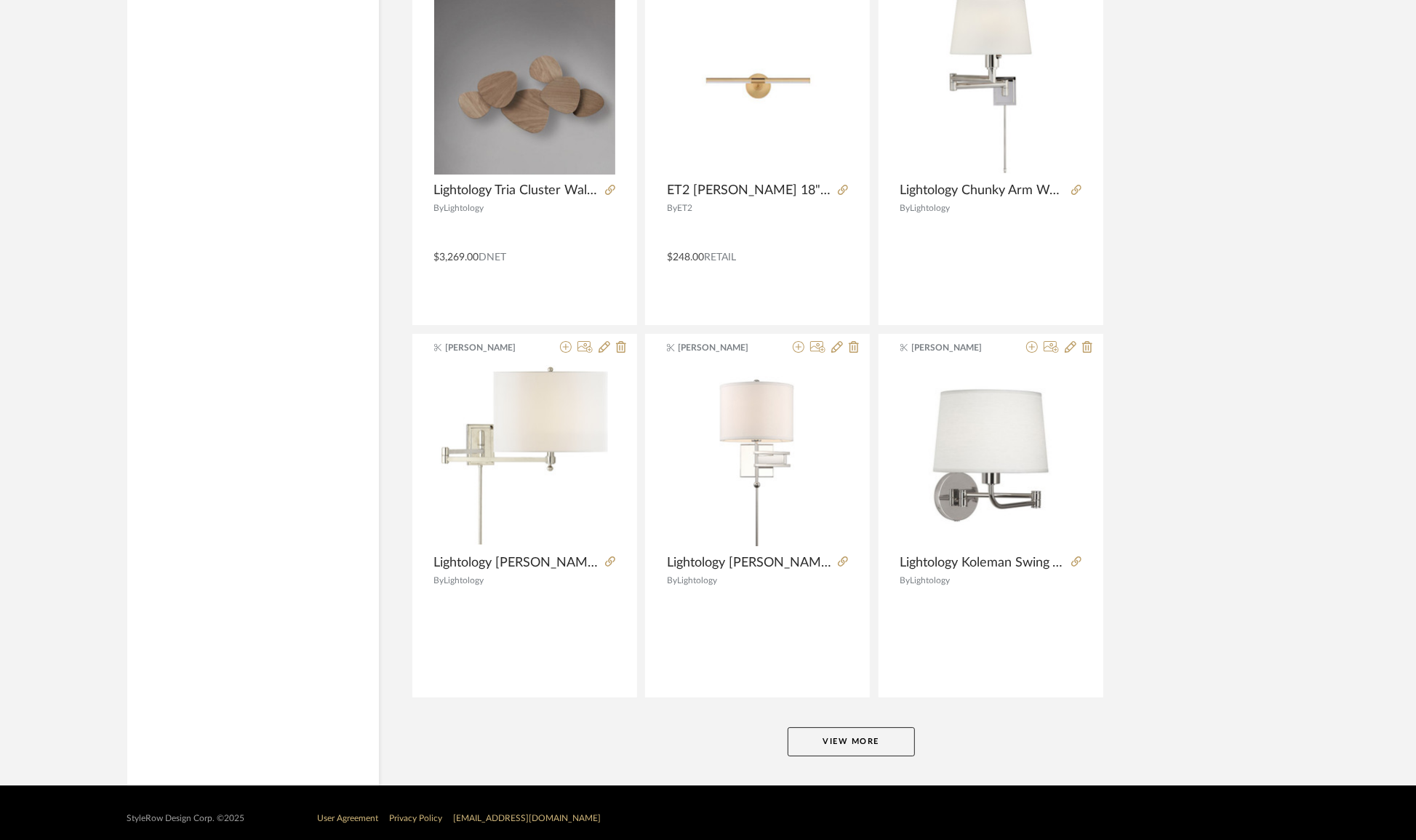
click at [816, 740] on button "View More" at bounding box center [851, 741] width 127 height 29
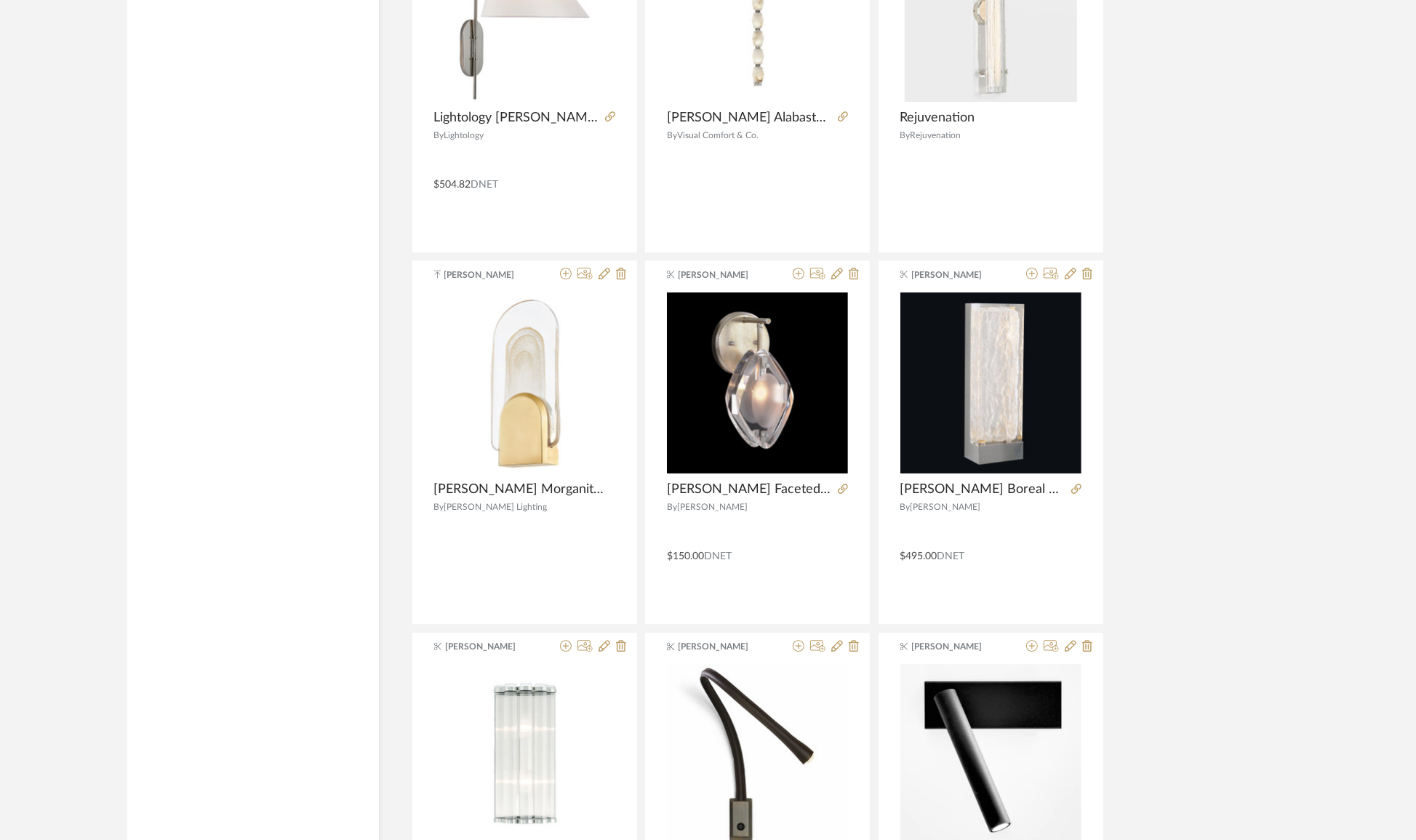
scroll to position [35337, 0]
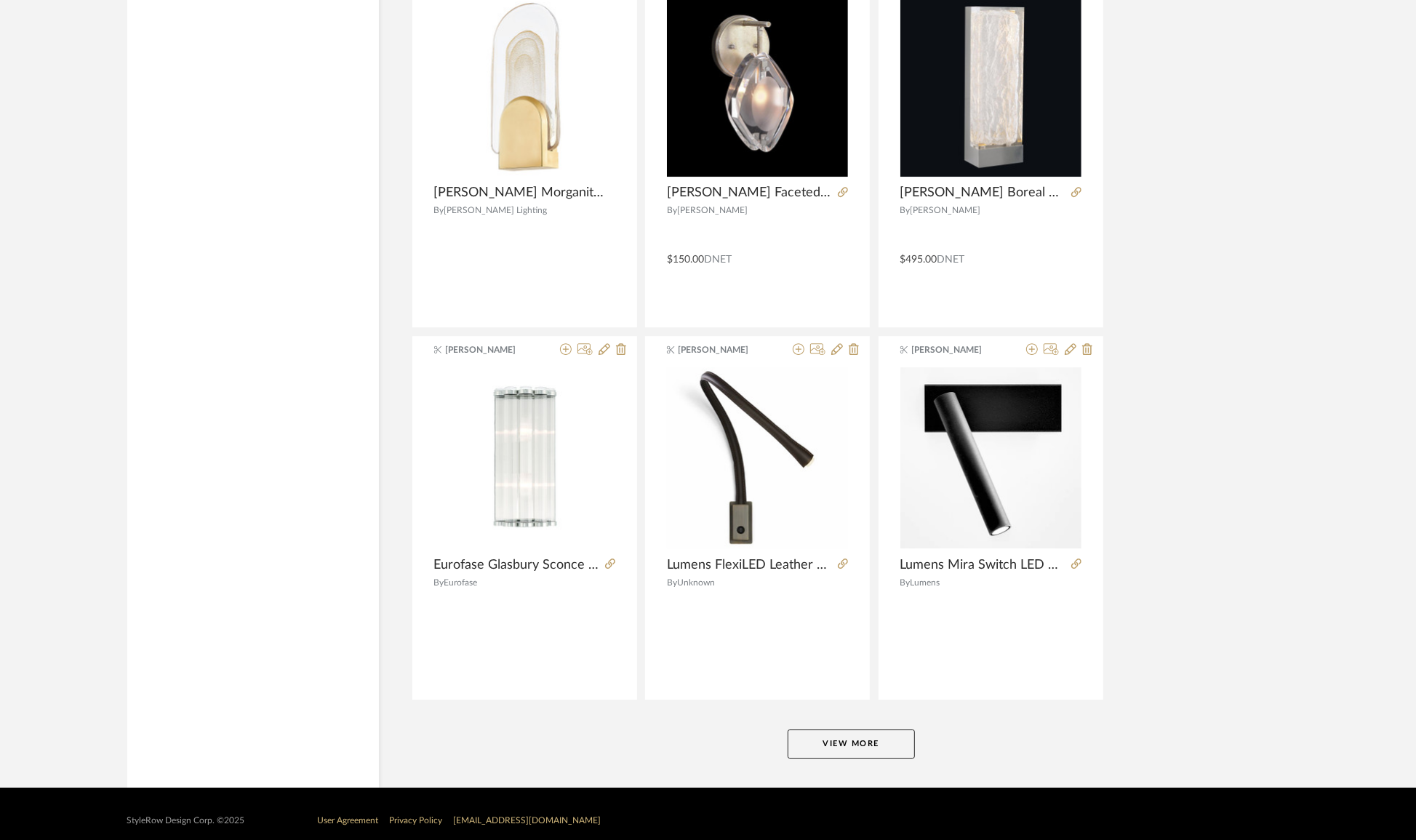
click at [891, 733] on button "View More" at bounding box center [851, 744] width 127 height 29
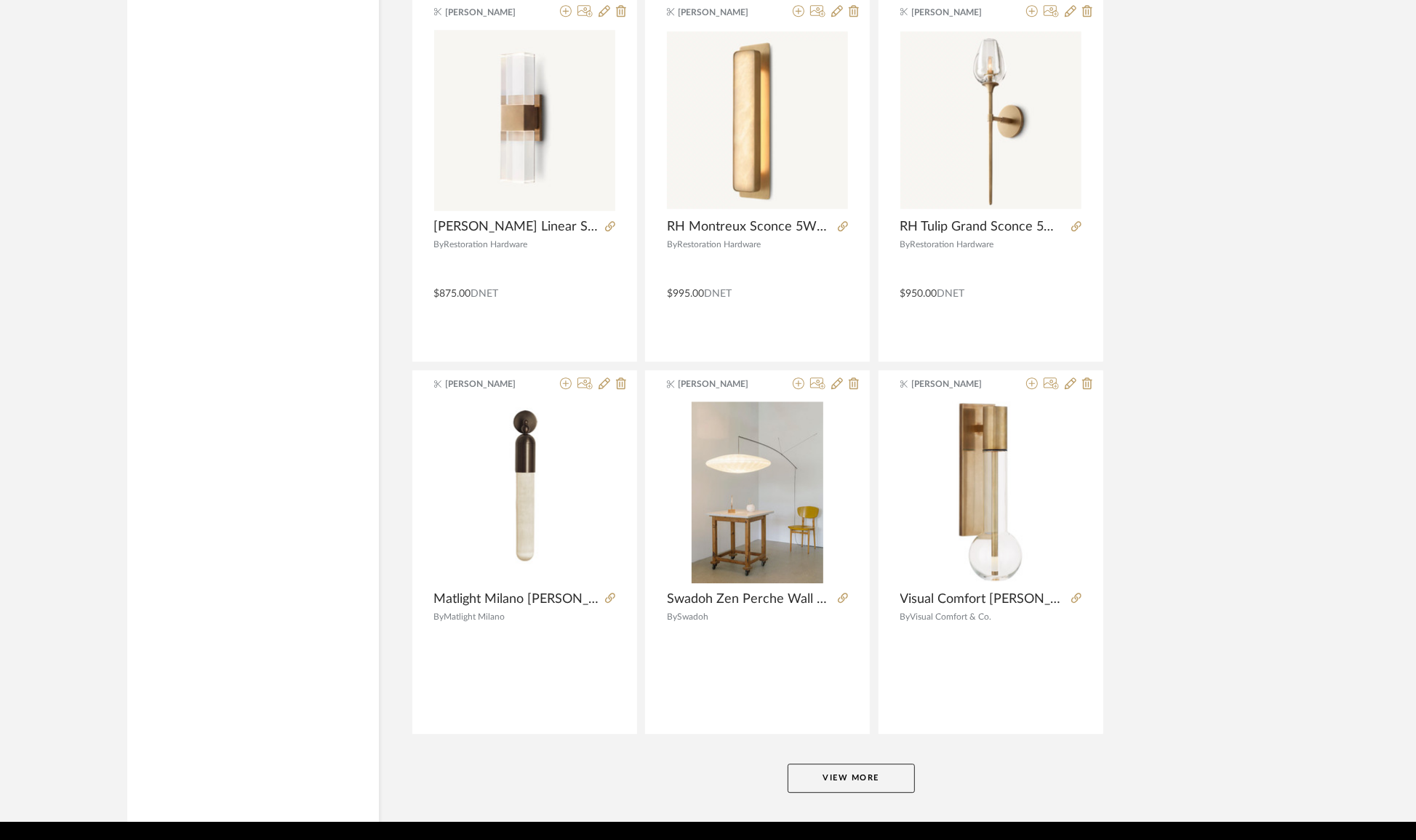
scroll to position [39798, 0]
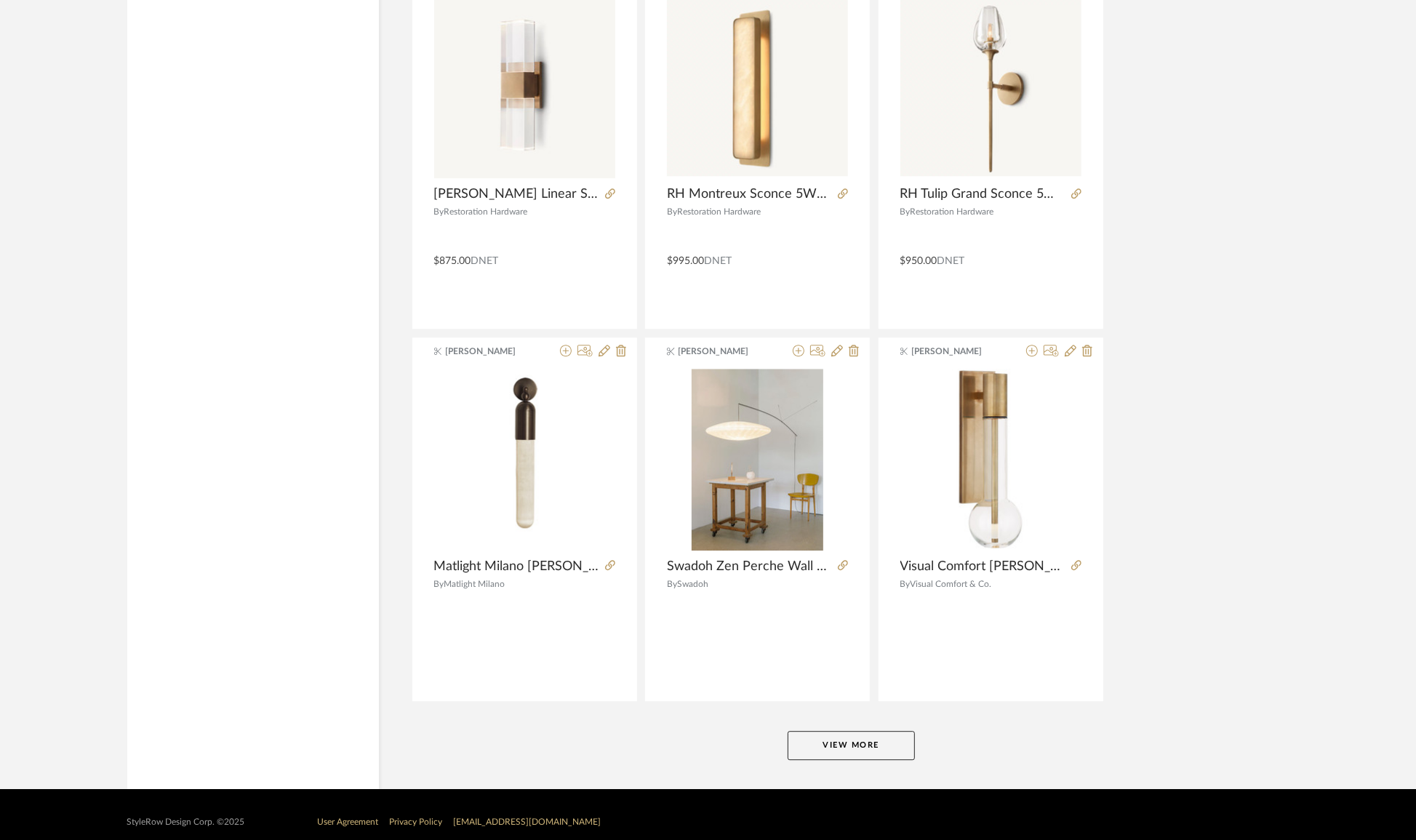
click at [896, 740] on button "View More" at bounding box center [851, 745] width 127 height 29
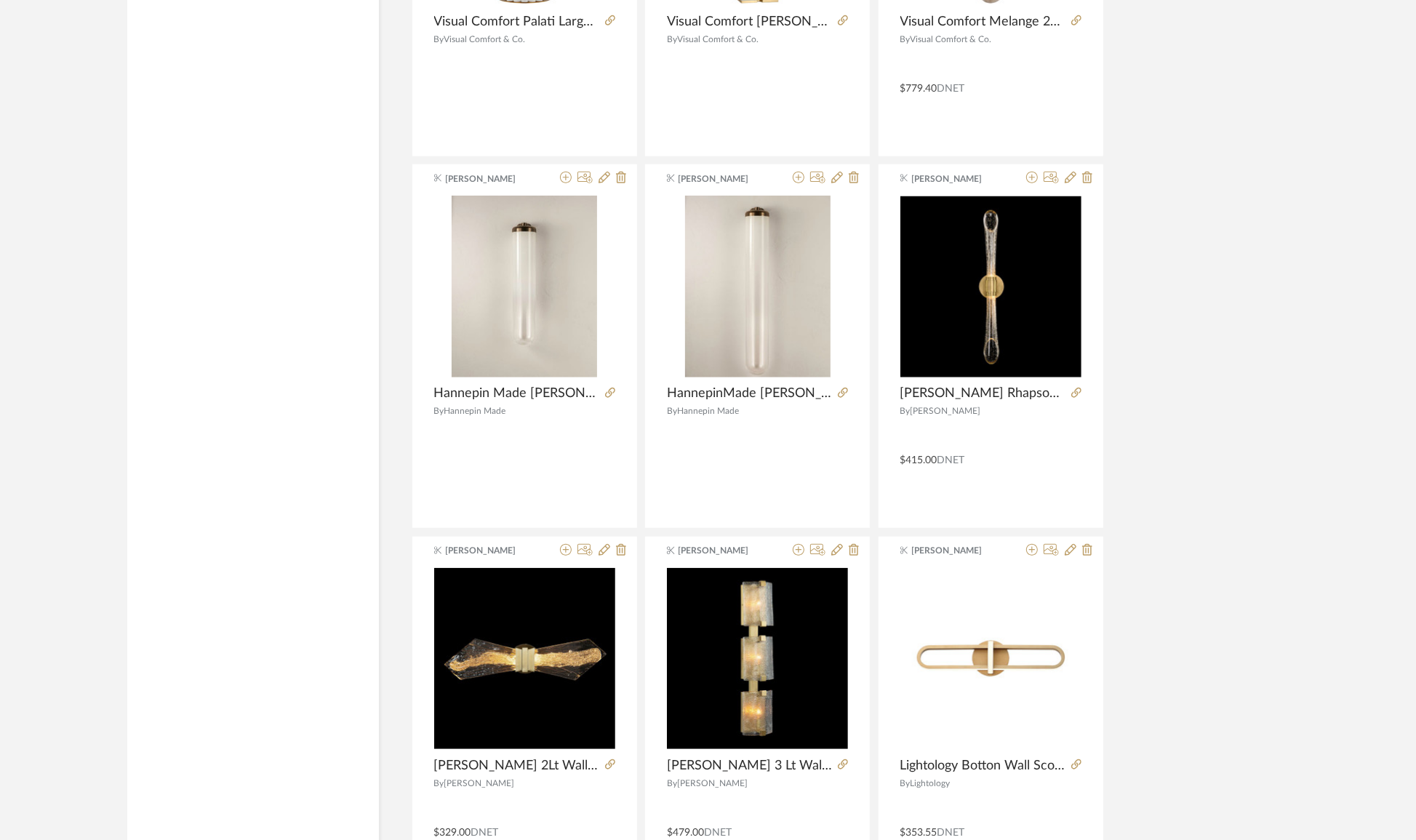
scroll to position [42641, 0]
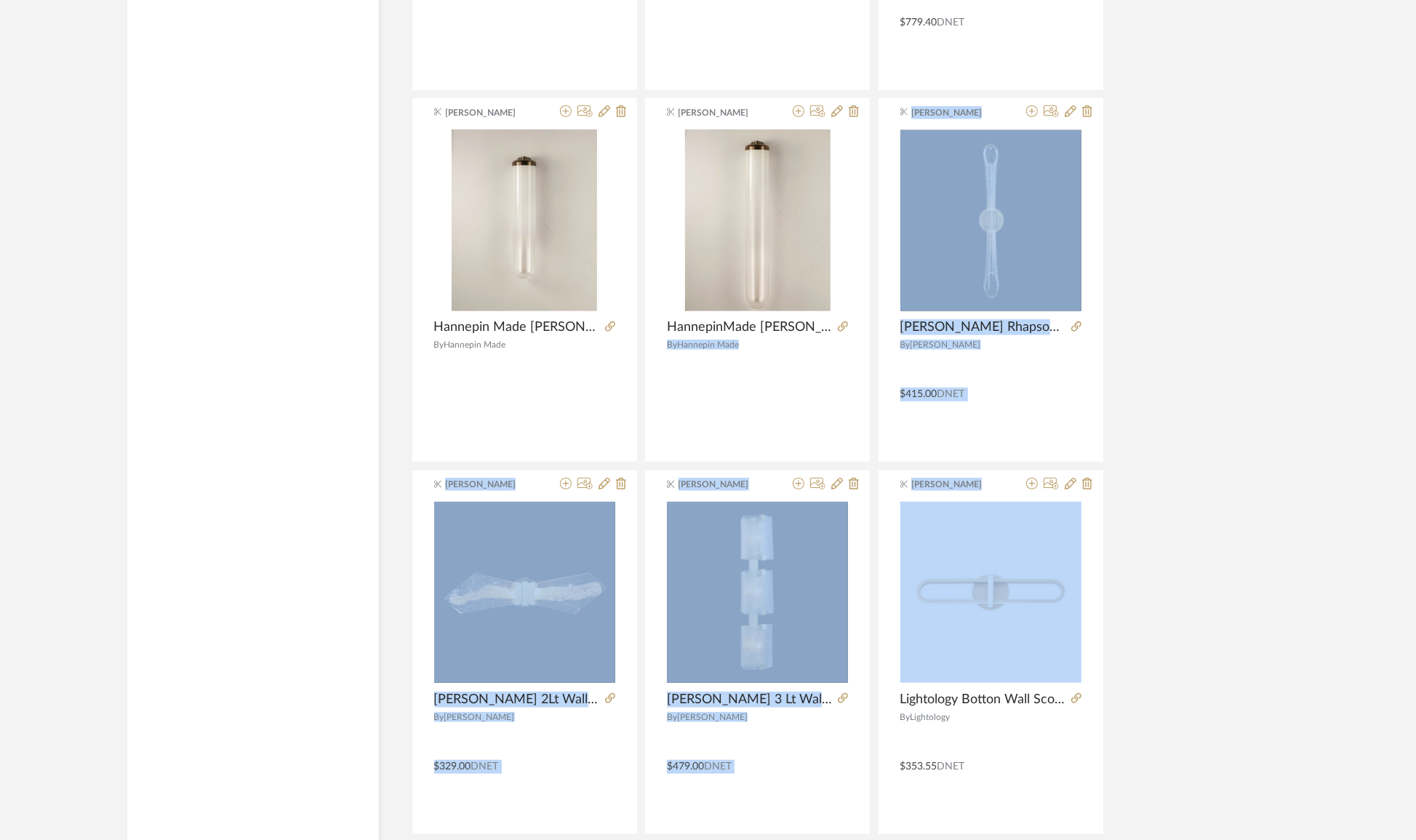
drag, startPoint x: 817, startPoint y: 306, endPoint x: 1233, endPoint y: 488, distance: 454.1
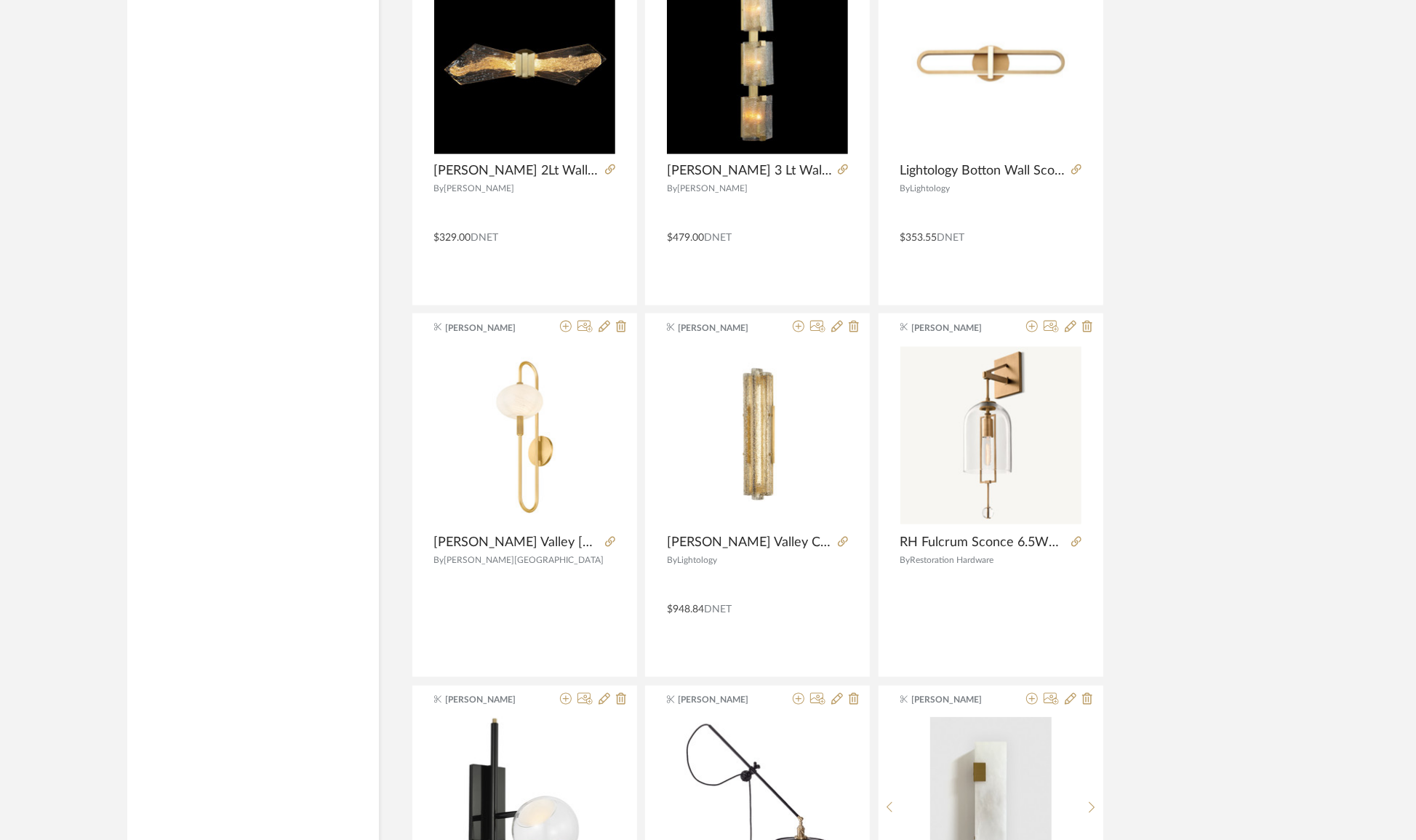
scroll to position [43500, 0]
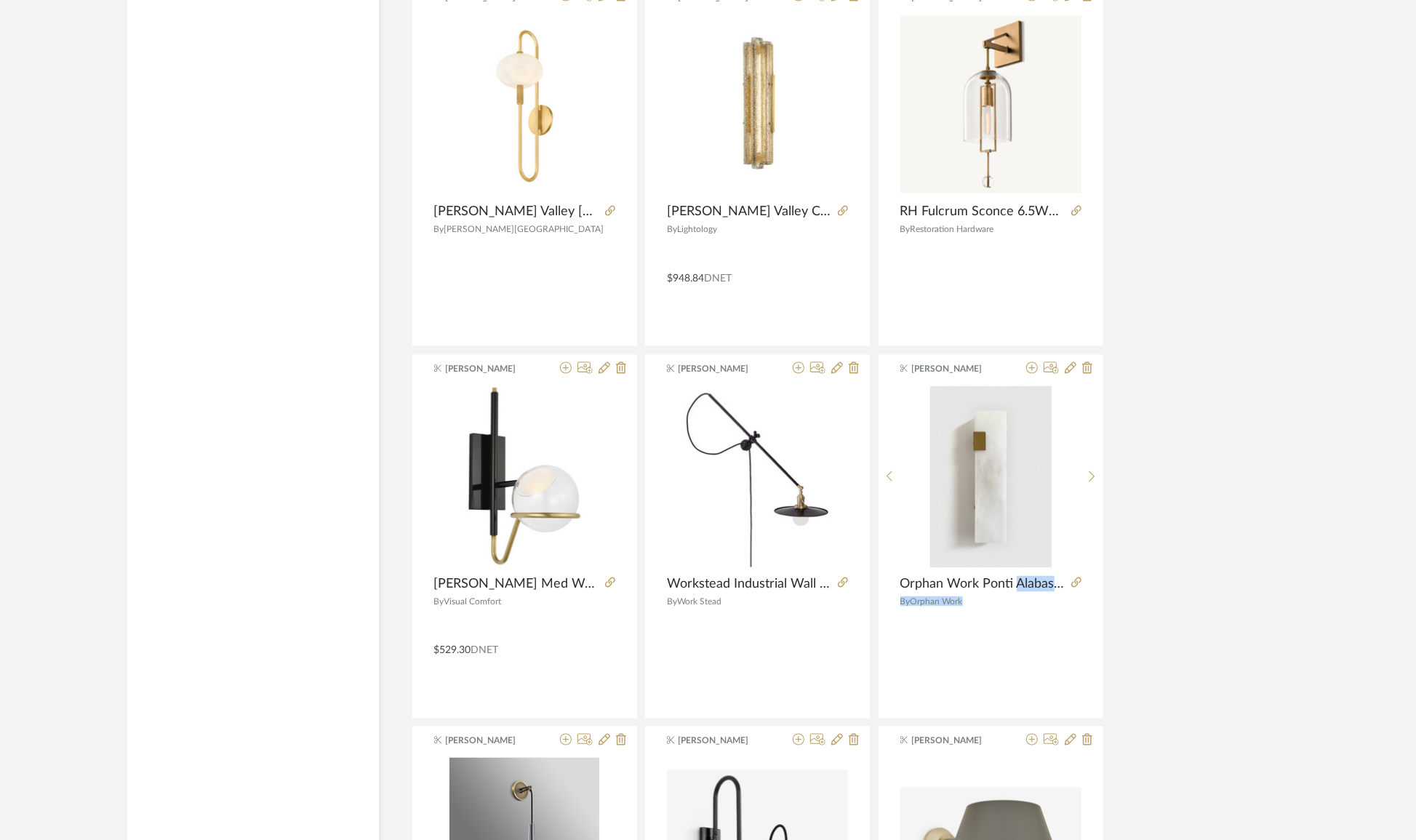
drag, startPoint x: 1019, startPoint y: 570, endPoint x: 1145, endPoint y: 606, distance: 131.0
click at [1031, 362] on icon at bounding box center [1032, 368] width 12 height 12
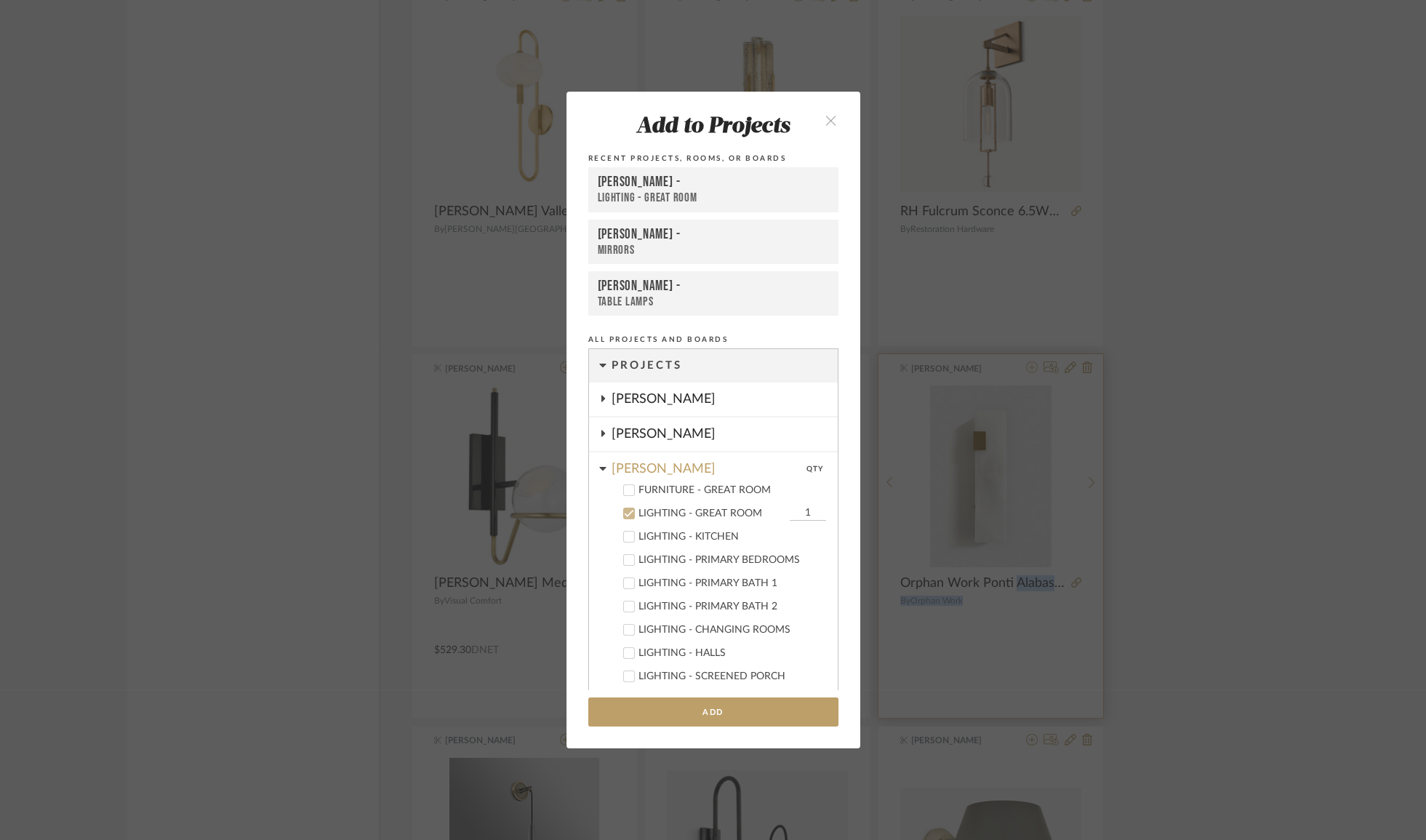
scroll to position [151, 0]
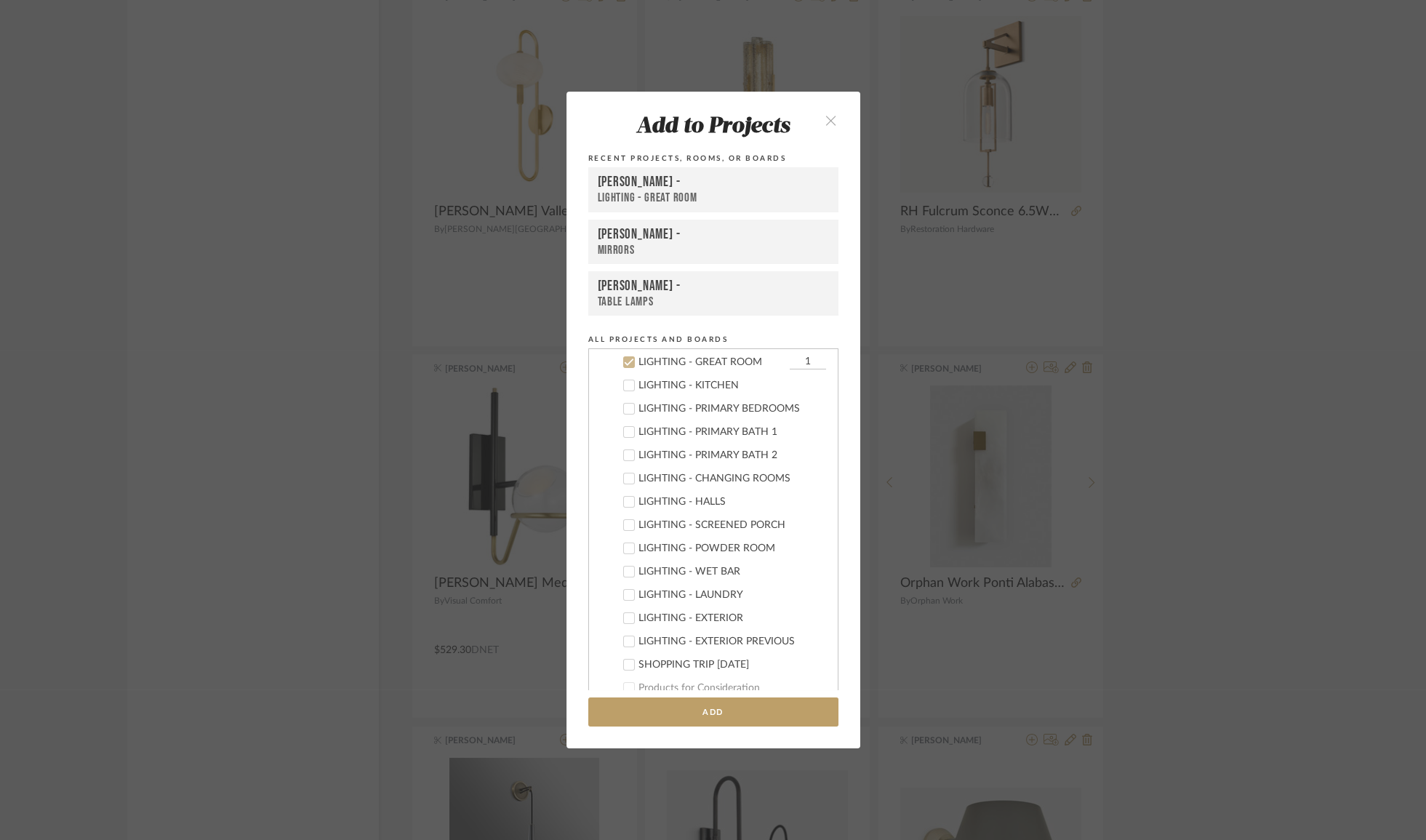
click at [667, 191] on div "LIGHTING - GREAT ROOM" at bounding box center [713, 198] width 232 height 15
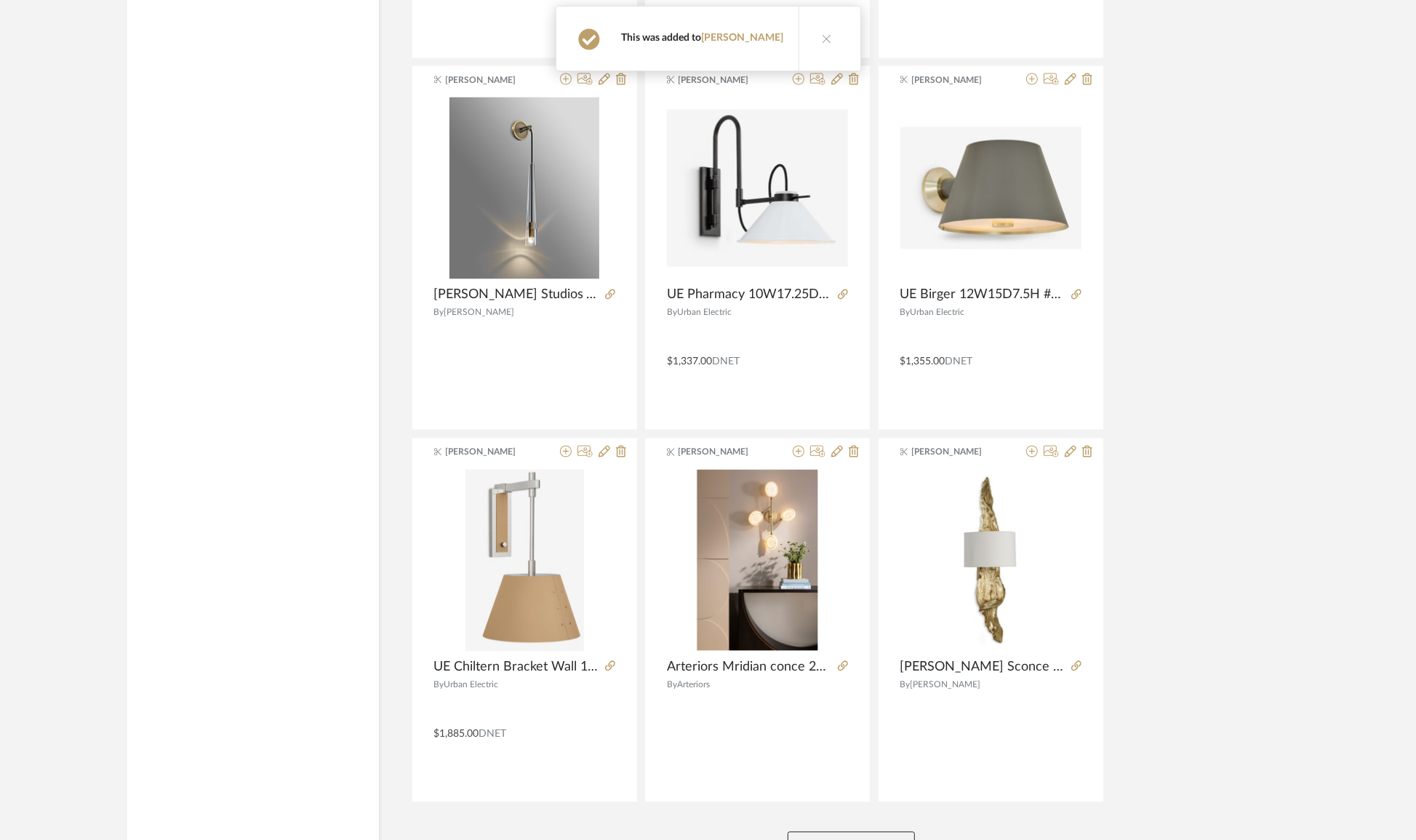
scroll to position [44259, 0]
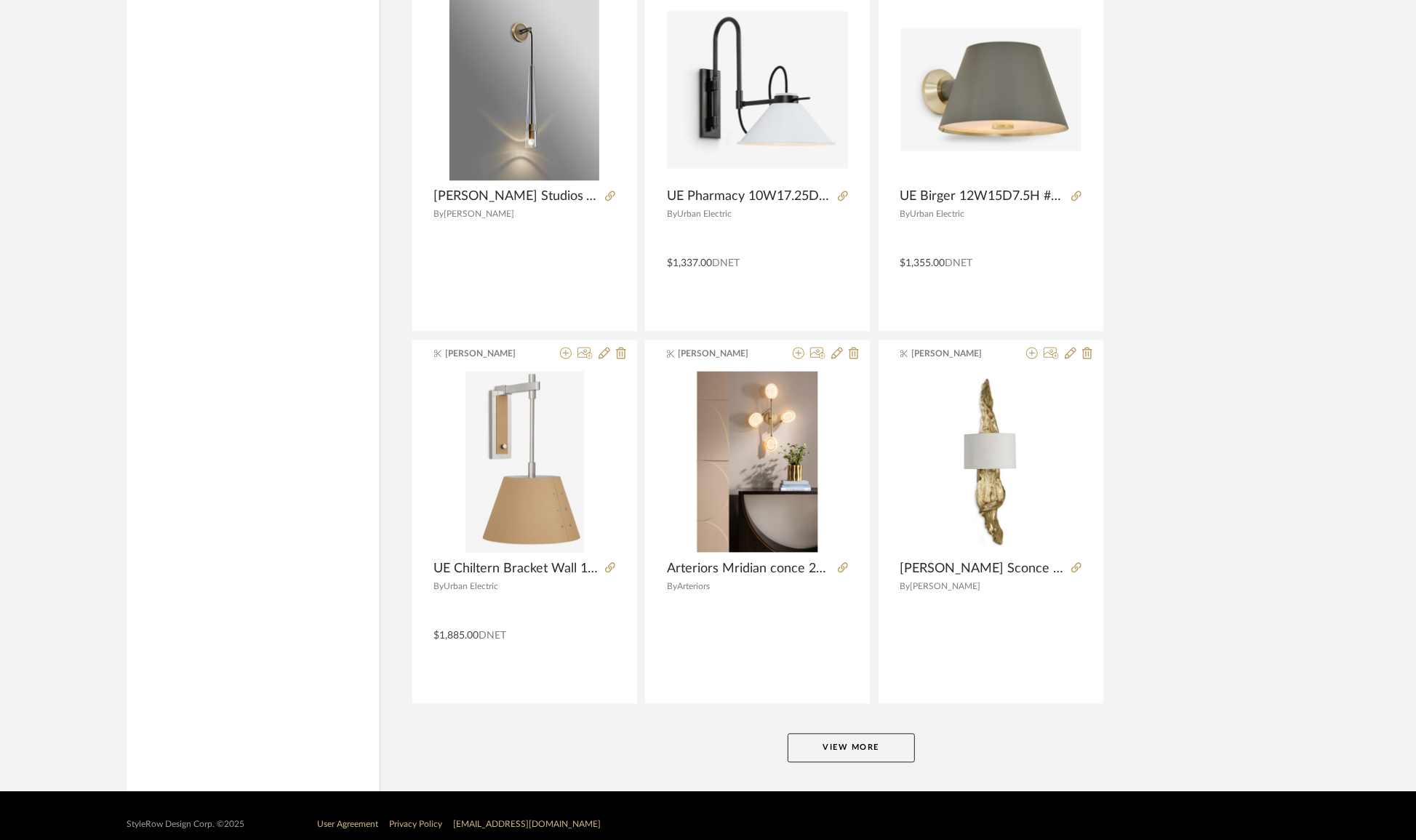
click at [853, 733] on button "View More" at bounding box center [851, 747] width 127 height 29
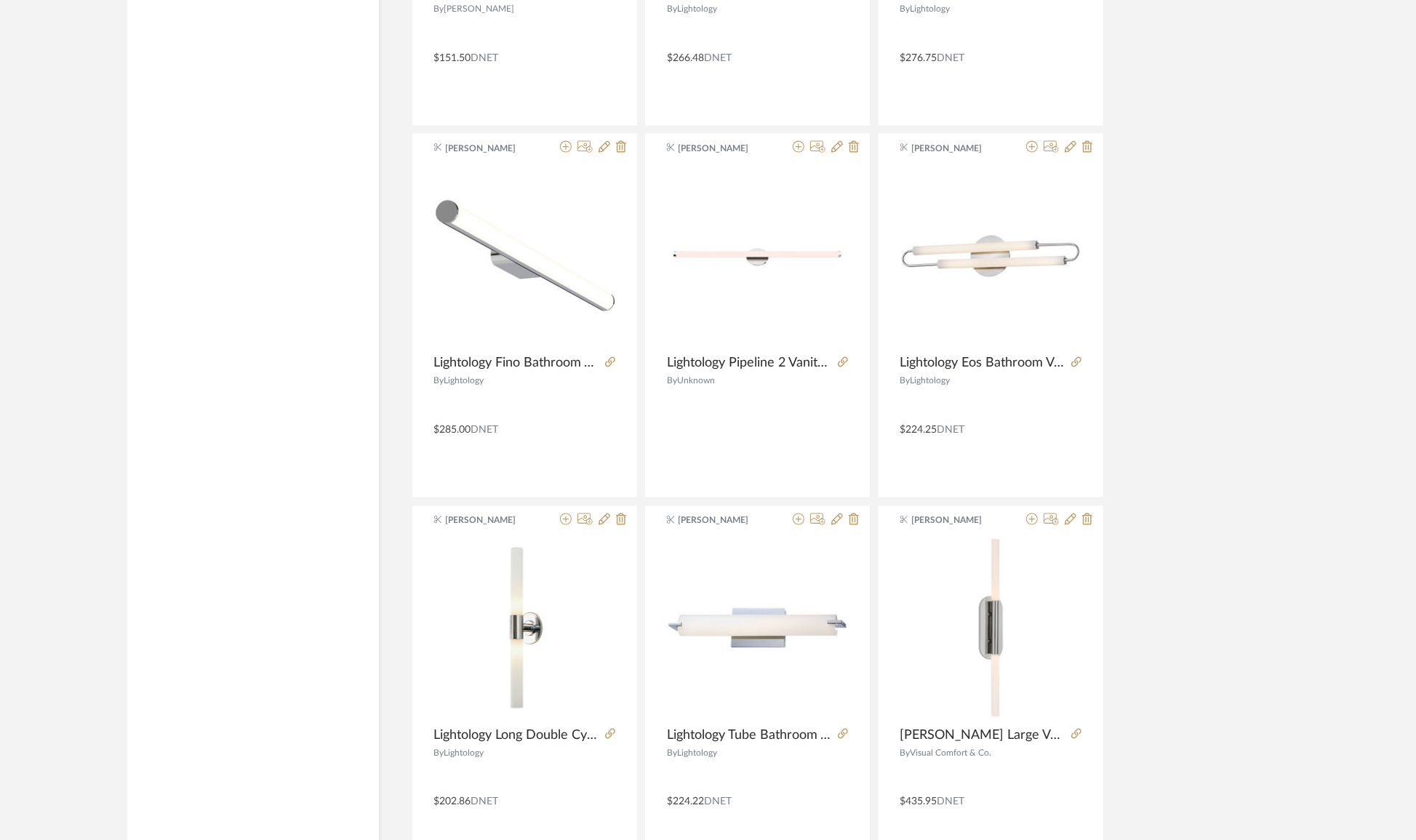
scroll to position [48721, 0]
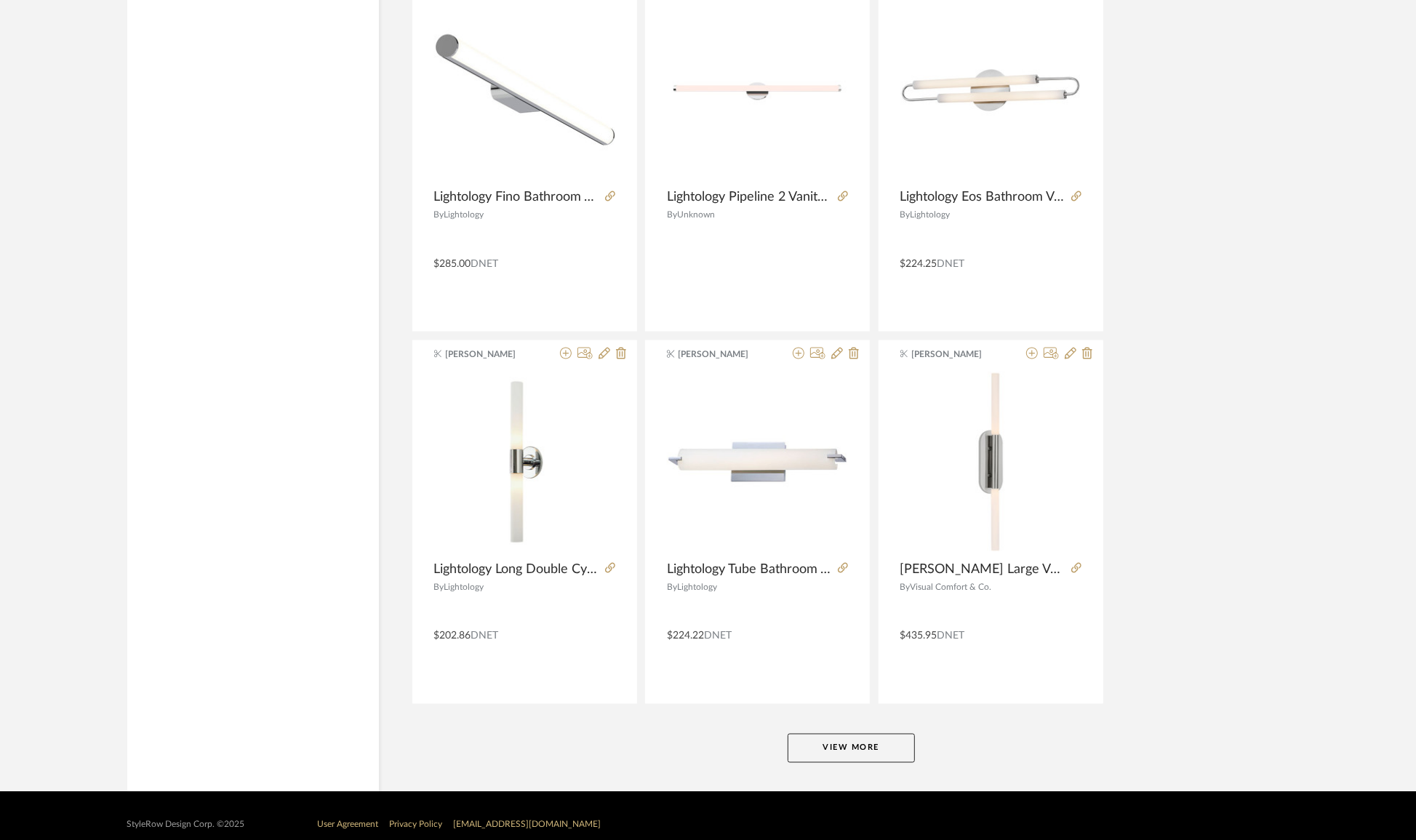
click at [856, 733] on button "View More" at bounding box center [851, 748] width 127 height 29
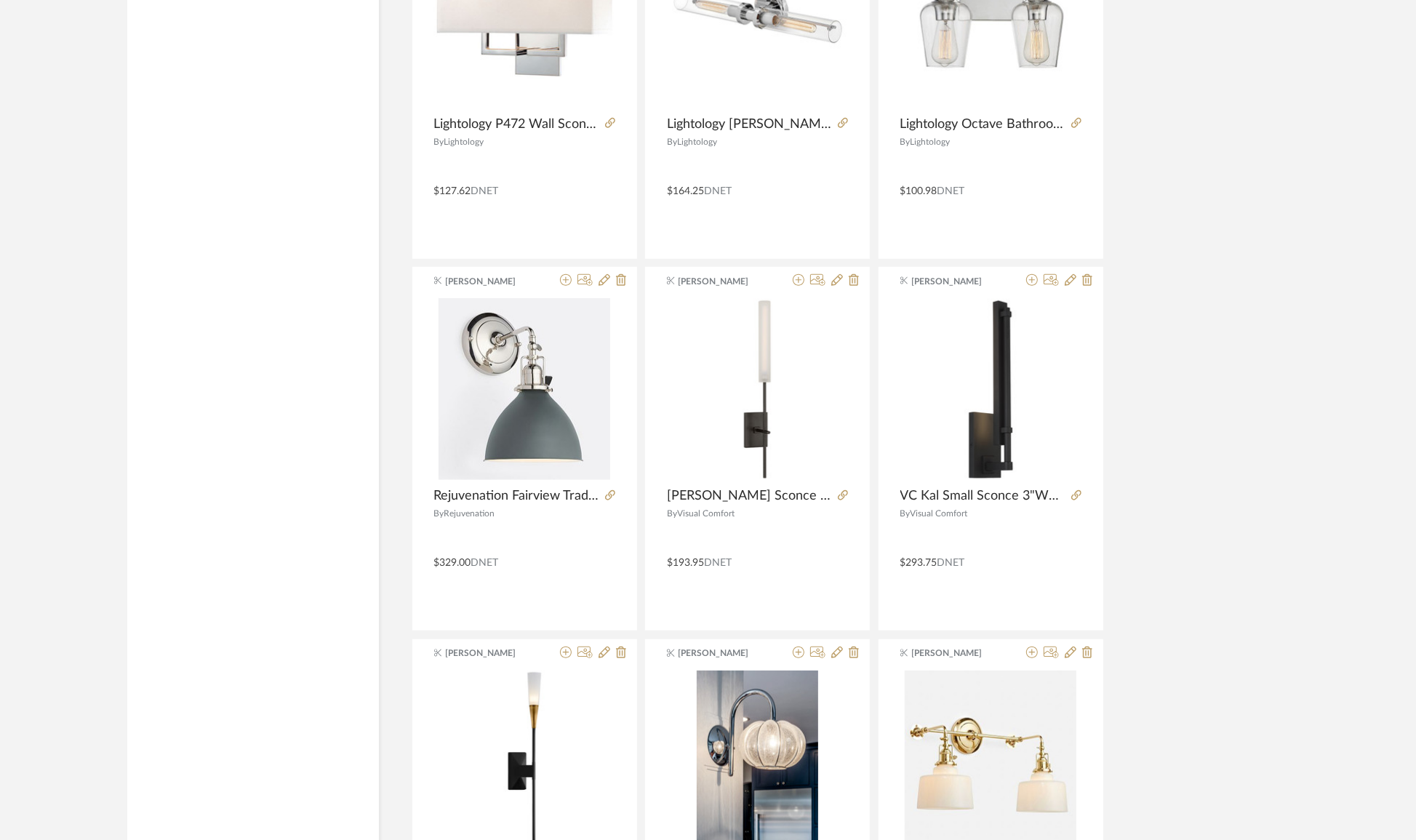
scroll to position [53181, 0]
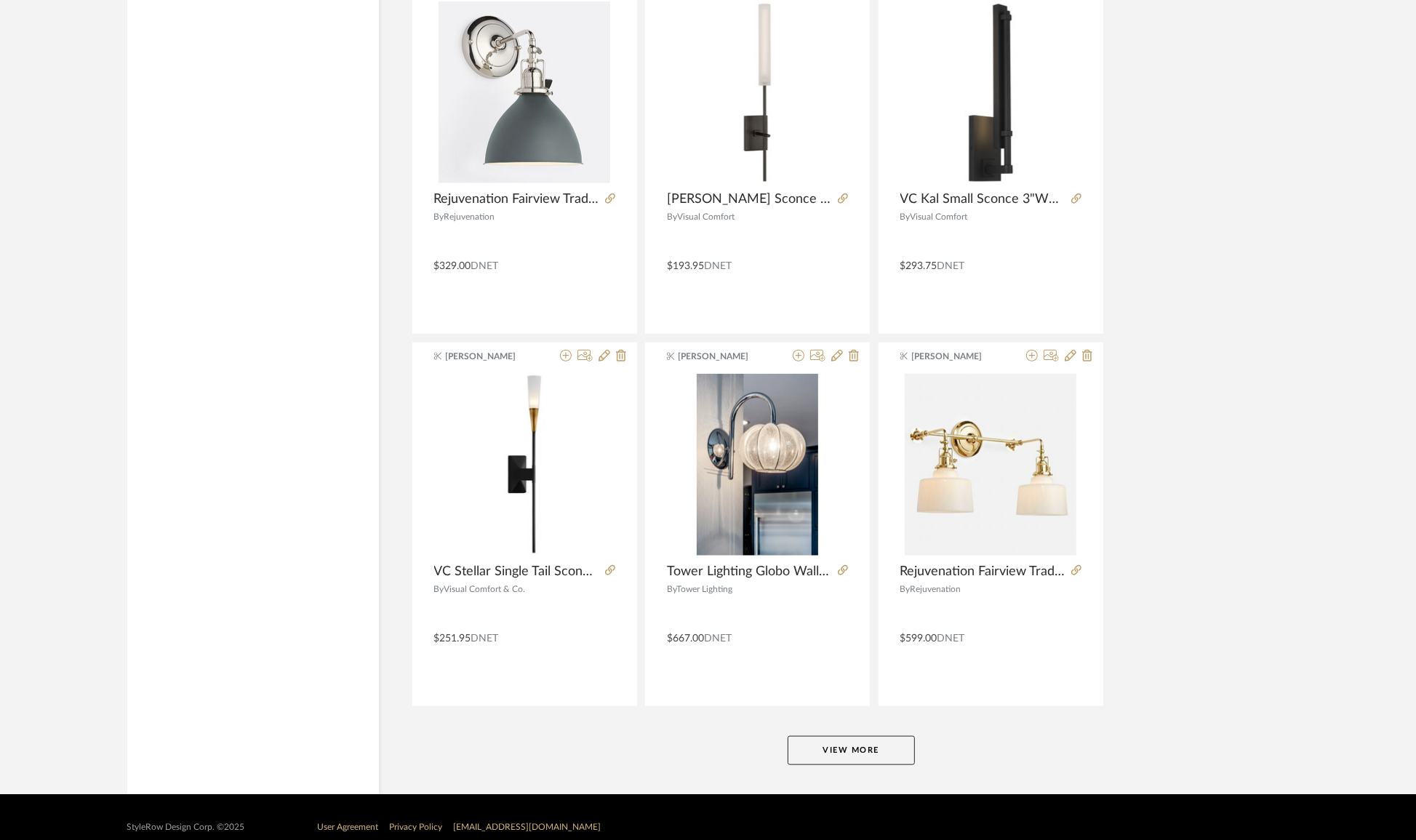
click at [818, 736] on button "View More" at bounding box center [851, 750] width 127 height 29
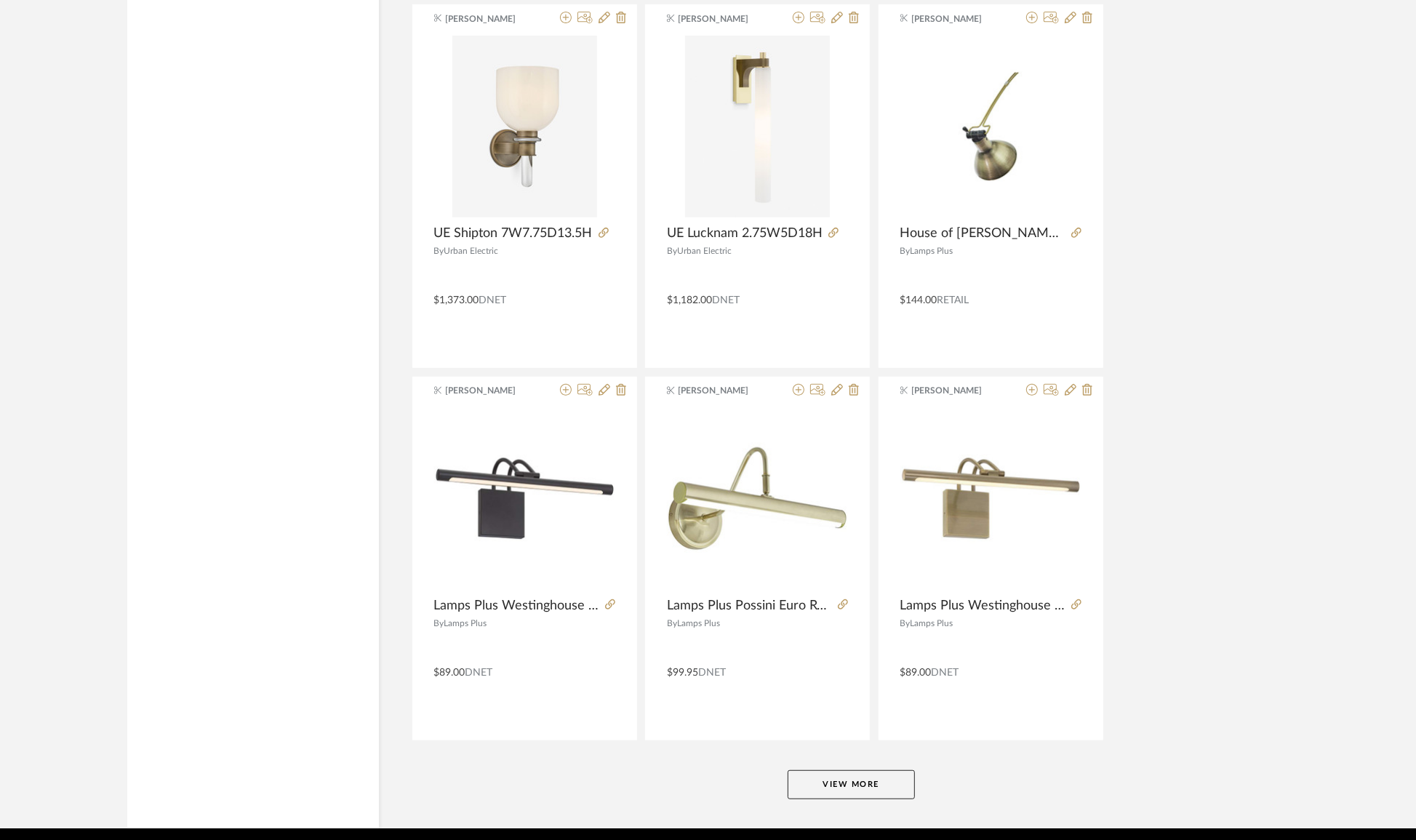
scroll to position [57642, 0]
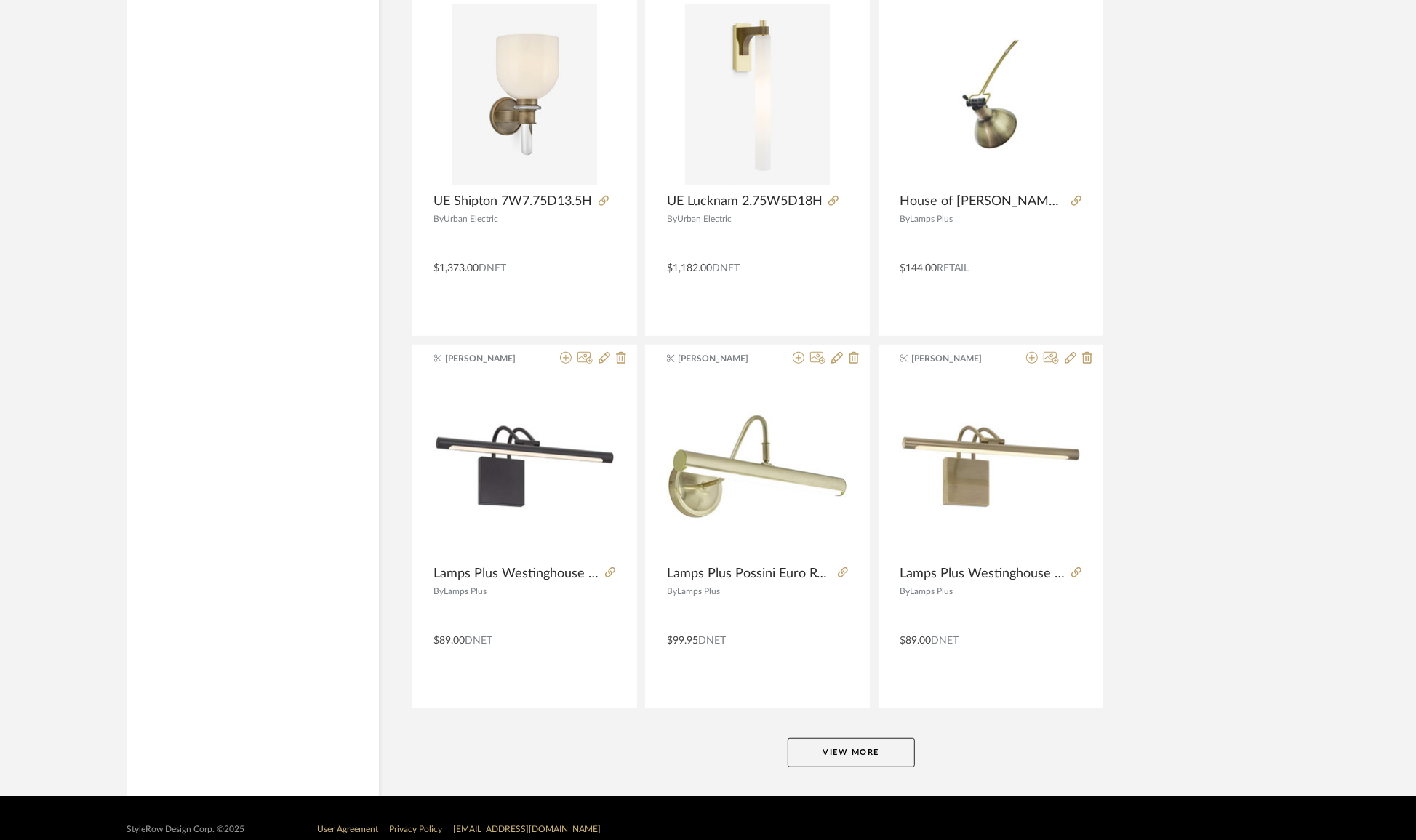
click at [837, 738] on button "View More" at bounding box center [851, 752] width 127 height 29
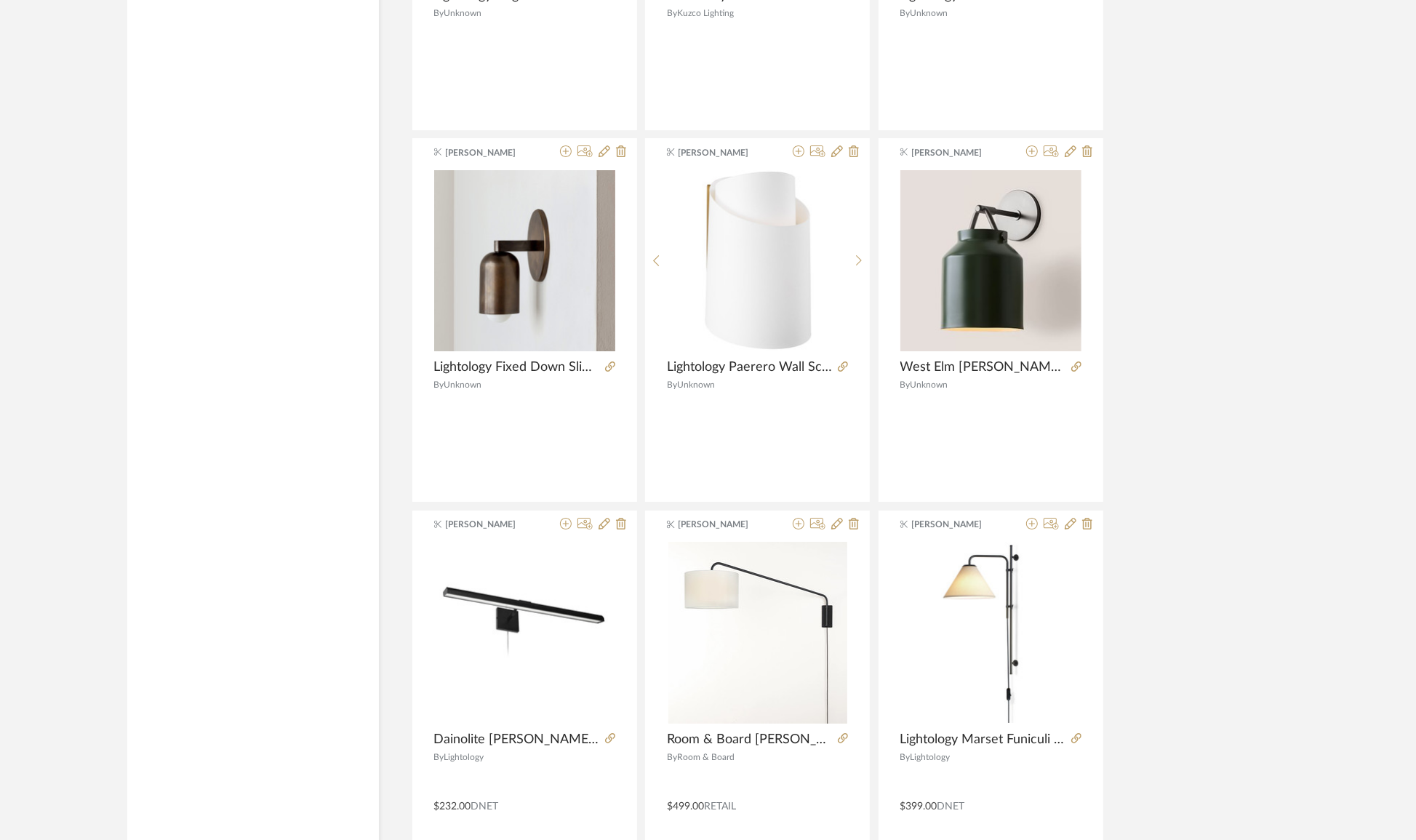
scroll to position [62004, 0]
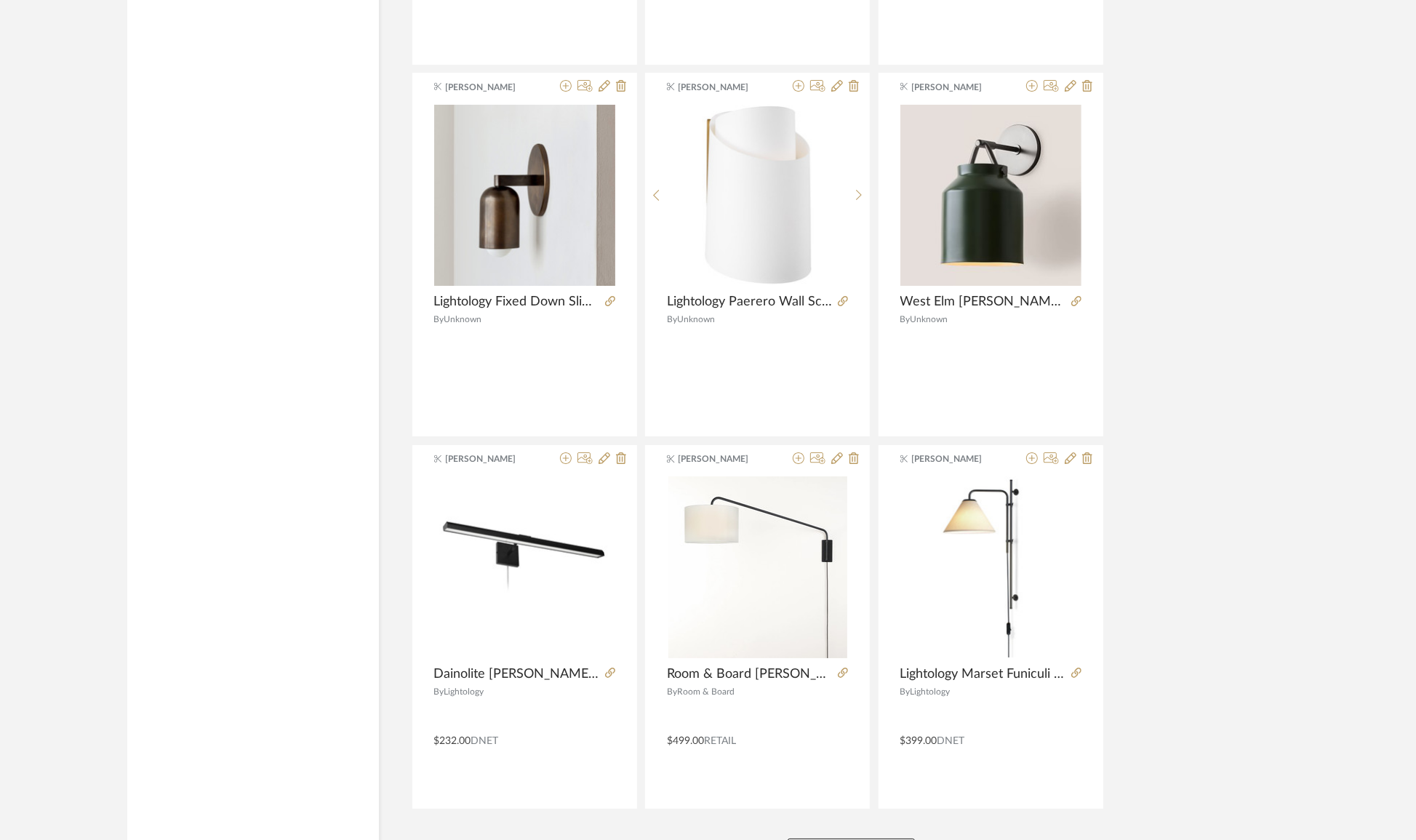
click at [838, 839] on button "View More" at bounding box center [851, 853] width 127 height 29
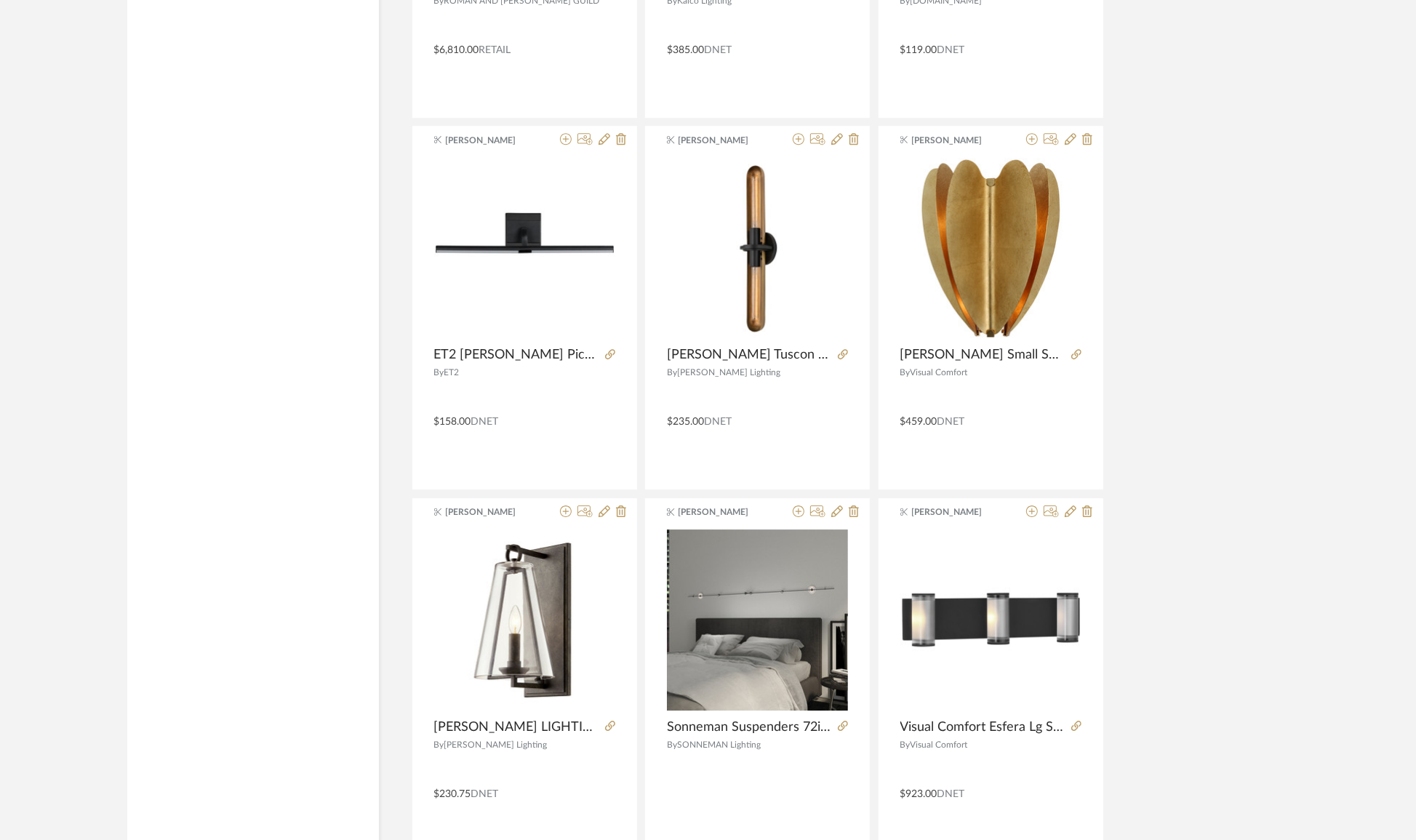
scroll to position [66565, 0]
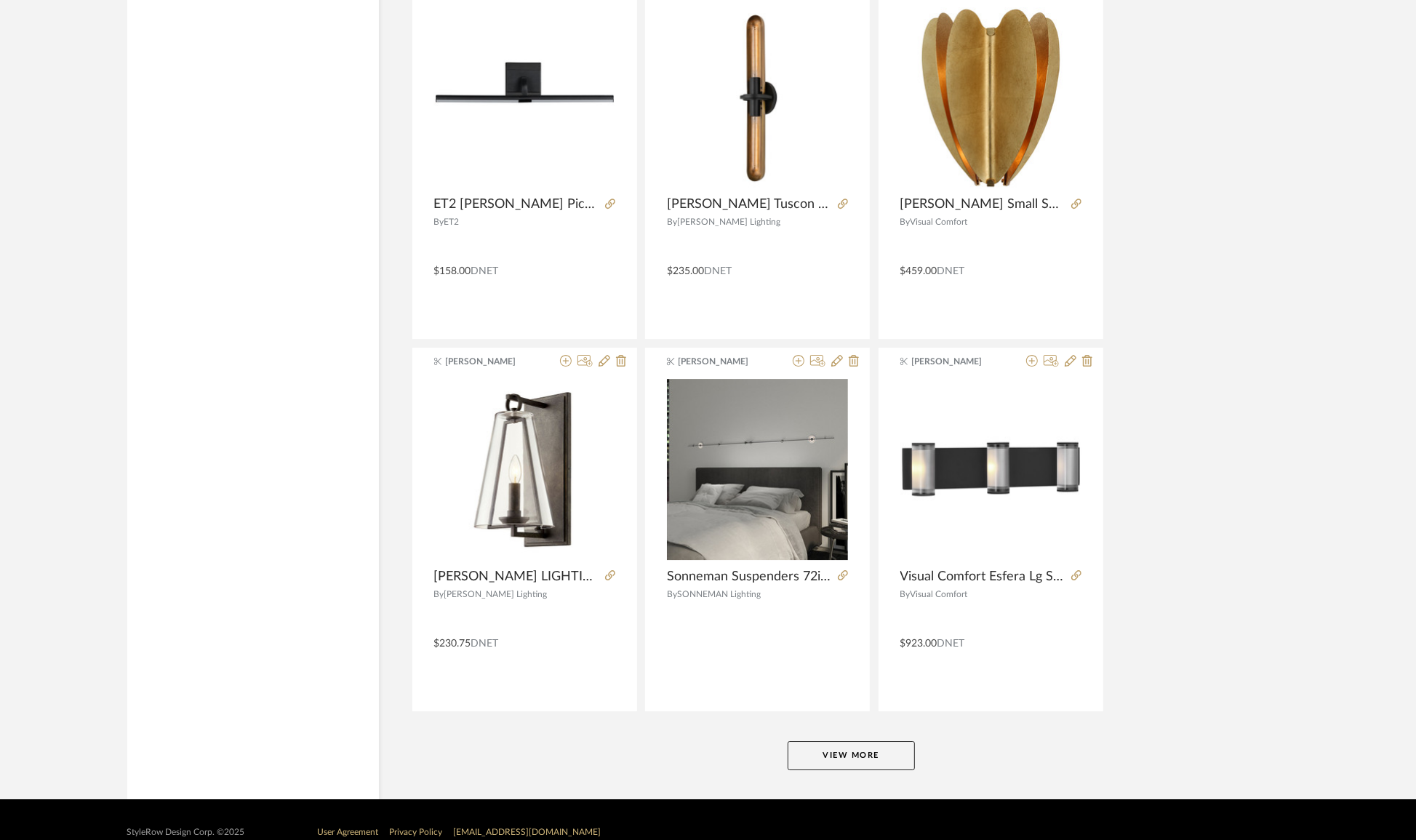
click at [808, 741] on button "View More" at bounding box center [851, 755] width 127 height 29
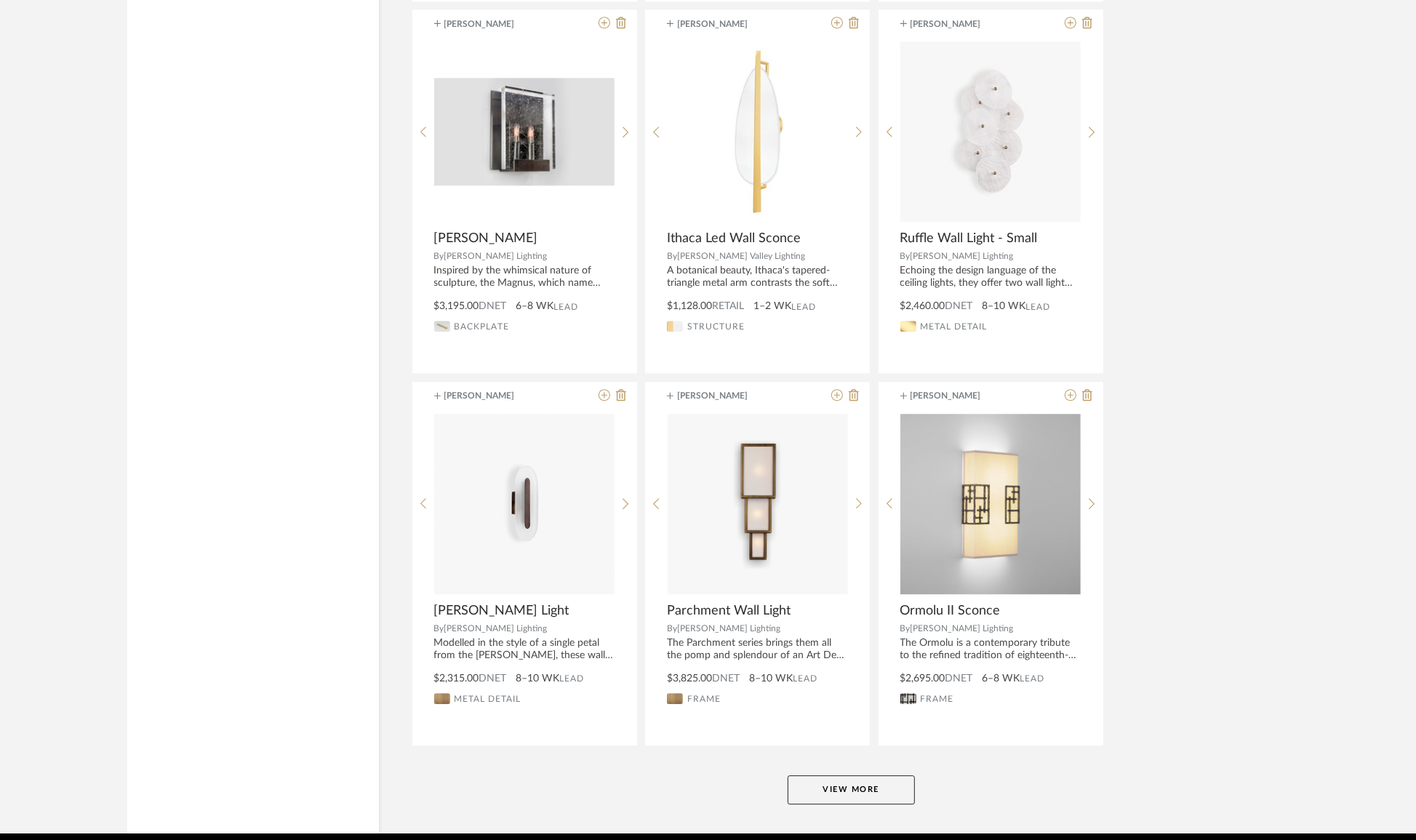
scroll to position [71026, 0]
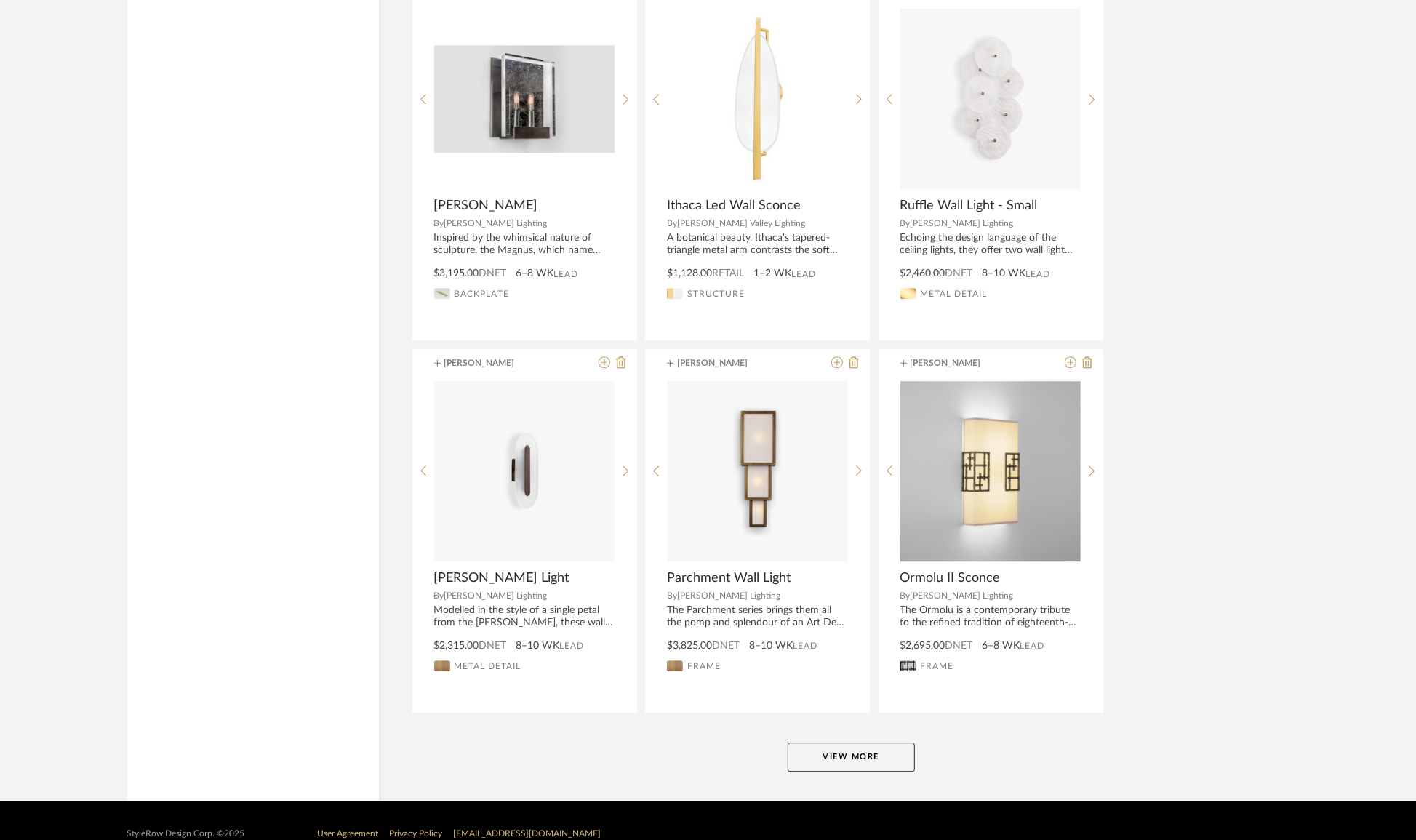
drag, startPoint x: 906, startPoint y: 710, endPoint x: 897, endPoint y: 716, distance: 10.8
click at [888, 742] on button "View More" at bounding box center [851, 757] width 127 height 29
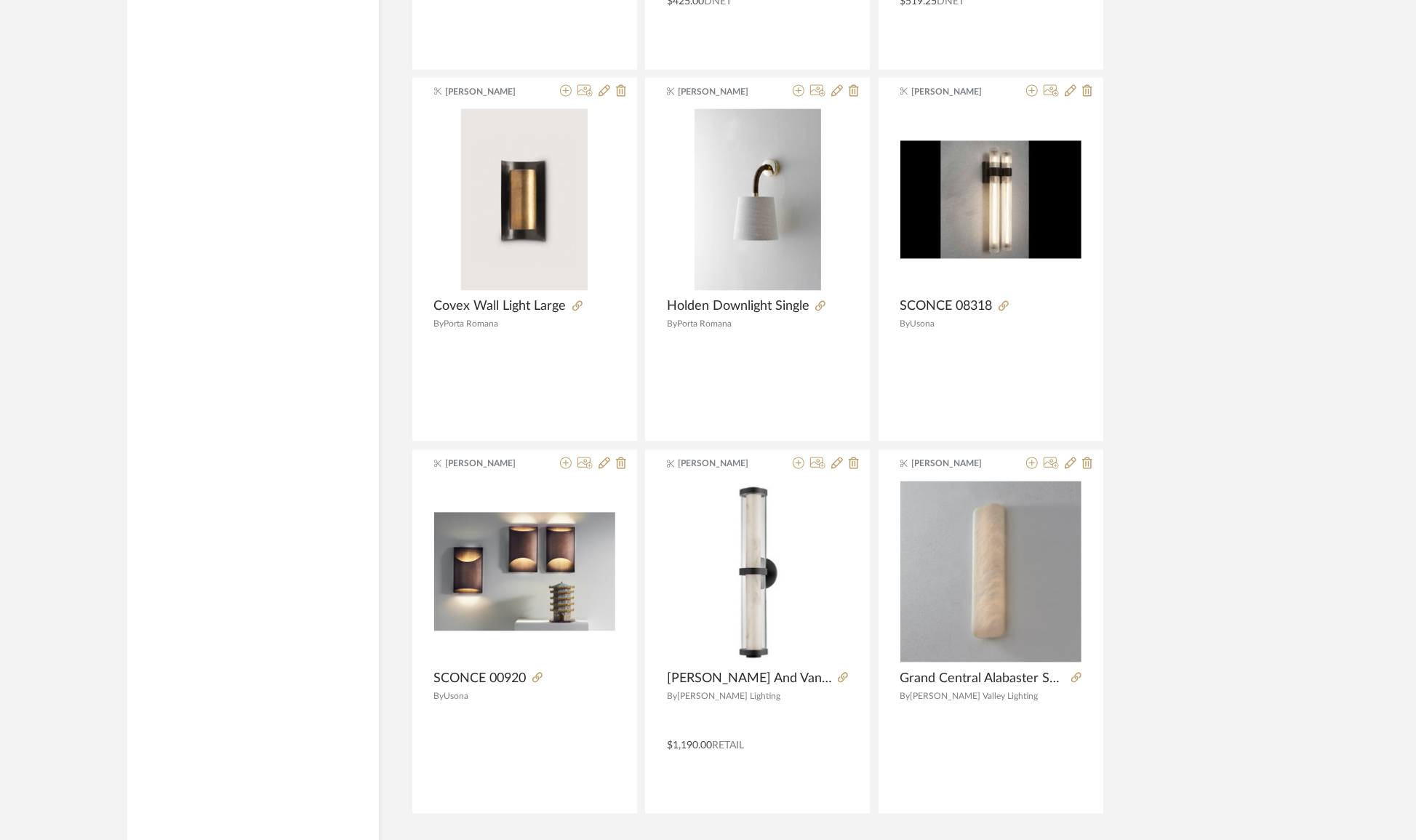
scroll to position [75487, 0]
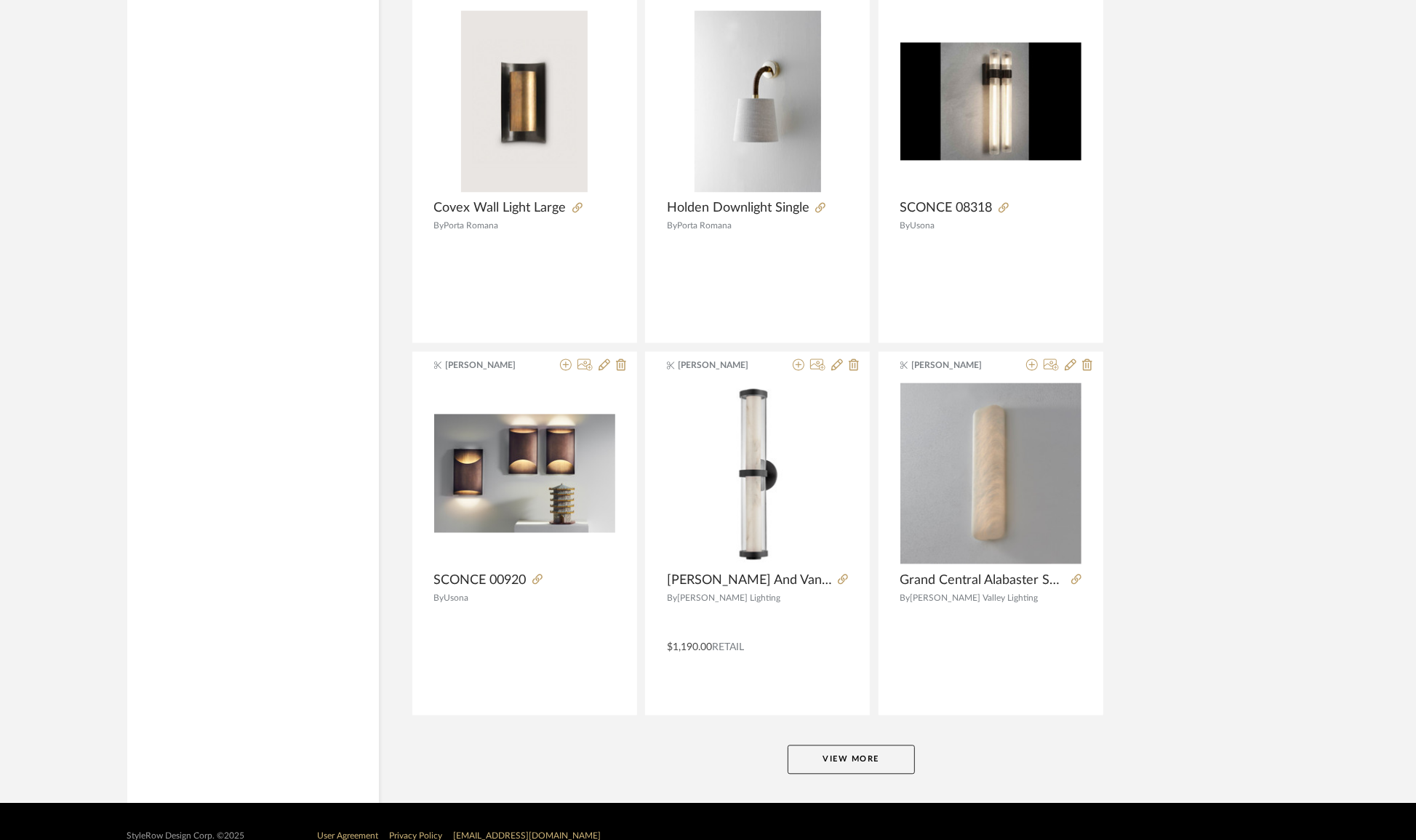
click at [887, 744] on button "View More" at bounding box center [851, 759] width 127 height 29
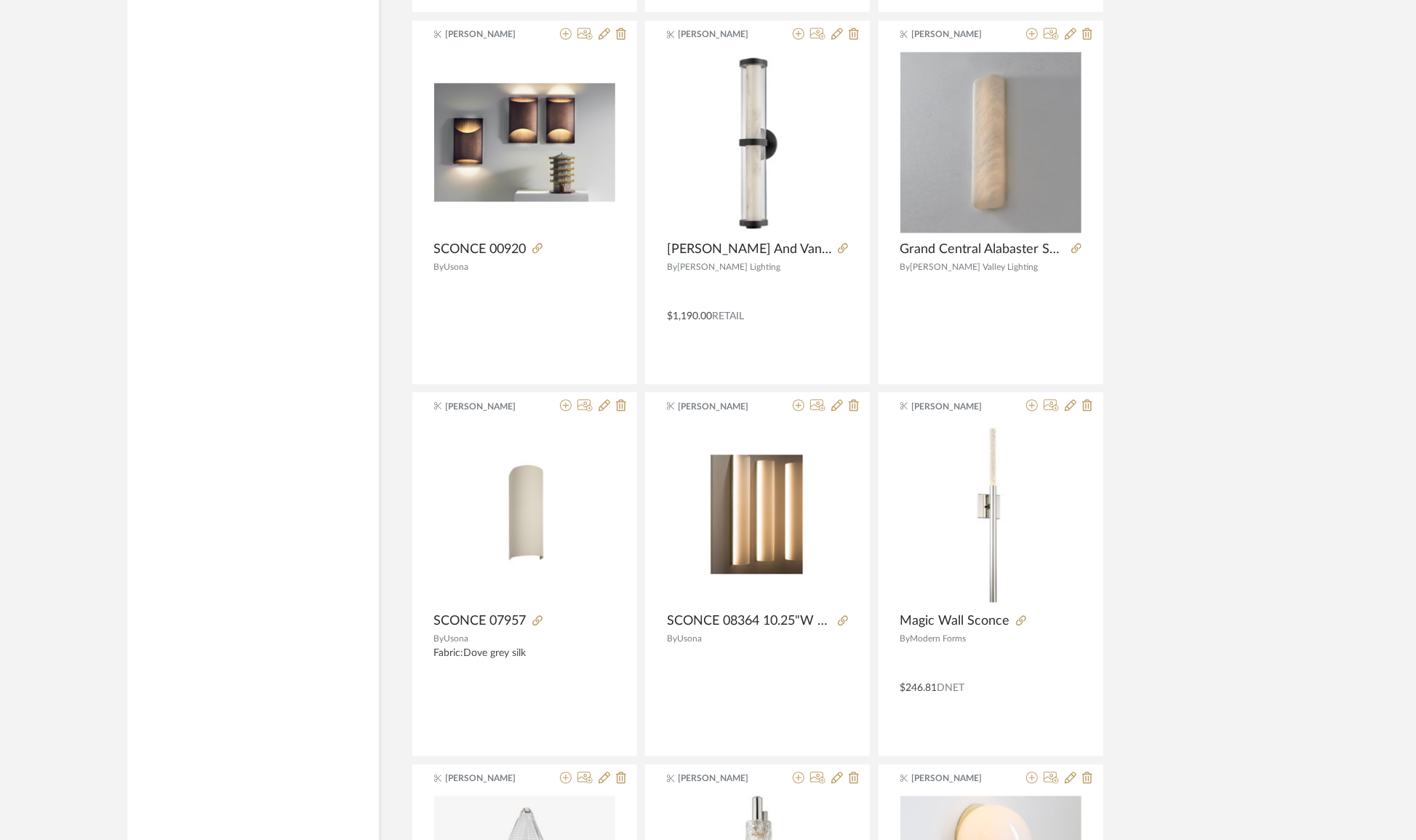
scroll to position [76081, 0]
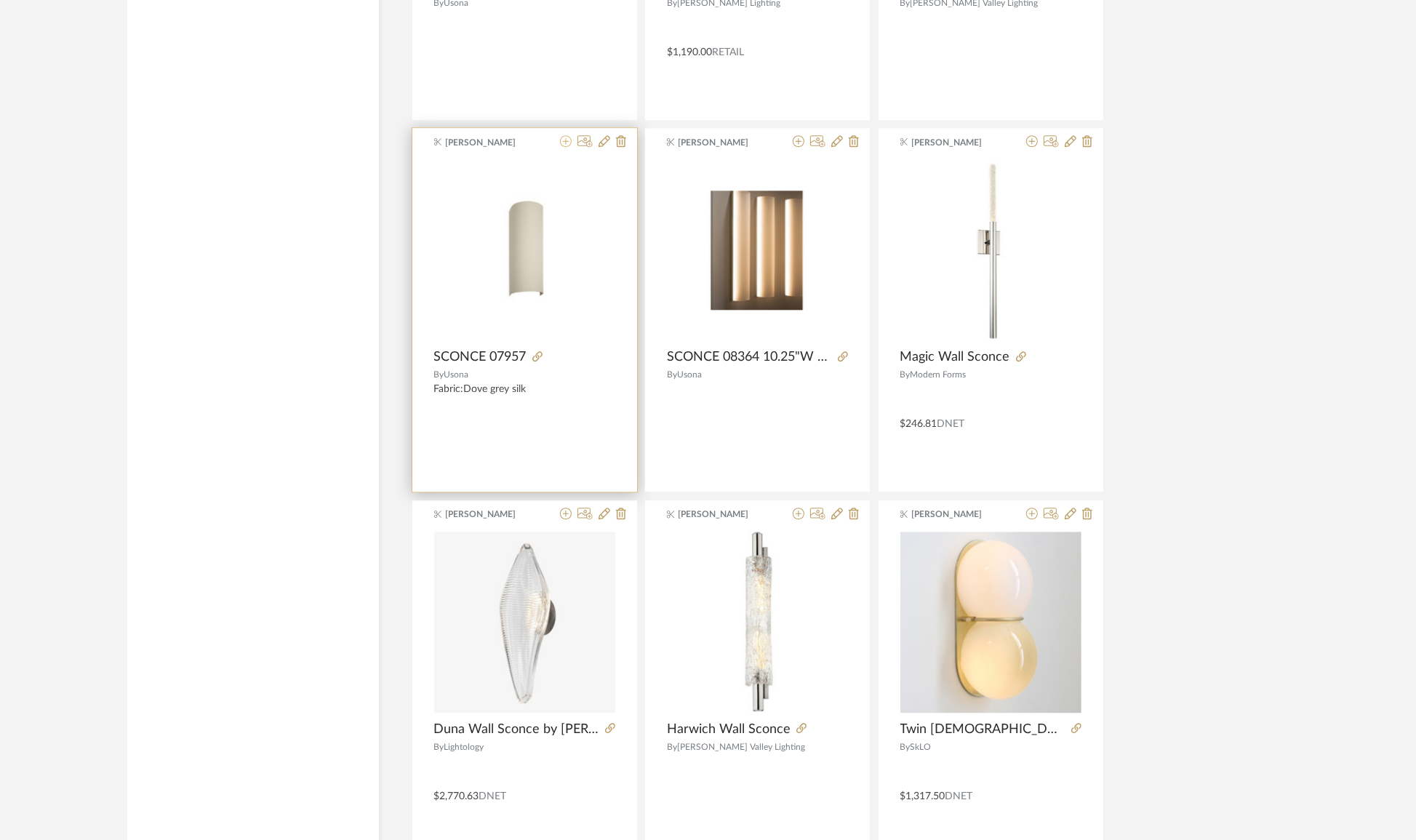
click at [563, 135] on icon at bounding box center [566, 141] width 12 height 12
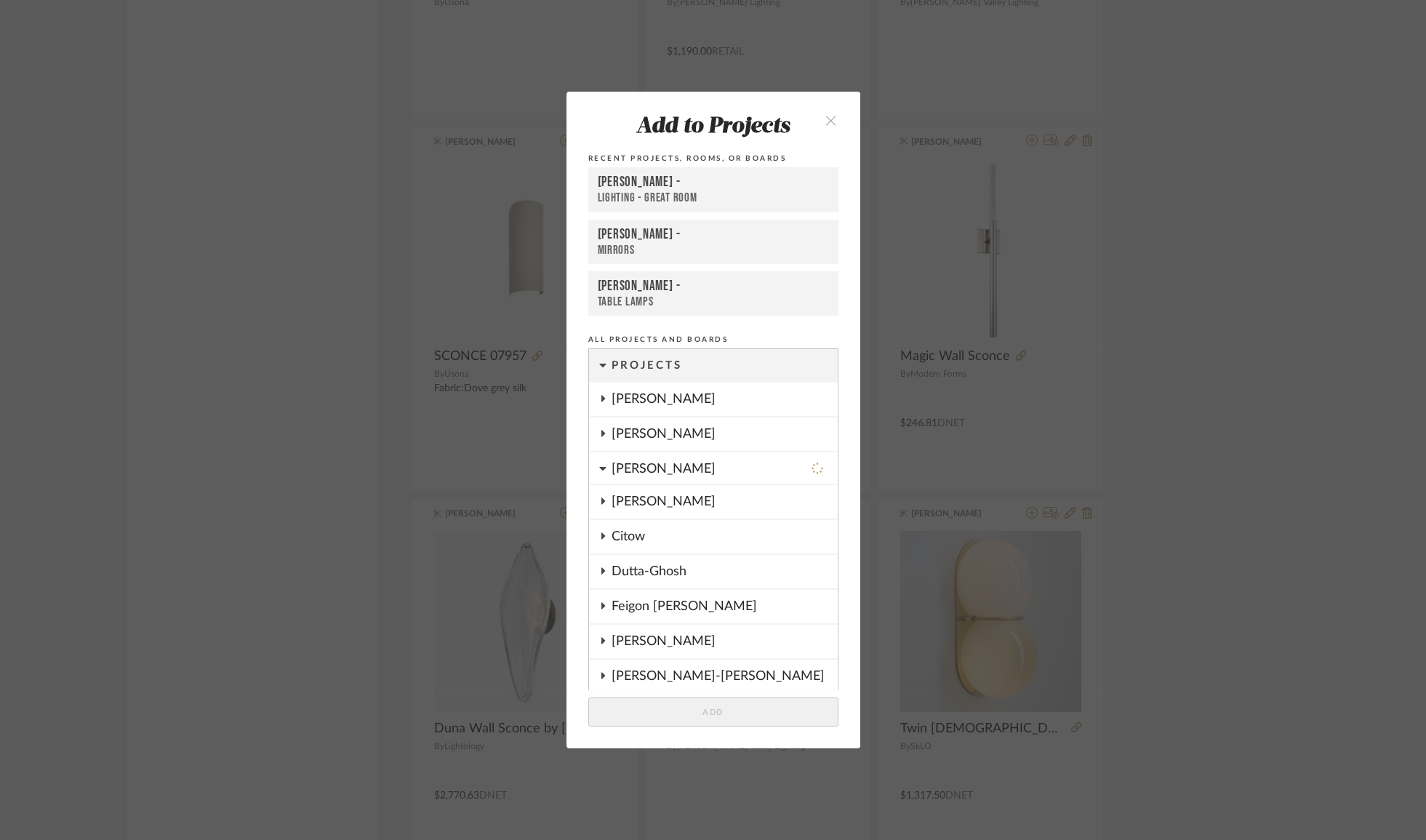
scroll to position [151, 0]
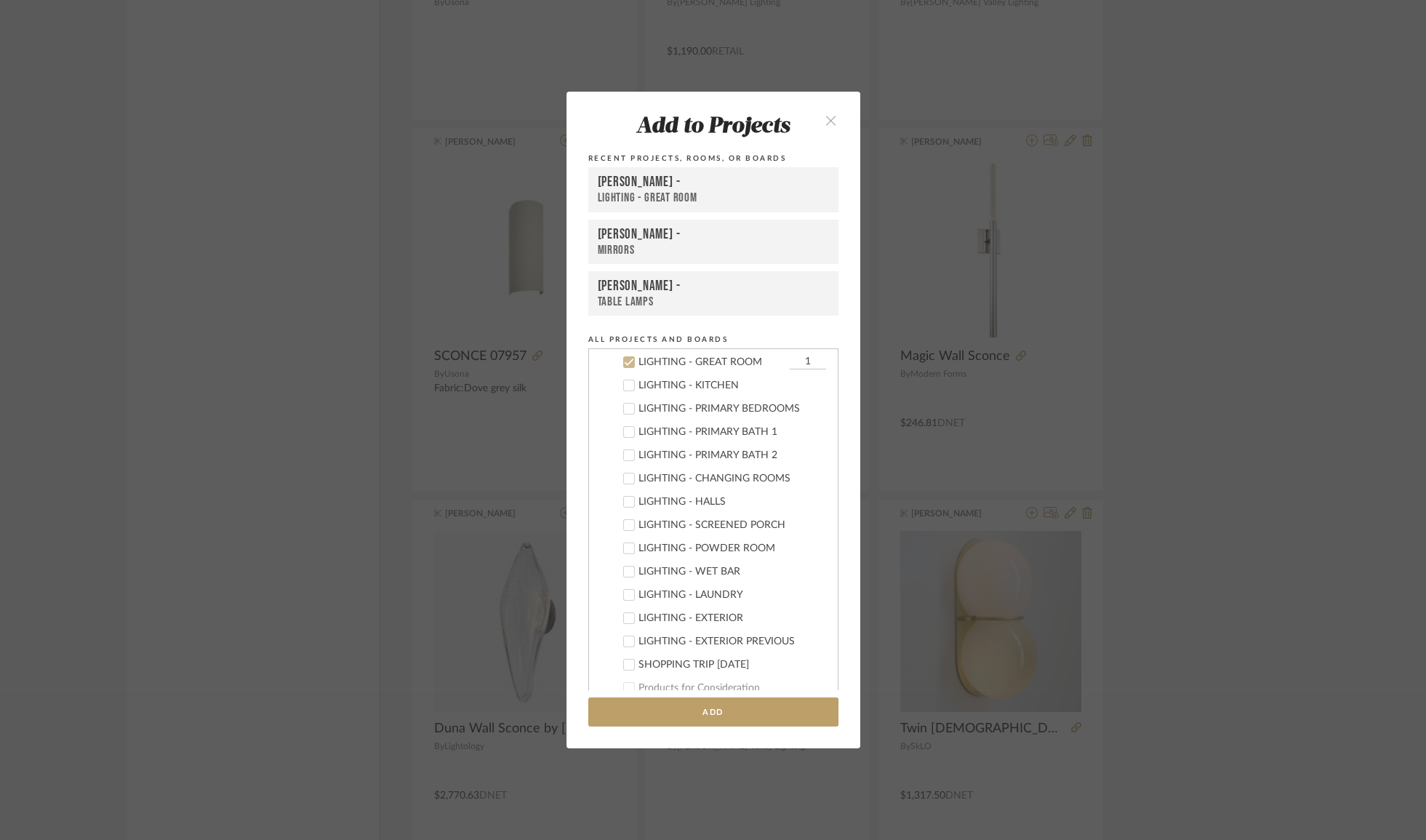
click at [728, 178] on div "[PERSON_NAME] -" at bounding box center [713, 183] width 232 height 18
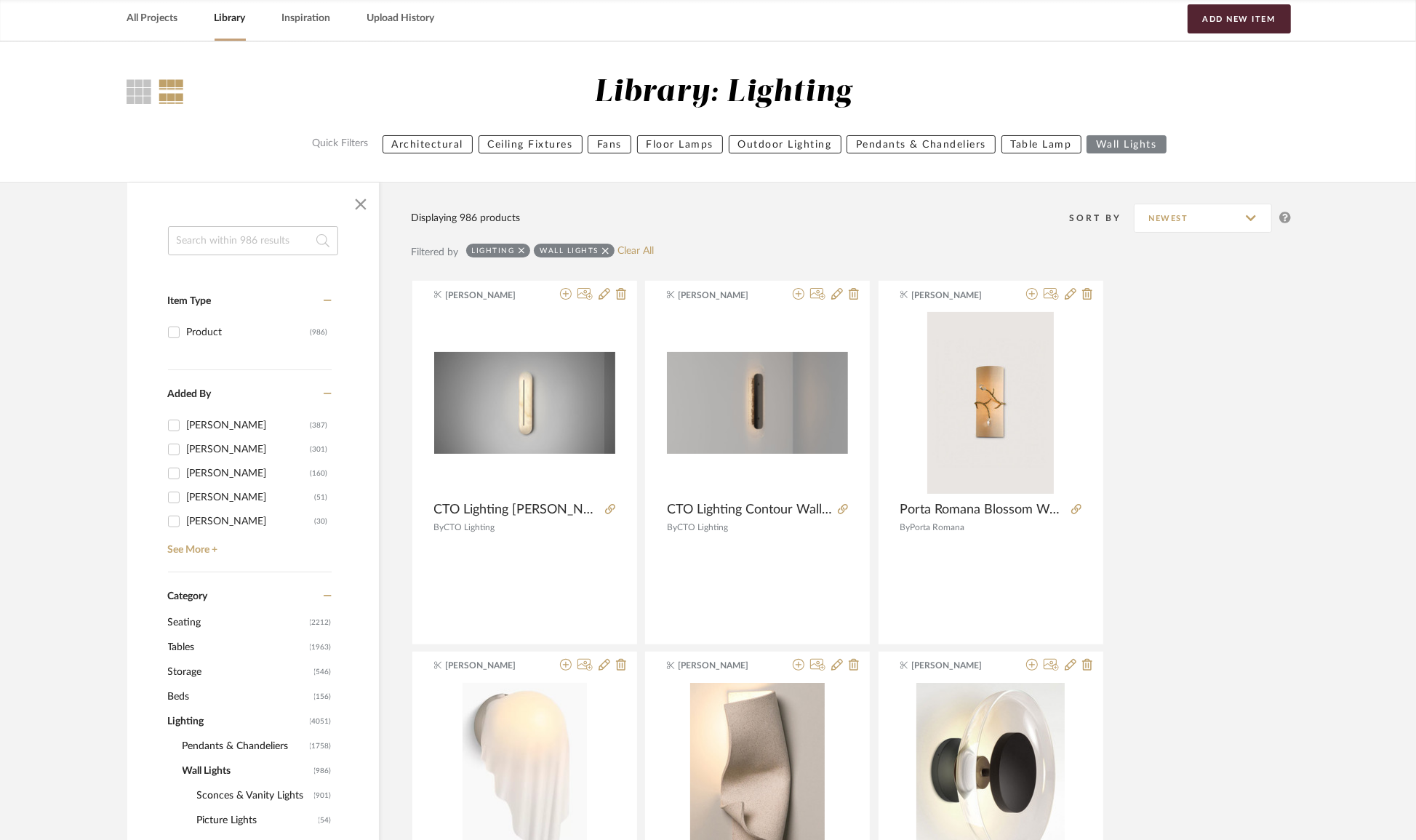
scroll to position [0, 0]
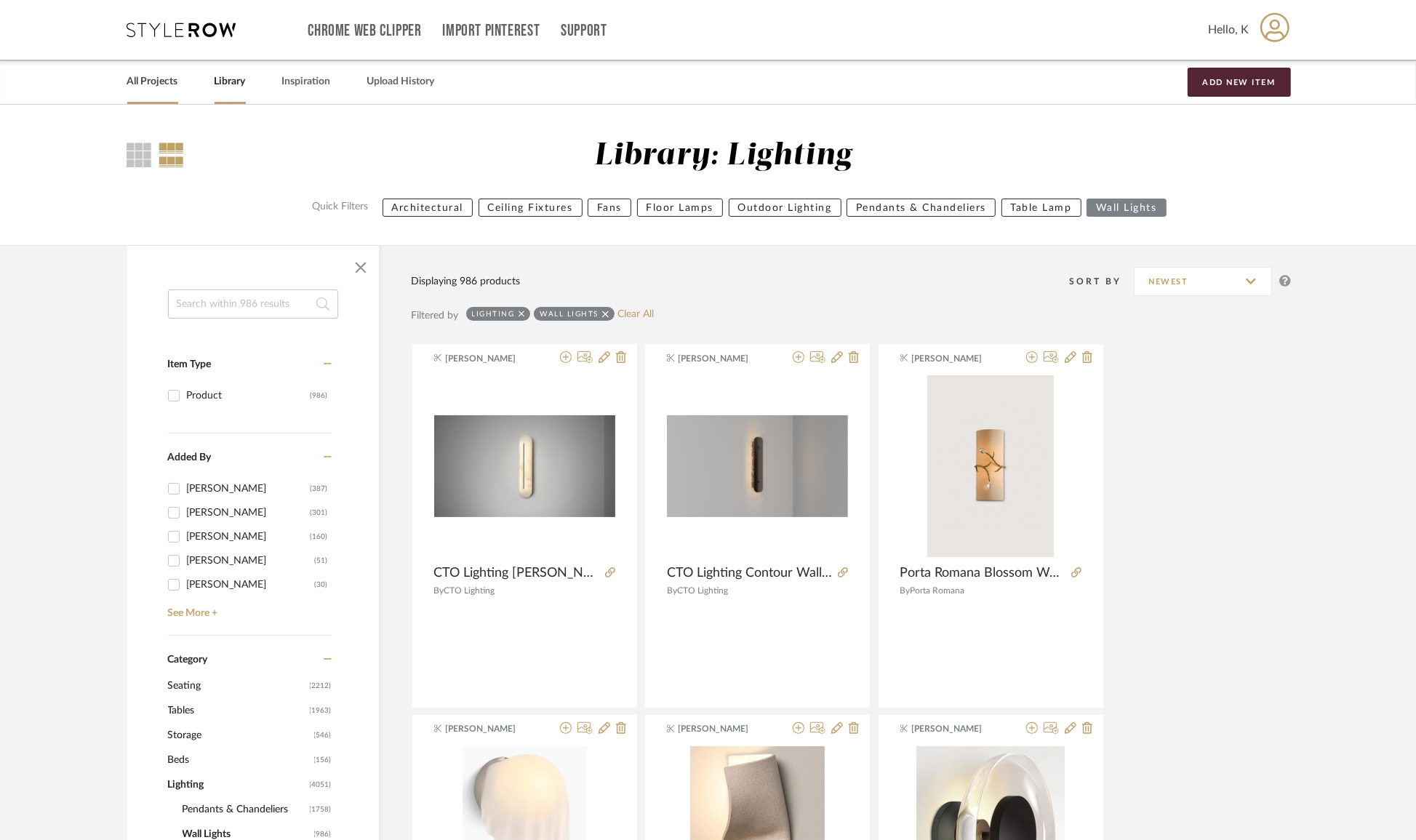
click at [154, 86] on link "All Projects" at bounding box center [153, 82] width 51 height 20
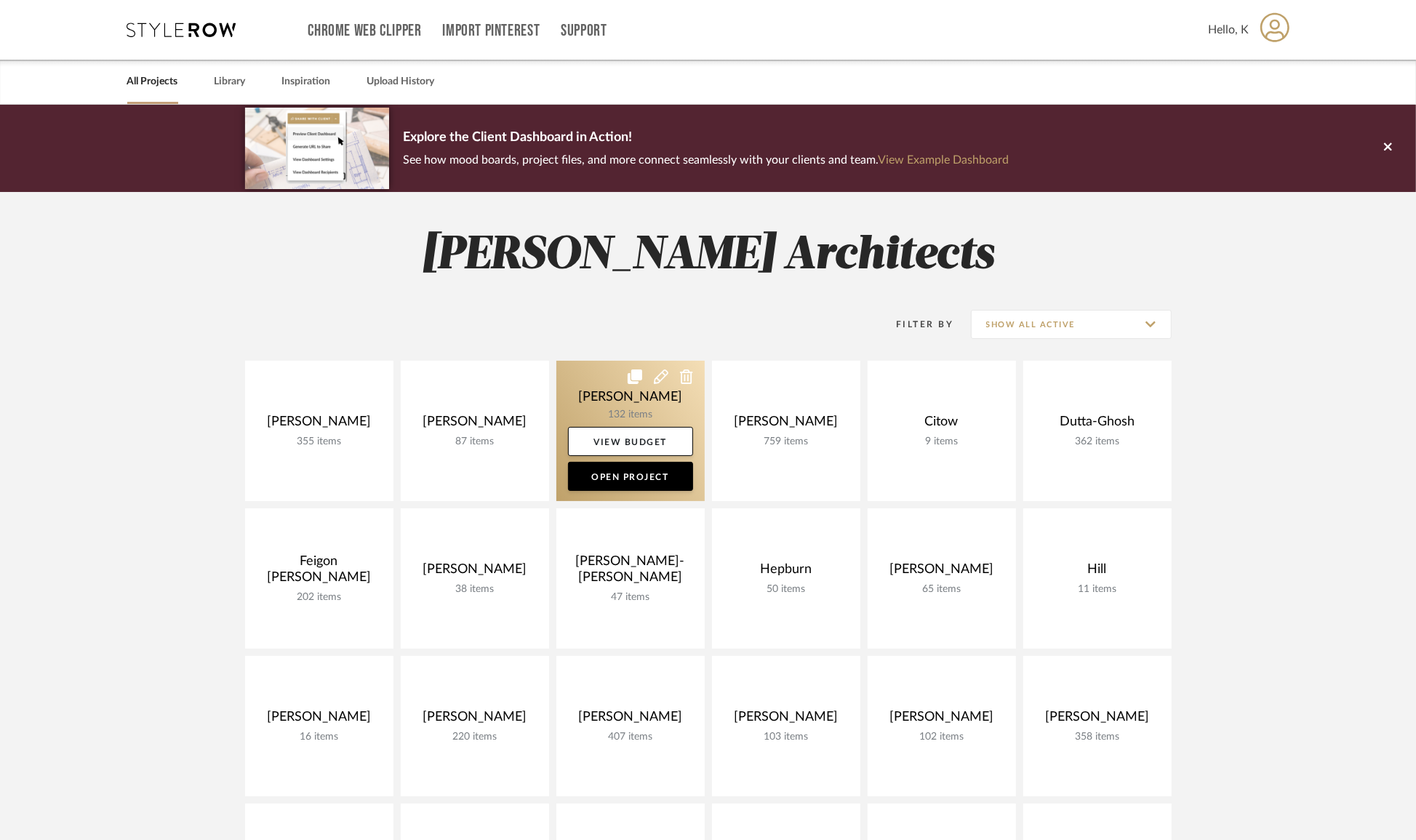
click at [633, 407] on link at bounding box center [630, 431] width 148 height 140
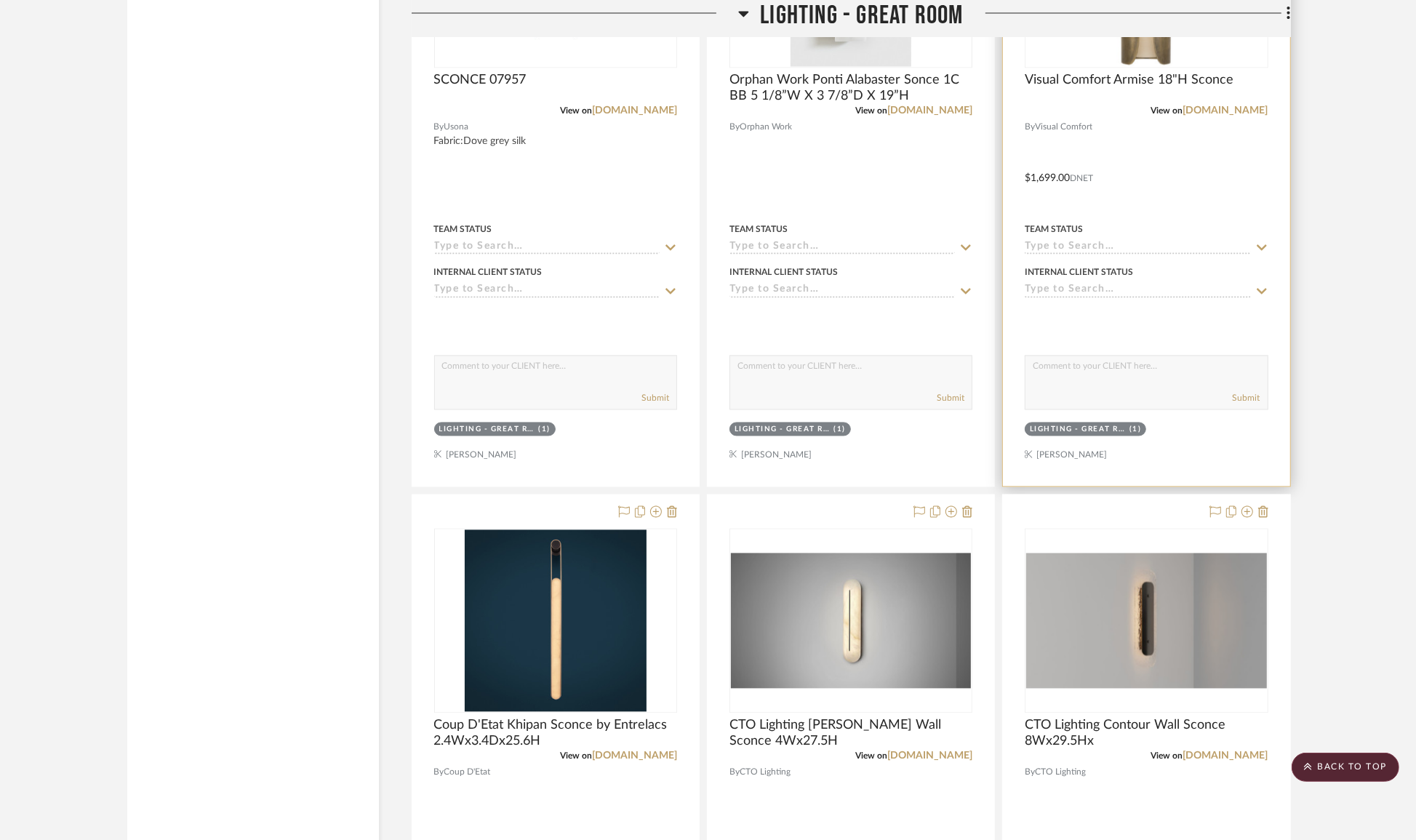
scroll to position [2698, 0]
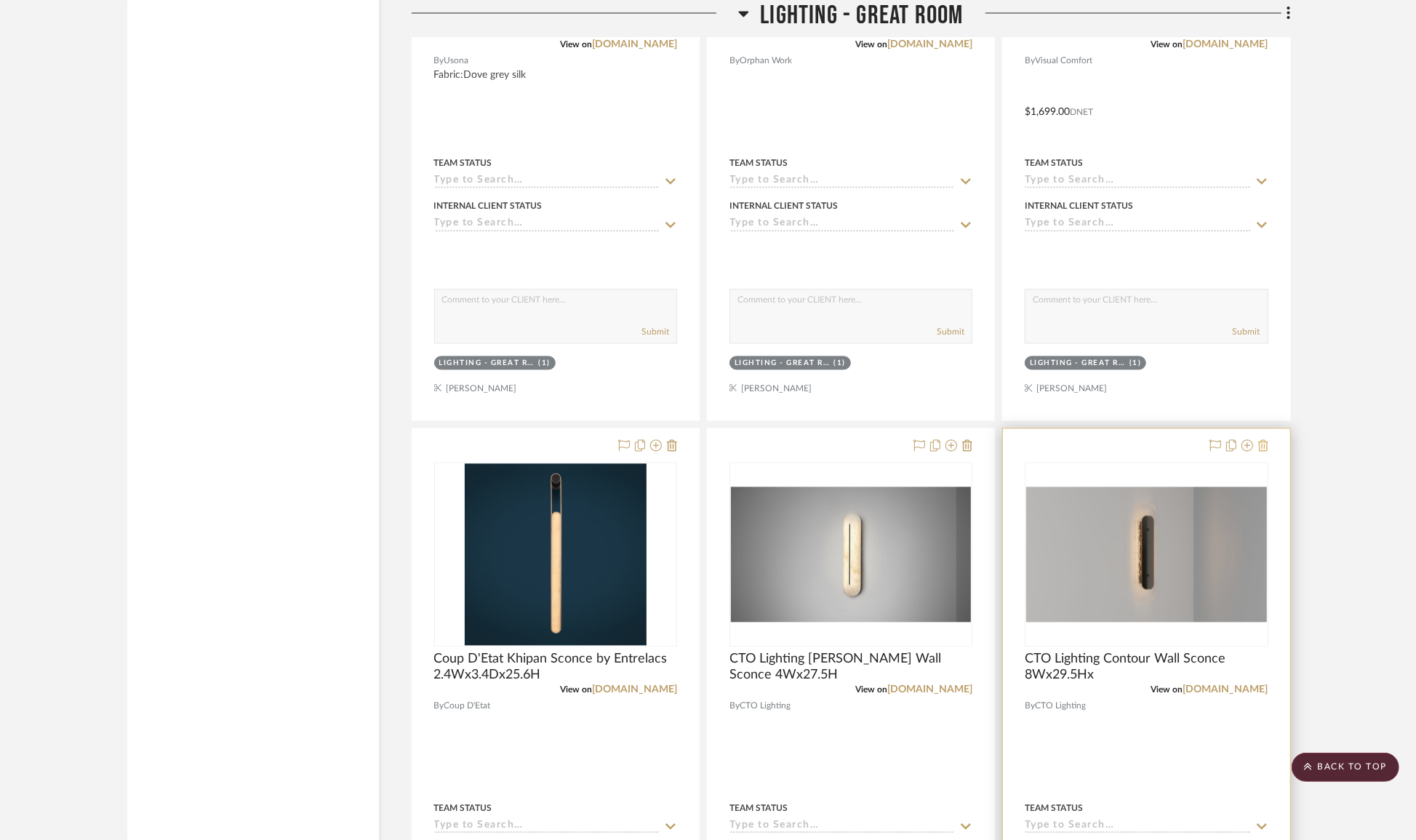
click at [1266, 449] on icon at bounding box center [1263, 445] width 10 height 12
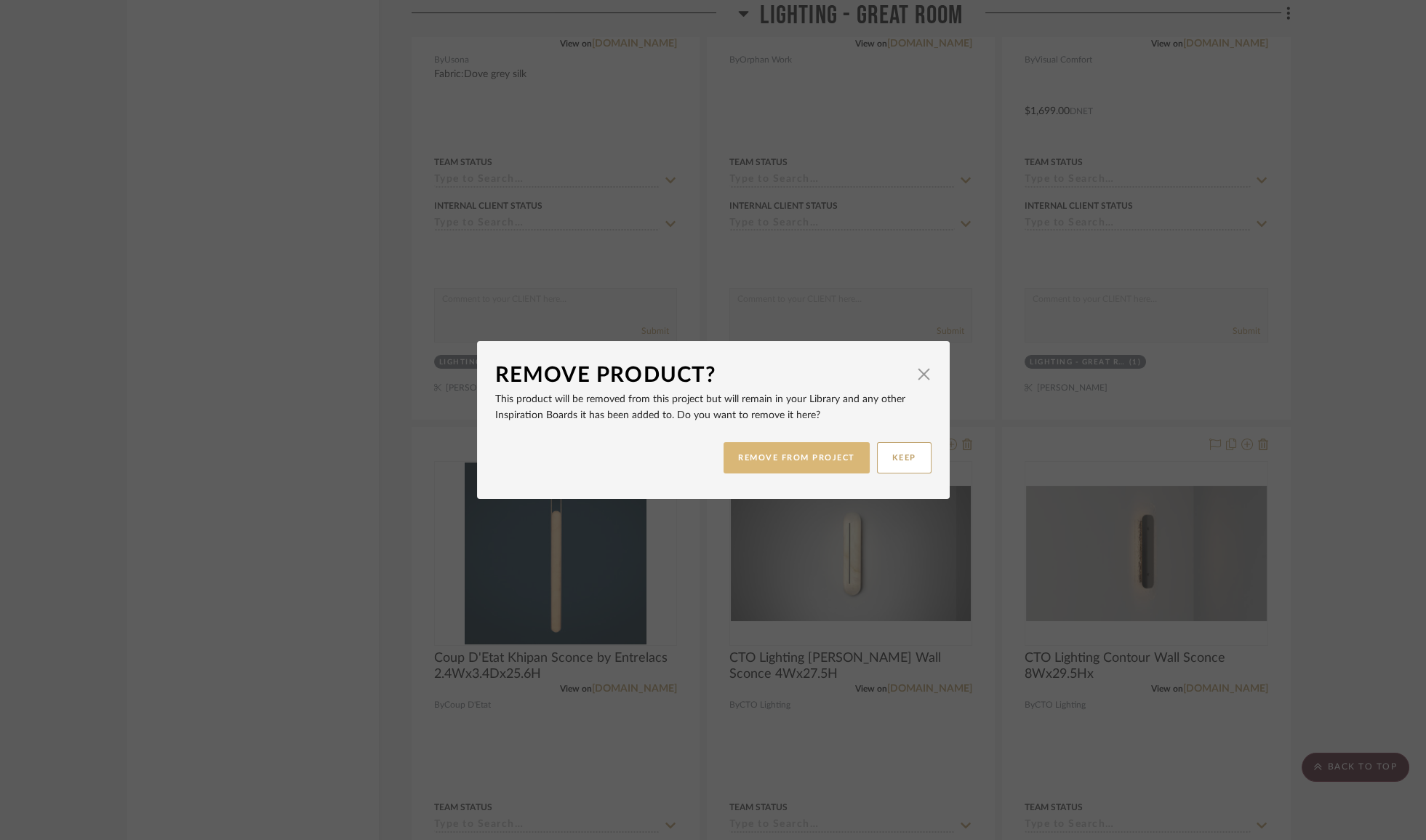
click at [828, 458] on button "REMOVE FROM PROJECT" at bounding box center [796, 457] width 146 height 31
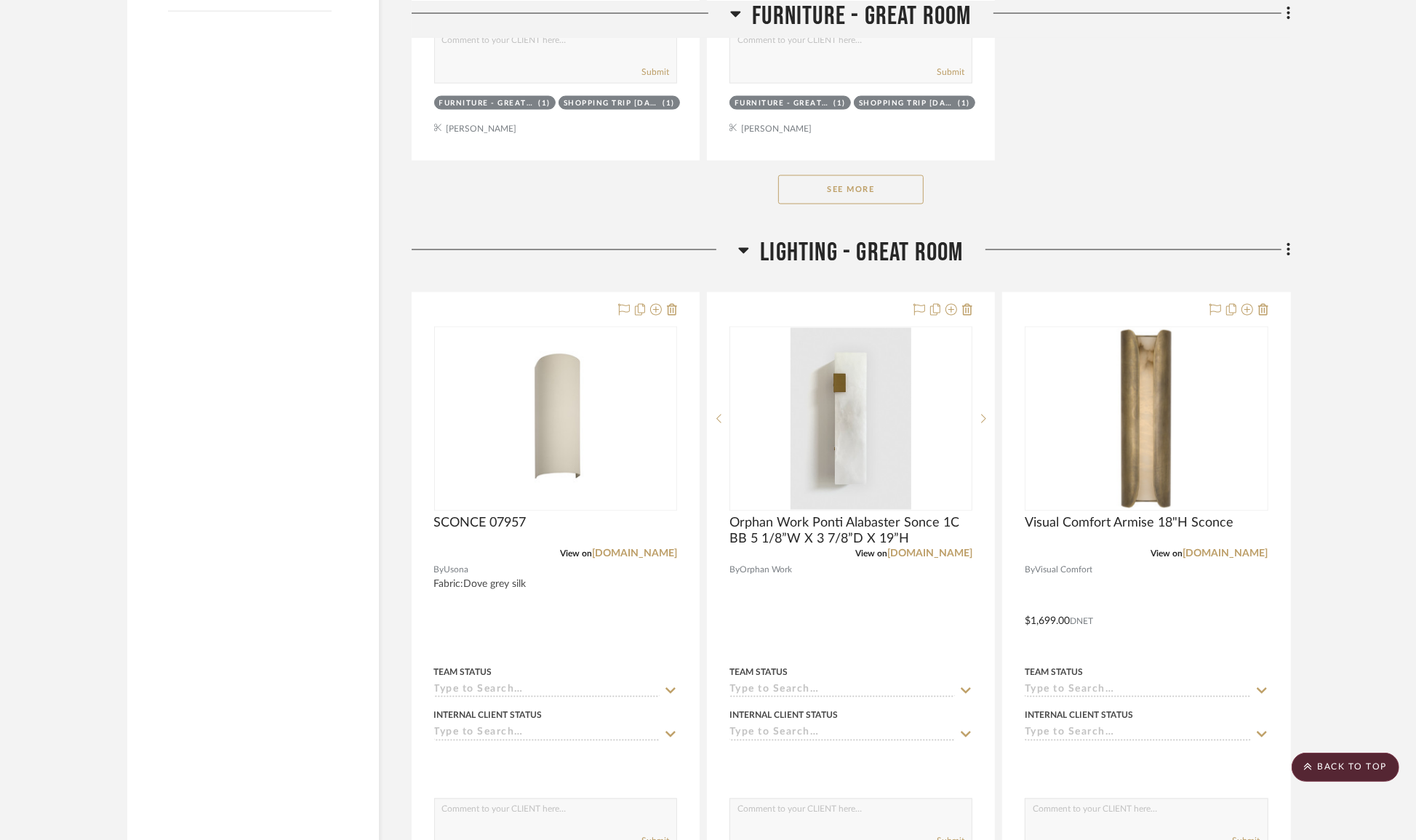
scroll to position [2120, 0]
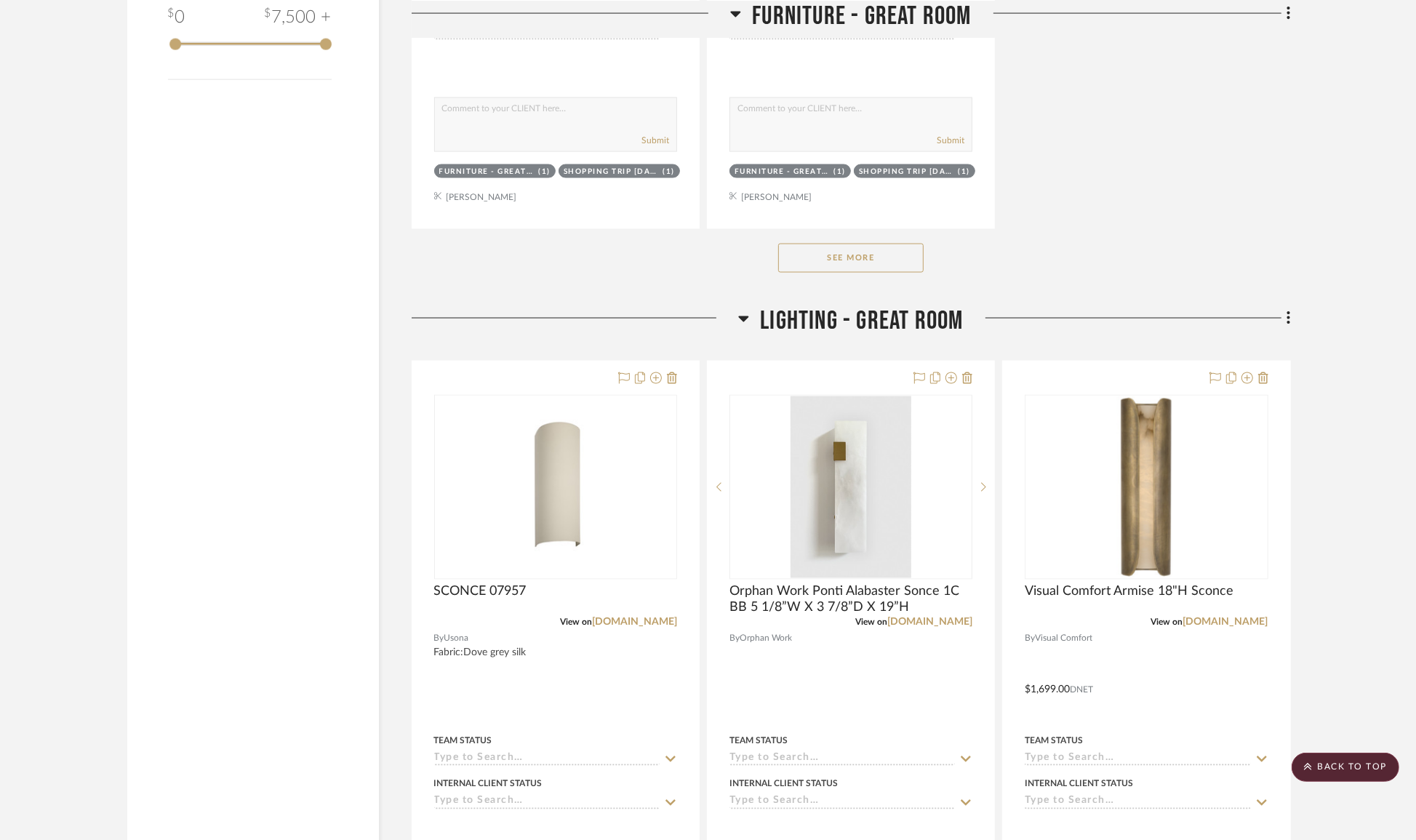
drag, startPoint x: 793, startPoint y: 329, endPoint x: 797, endPoint y: 313, distance: 16.5
click at [797, 313] on span "LIGHTING - GREAT ROOM" at bounding box center [861, 321] width 203 height 31
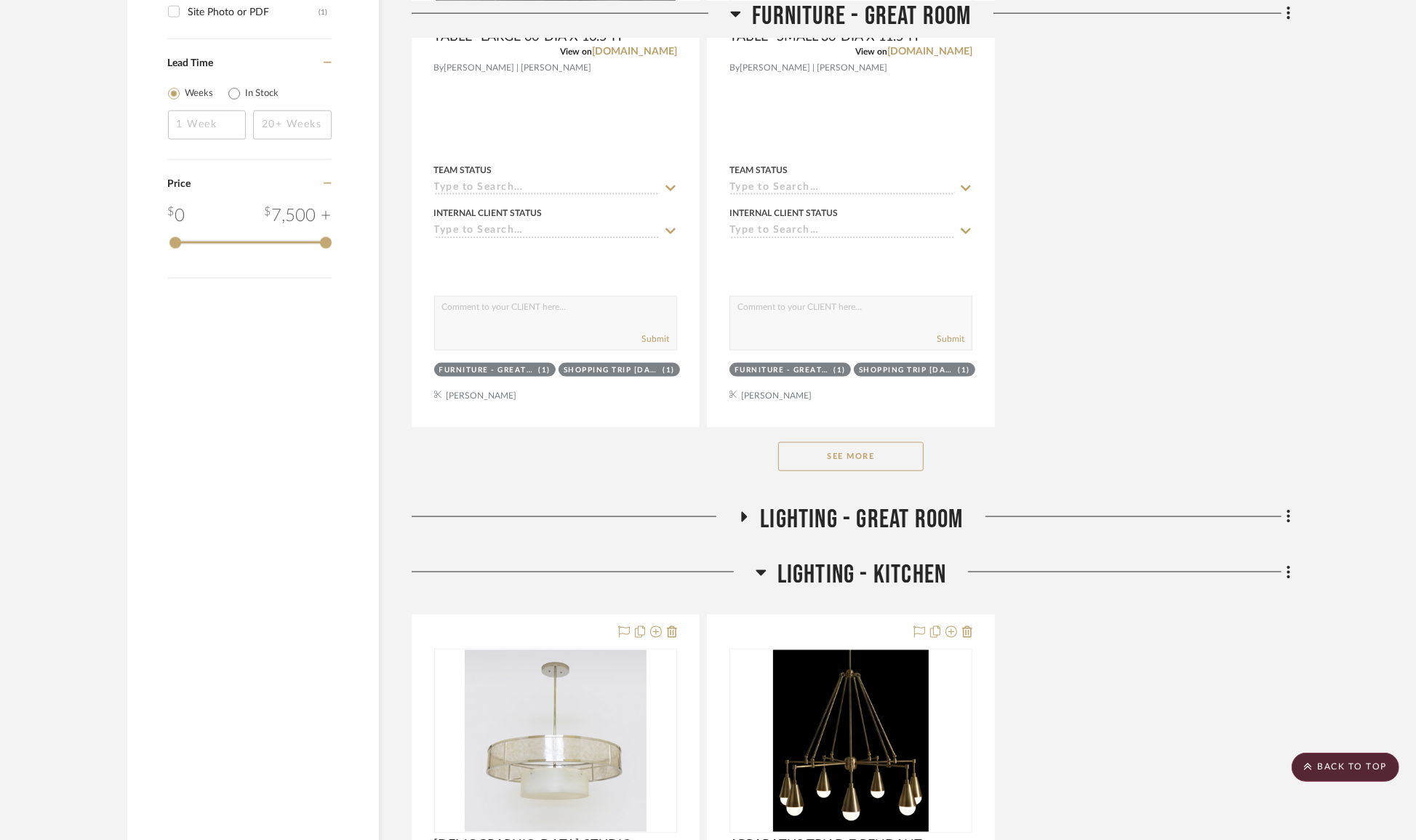
scroll to position [2054, 0]
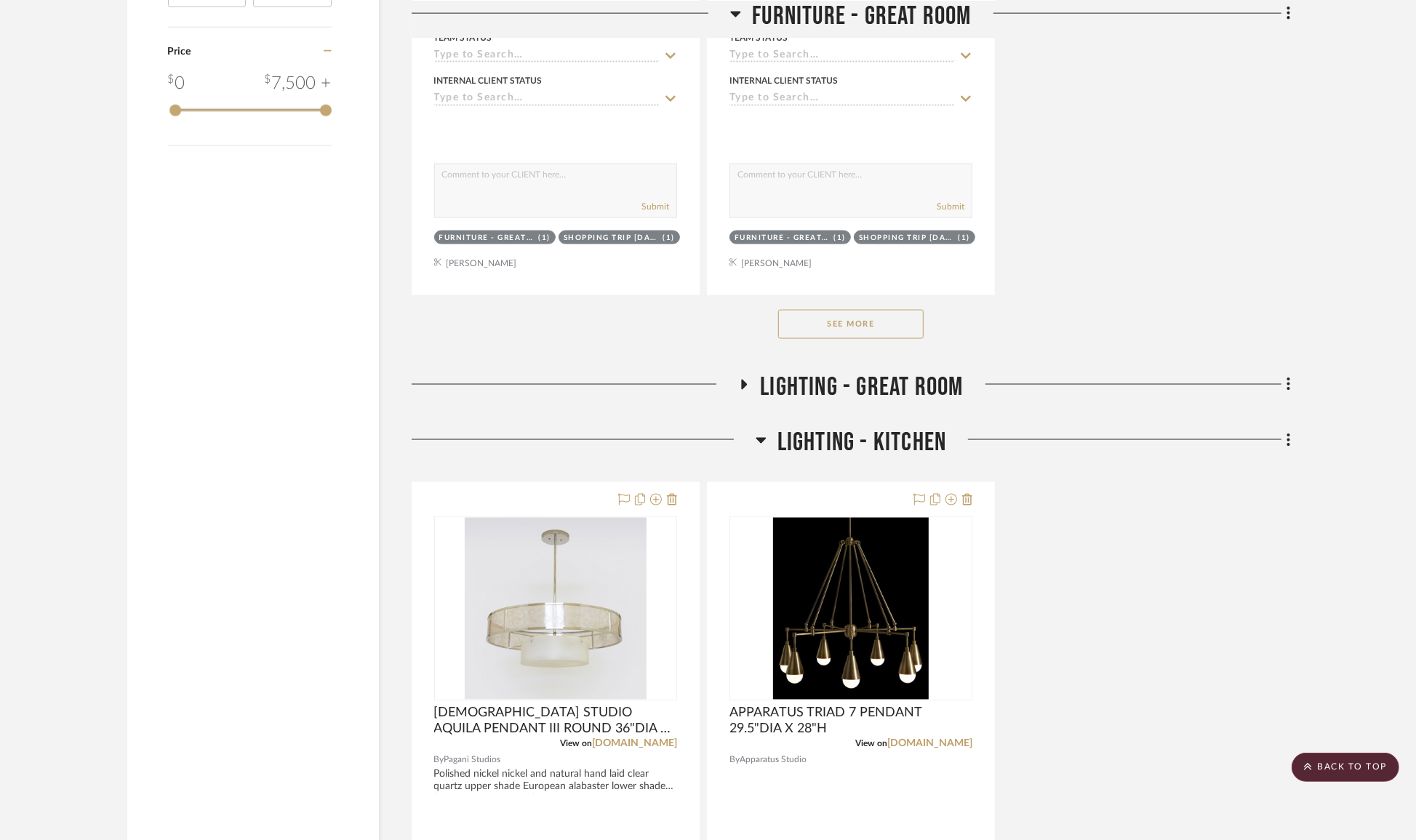
click at [742, 384] on icon at bounding box center [745, 385] width 6 height 10
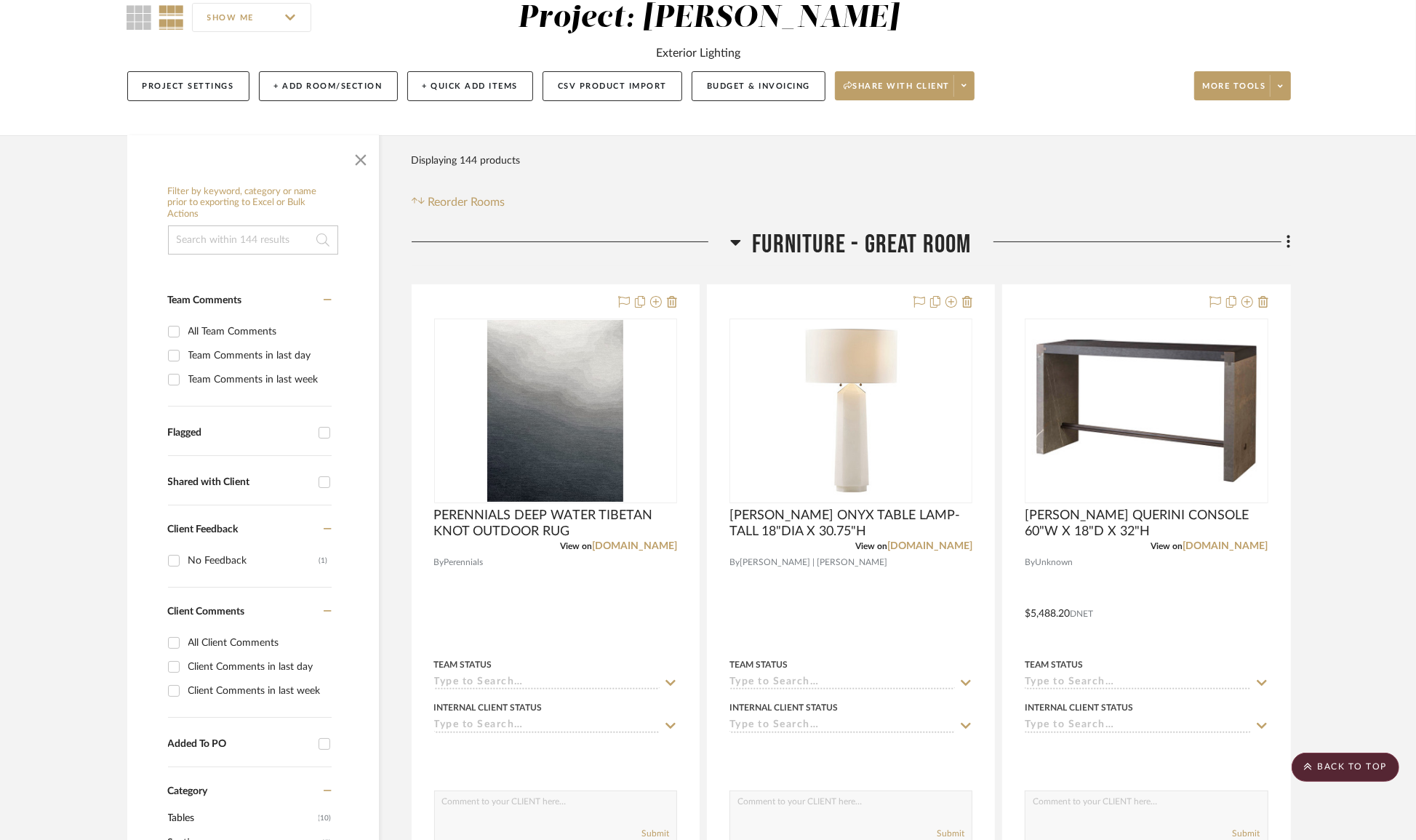
scroll to position [0, 0]
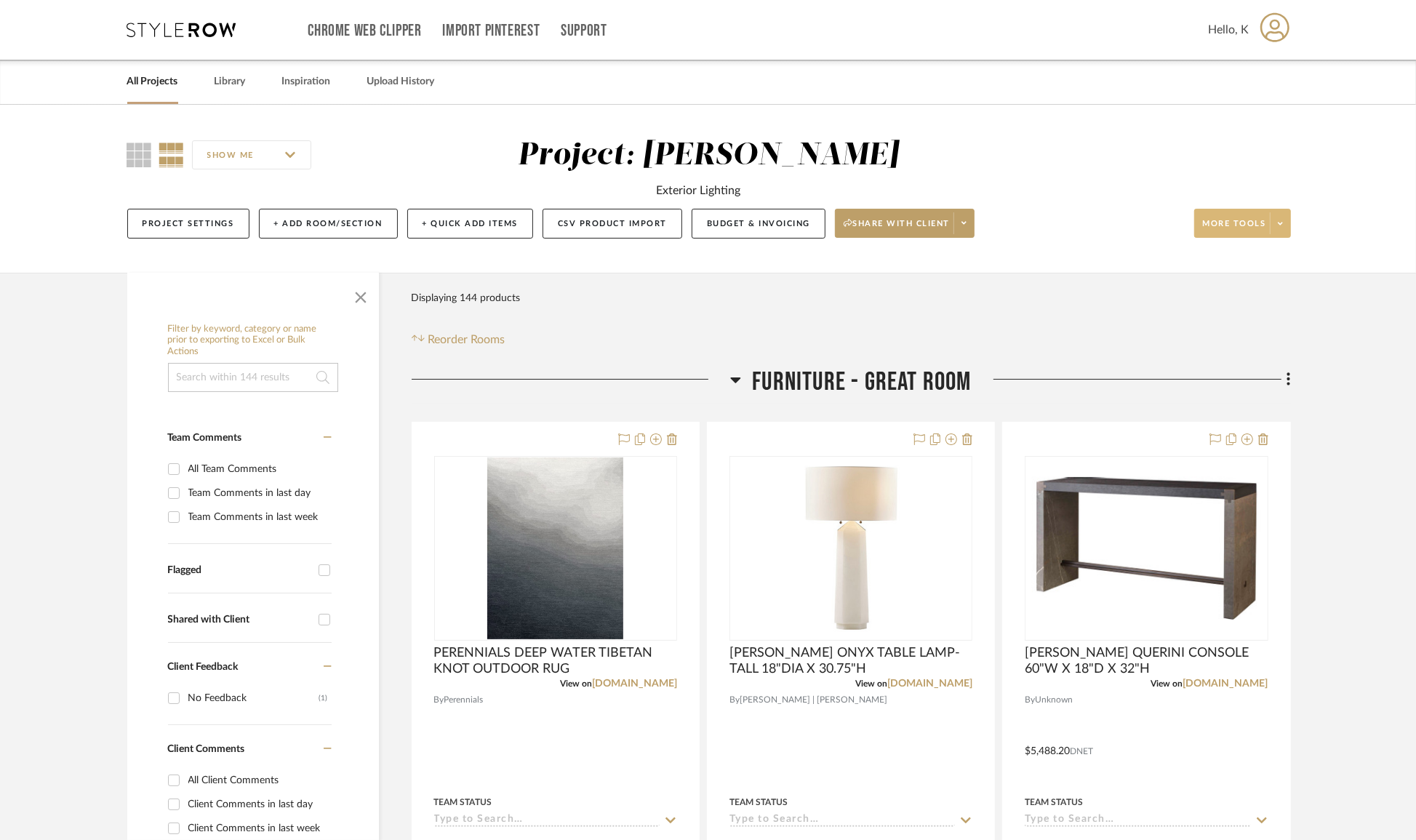
click at [1282, 228] on span at bounding box center [1280, 224] width 20 height 22
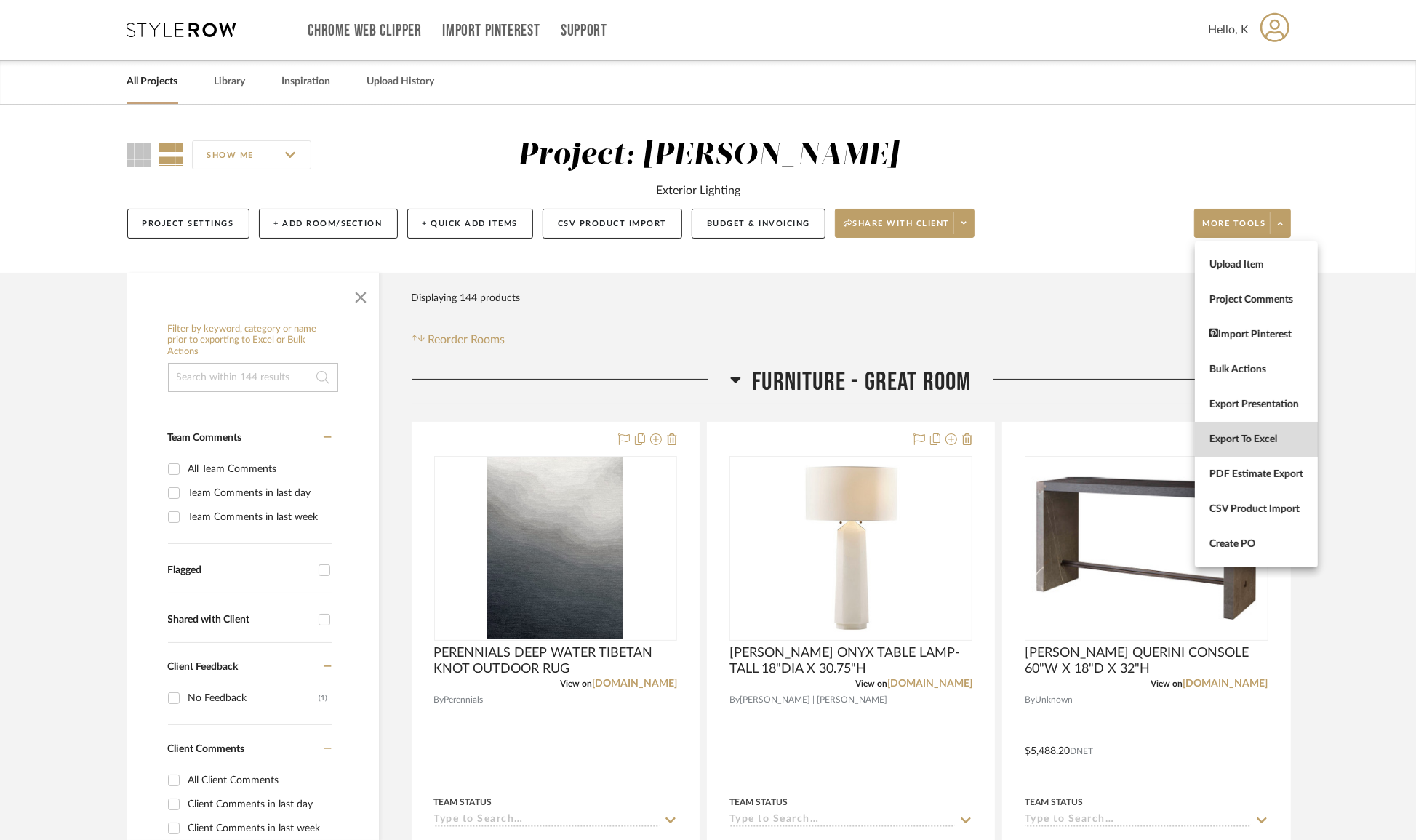
click at [1249, 435] on span "Export To Excel" at bounding box center [1256, 439] width 94 height 12
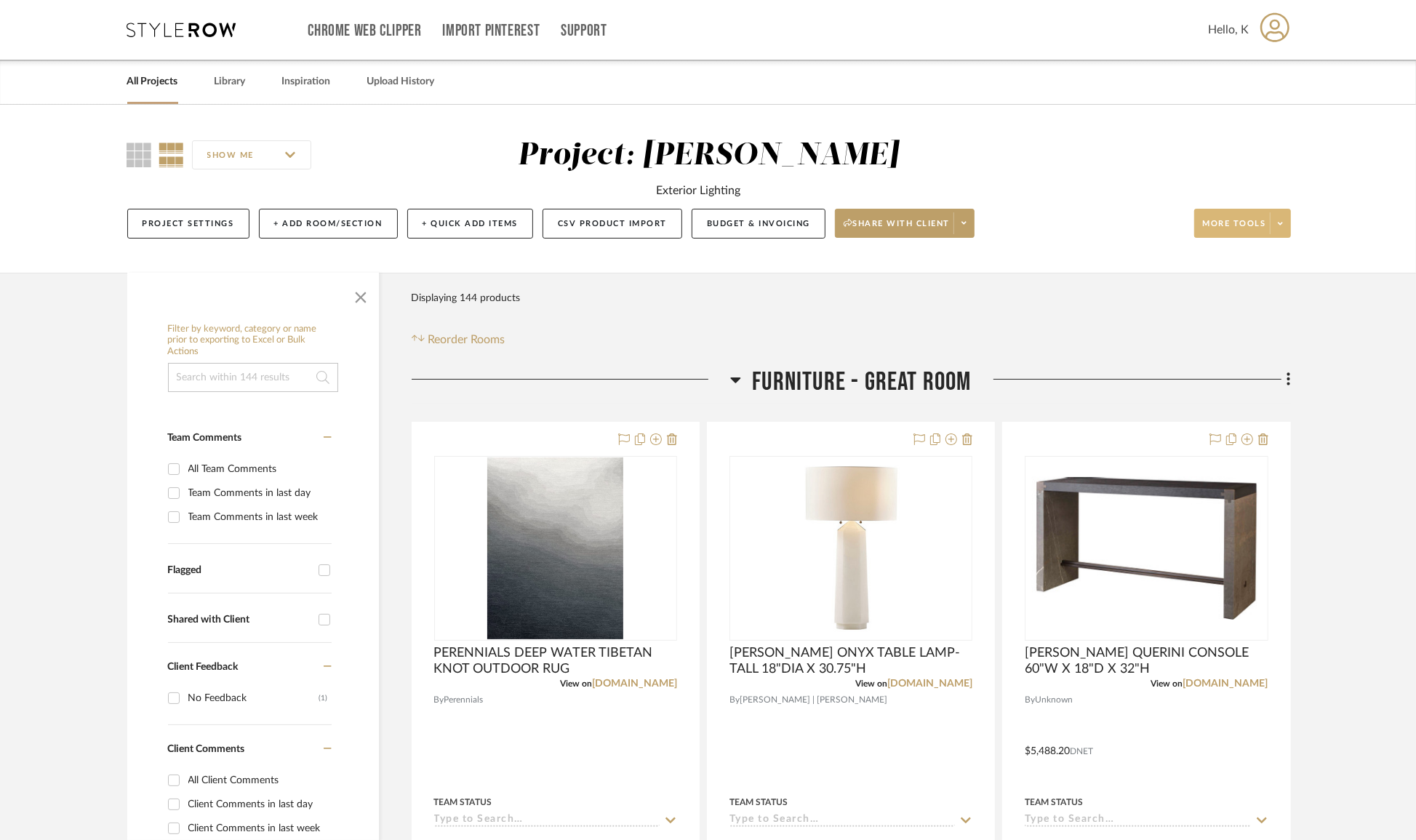
click at [1278, 224] on icon at bounding box center [1280, 224] width 5 height 8
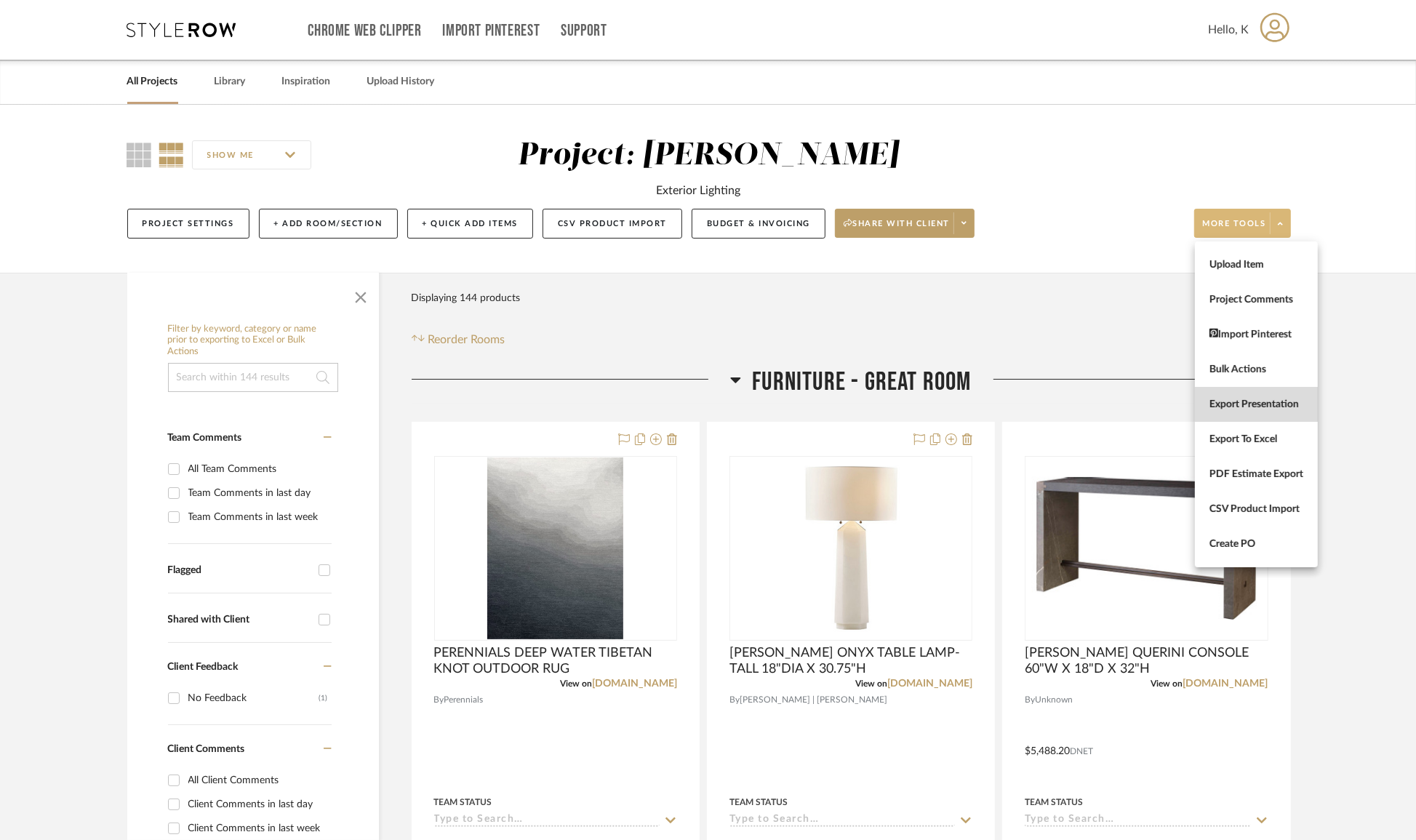
click at [1280, 402] on span "Export Presentation" at bounding box center [1256, 404] width 94 height 12
